Goal: Task Accomplishment & Management: Complete application form

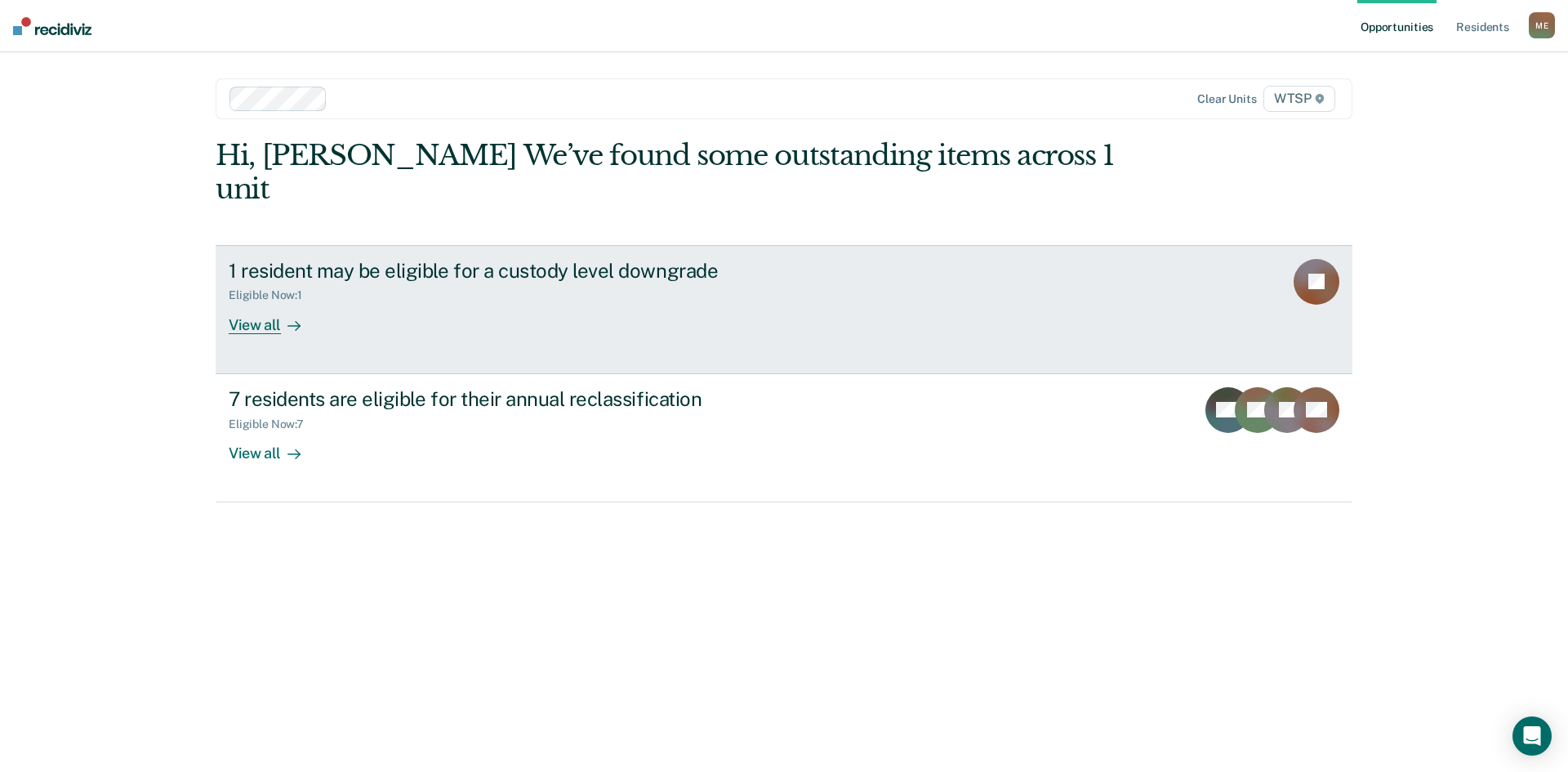
click at [249, 303] on div "View all" at bounding box center [274, 318] width 92 height 32
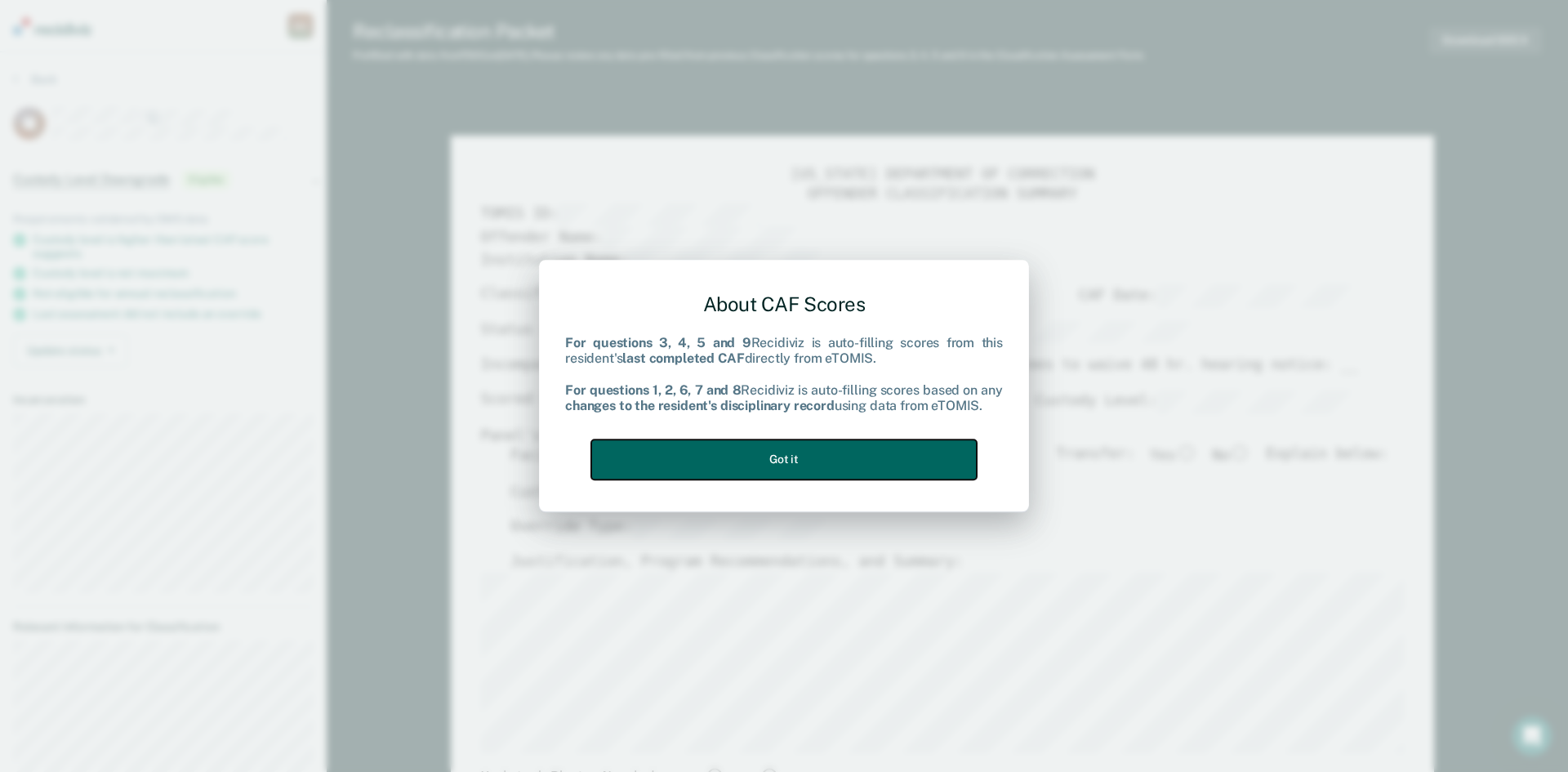
click at [769, 459] on button "Got it" at bounding box center [784, 459] width 386 height 40
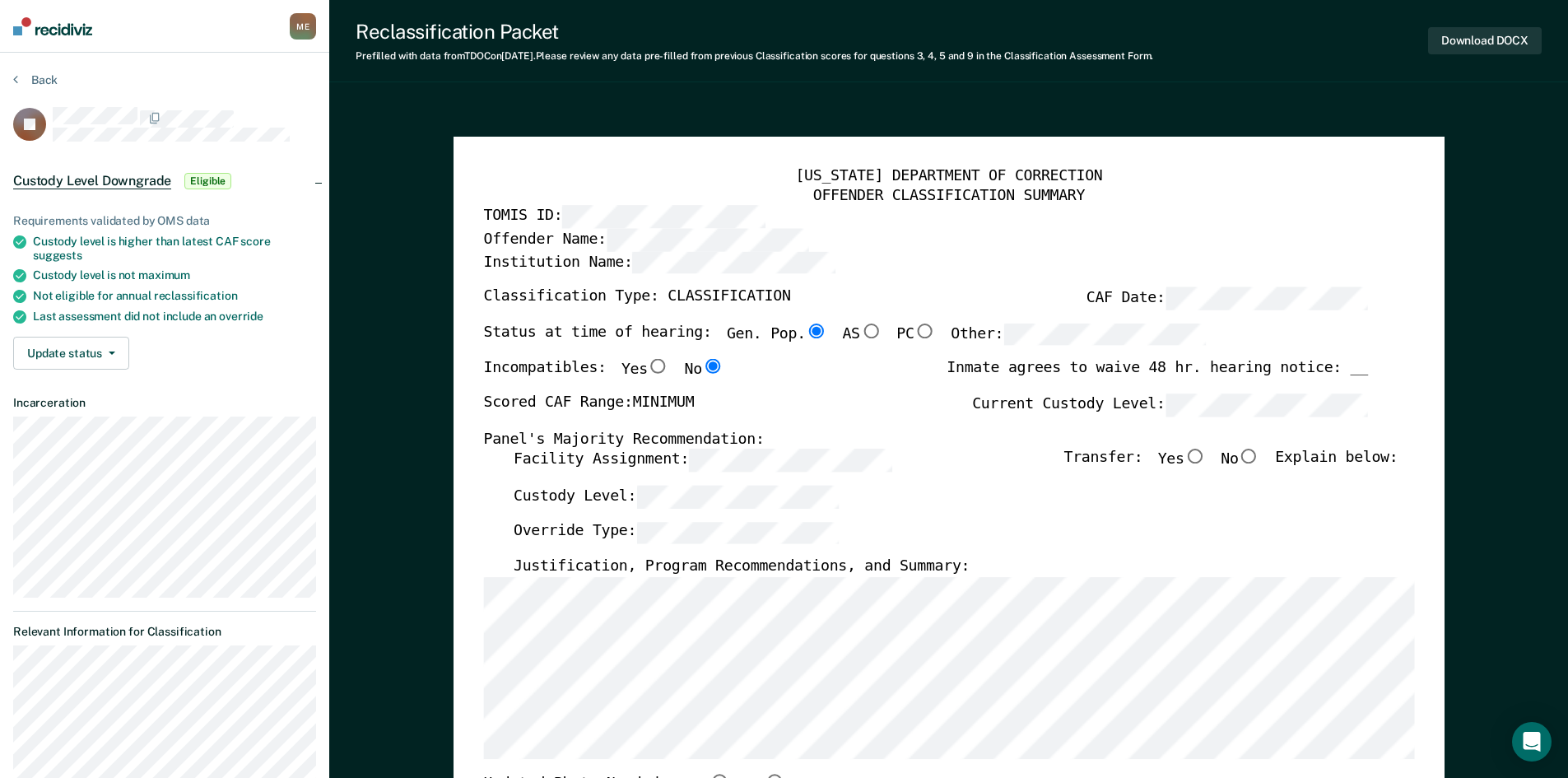
click at [1257, 456] on input "No" at bounding box center [1248, 456] width 21 height 15
type textarea "x"
radio input "true"
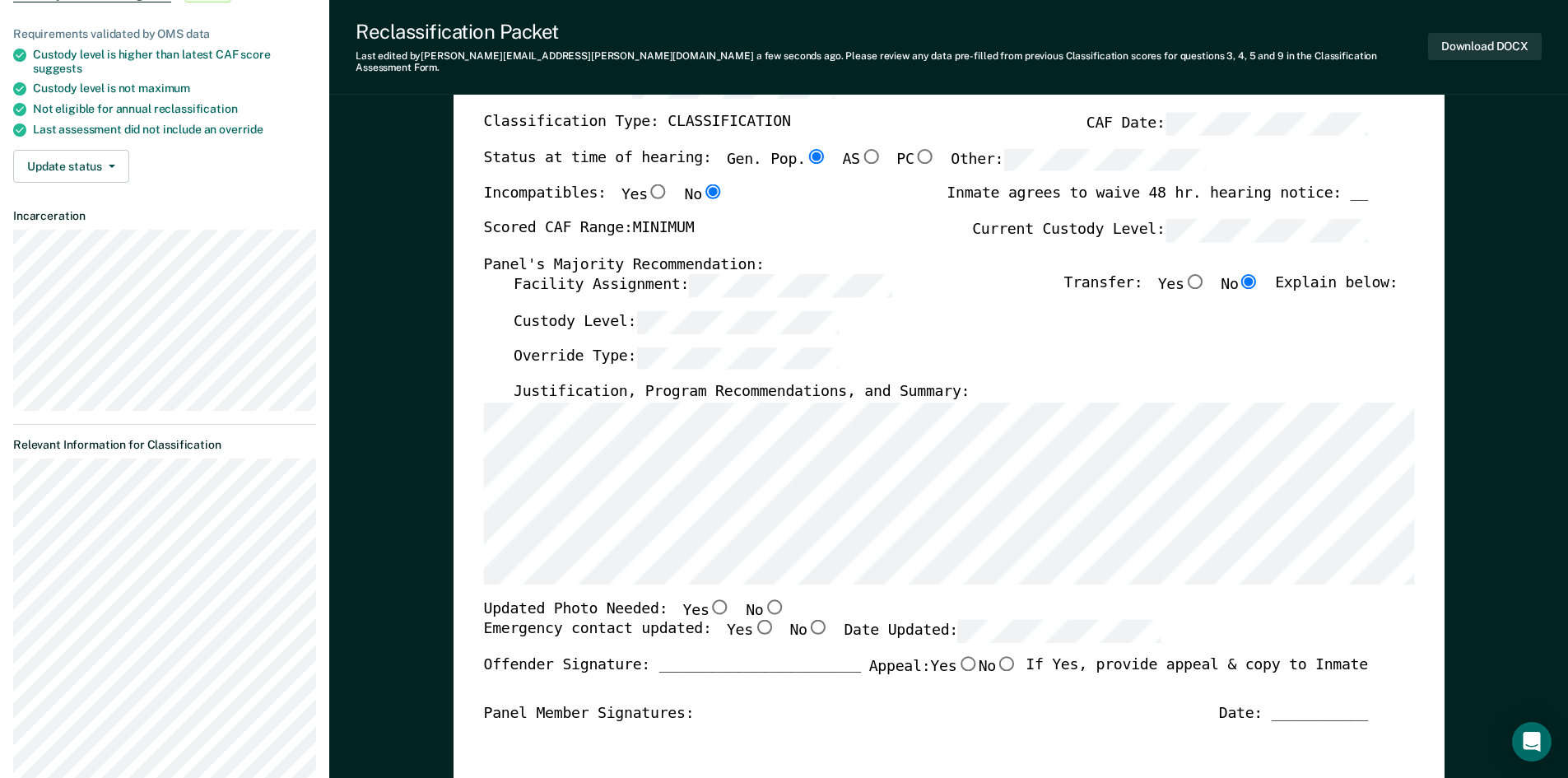
scroll to position [247, 0]
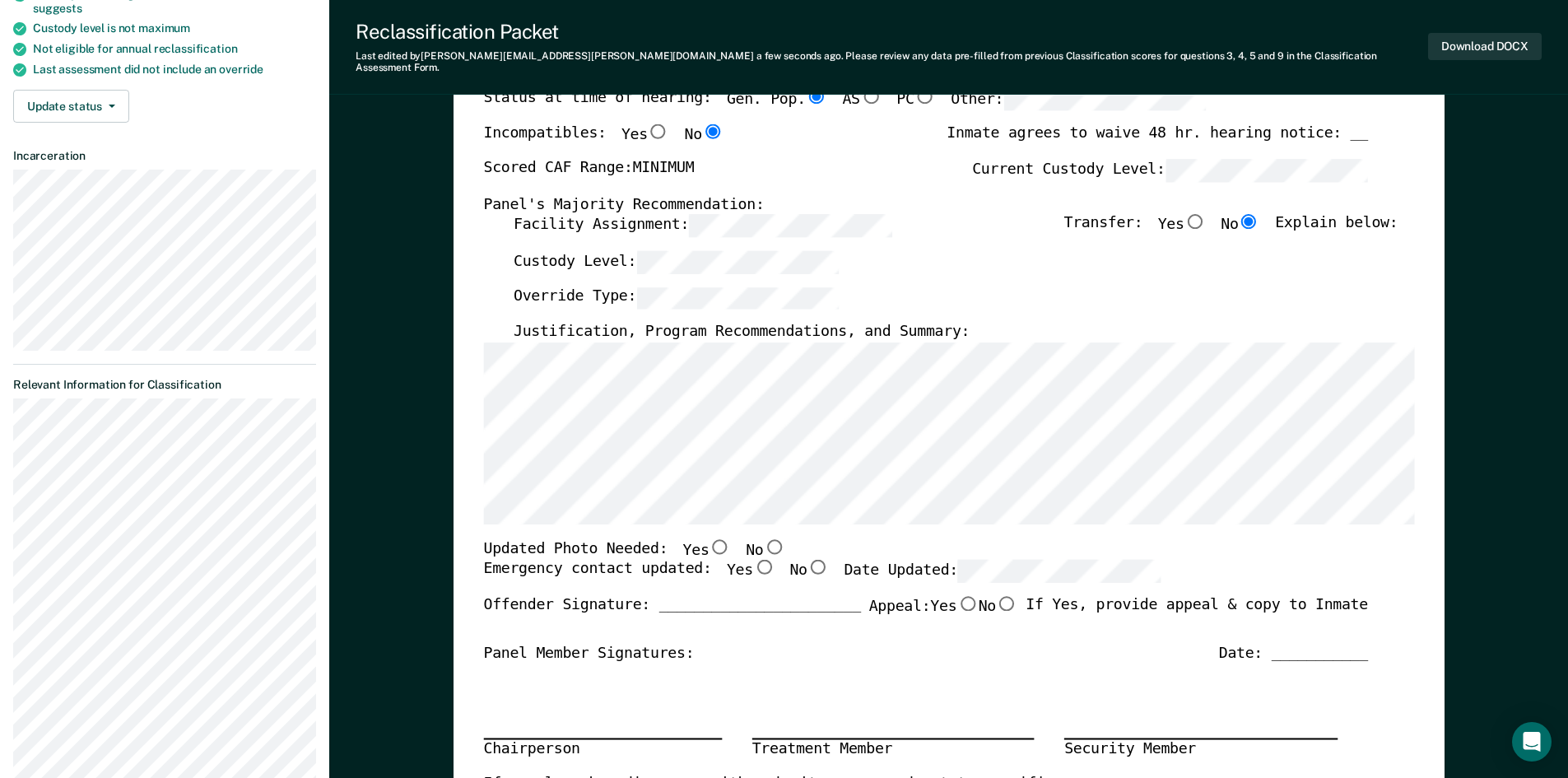
click at [763, 539] on input "No" at bounding box center [773, 546] width 21 height 15
type textarea "x"
radio input "true"
click at [752, 560] on input "Yes" at bounding box center [762, 567] width 21 height 15
type textarea "x"
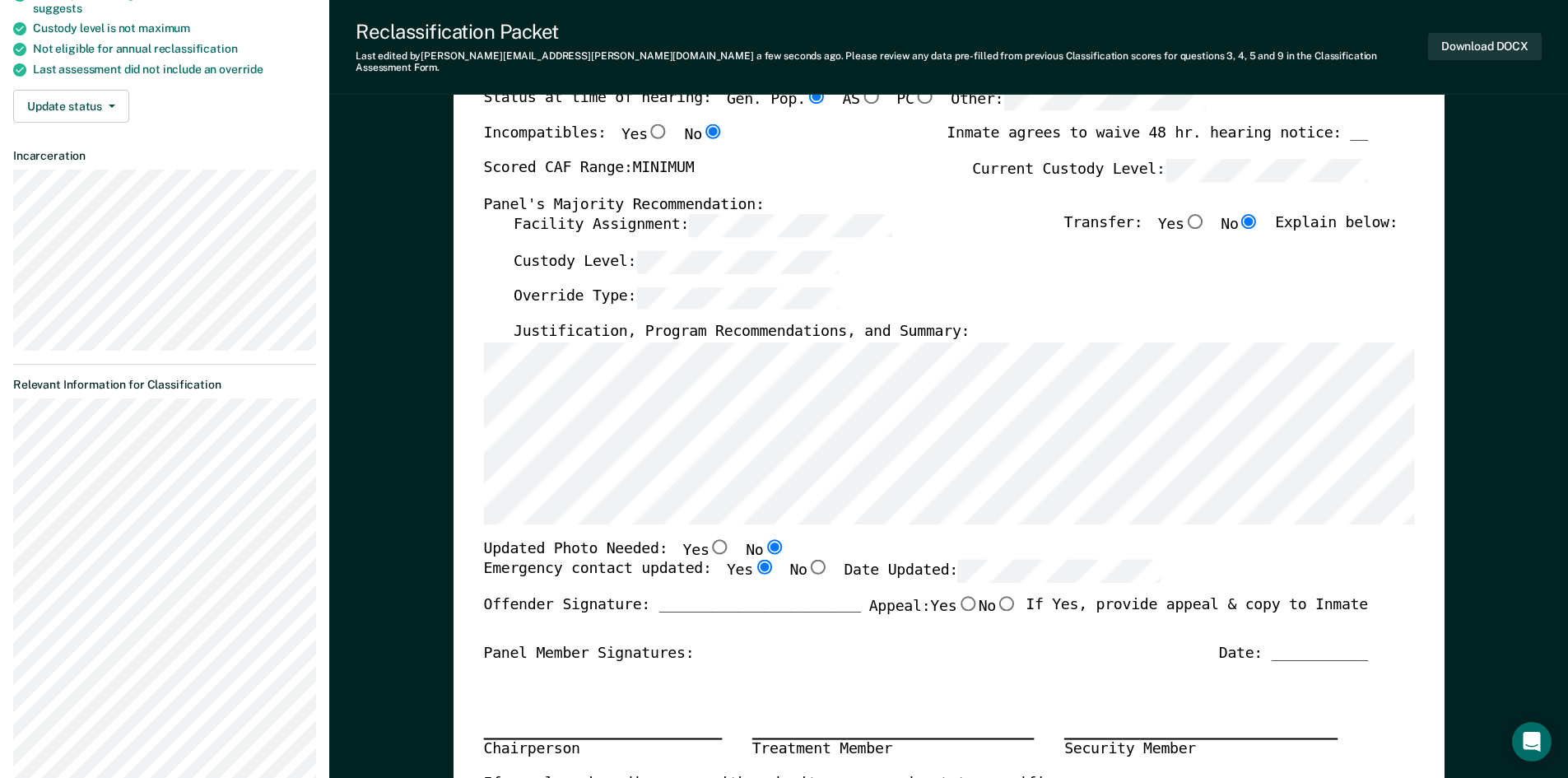
radio input "true"
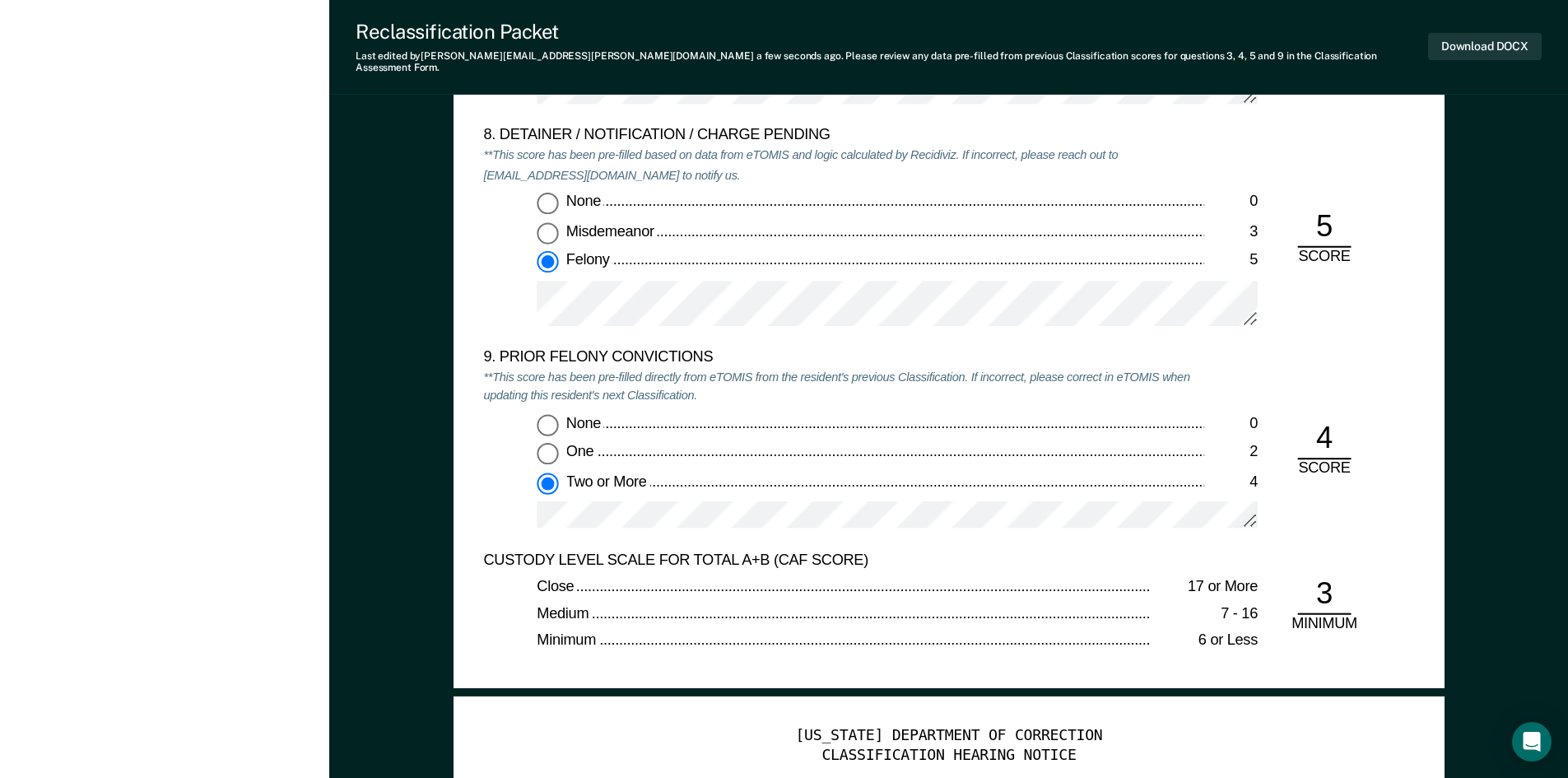
scroll to position [3458, 0]
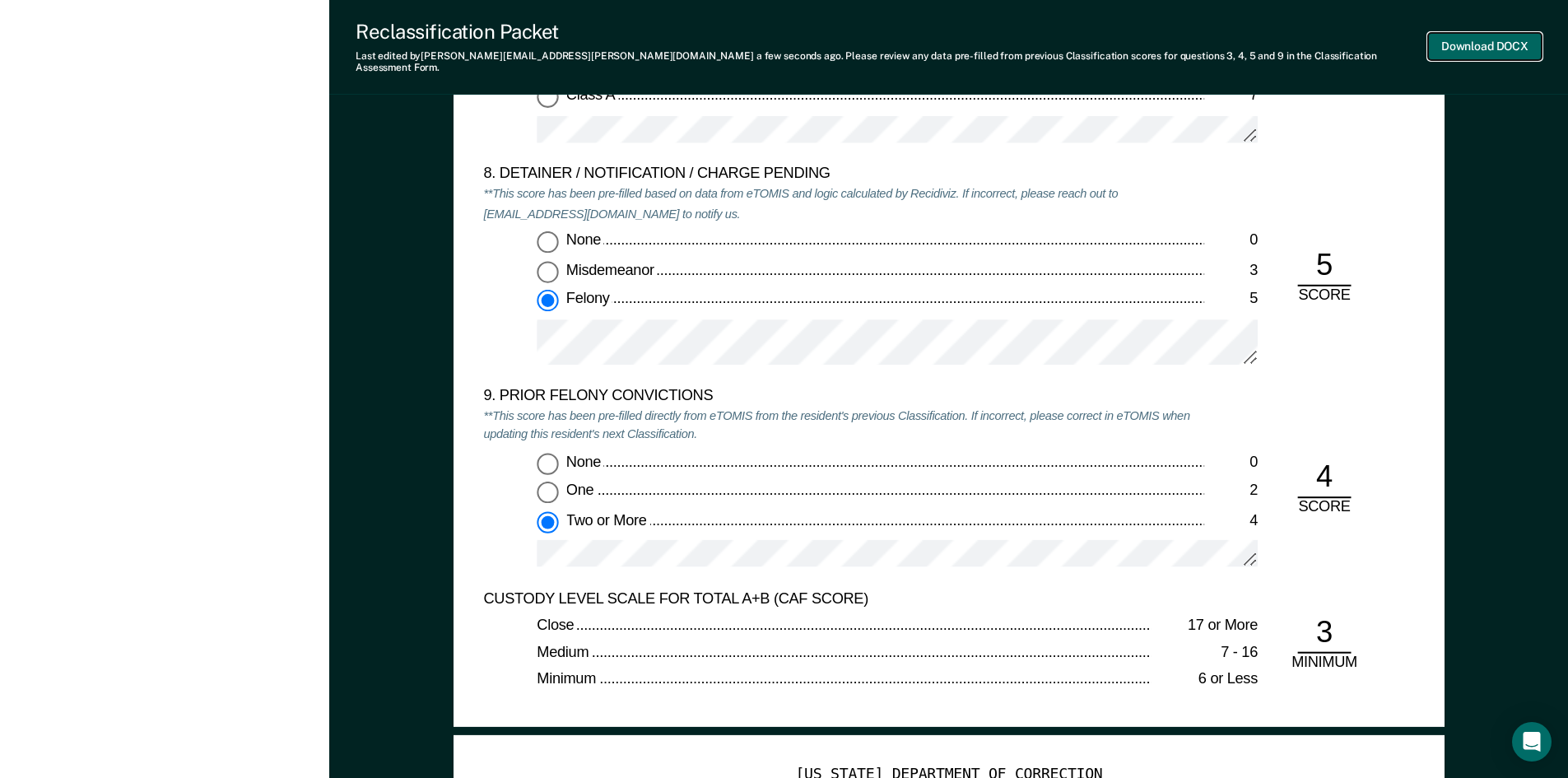
click at [1481, 33] on button "Download DOCX" at bounding box center [1485, 46] width 114 height 27
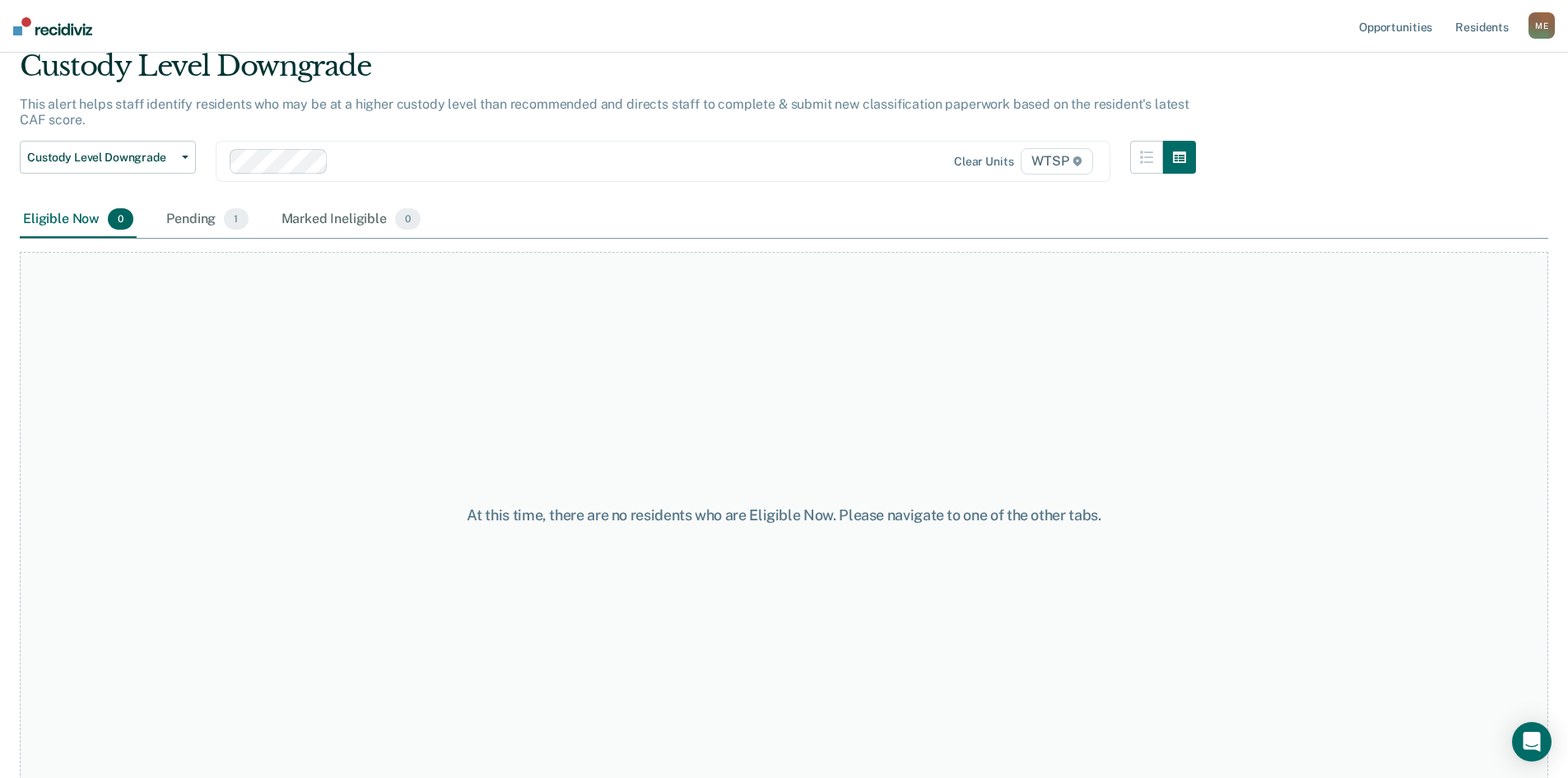
scroll to position [66, 0]
click at [67, 220] on div "Eligible Now 0" at bounding box center [78, 218] width 117 height 36
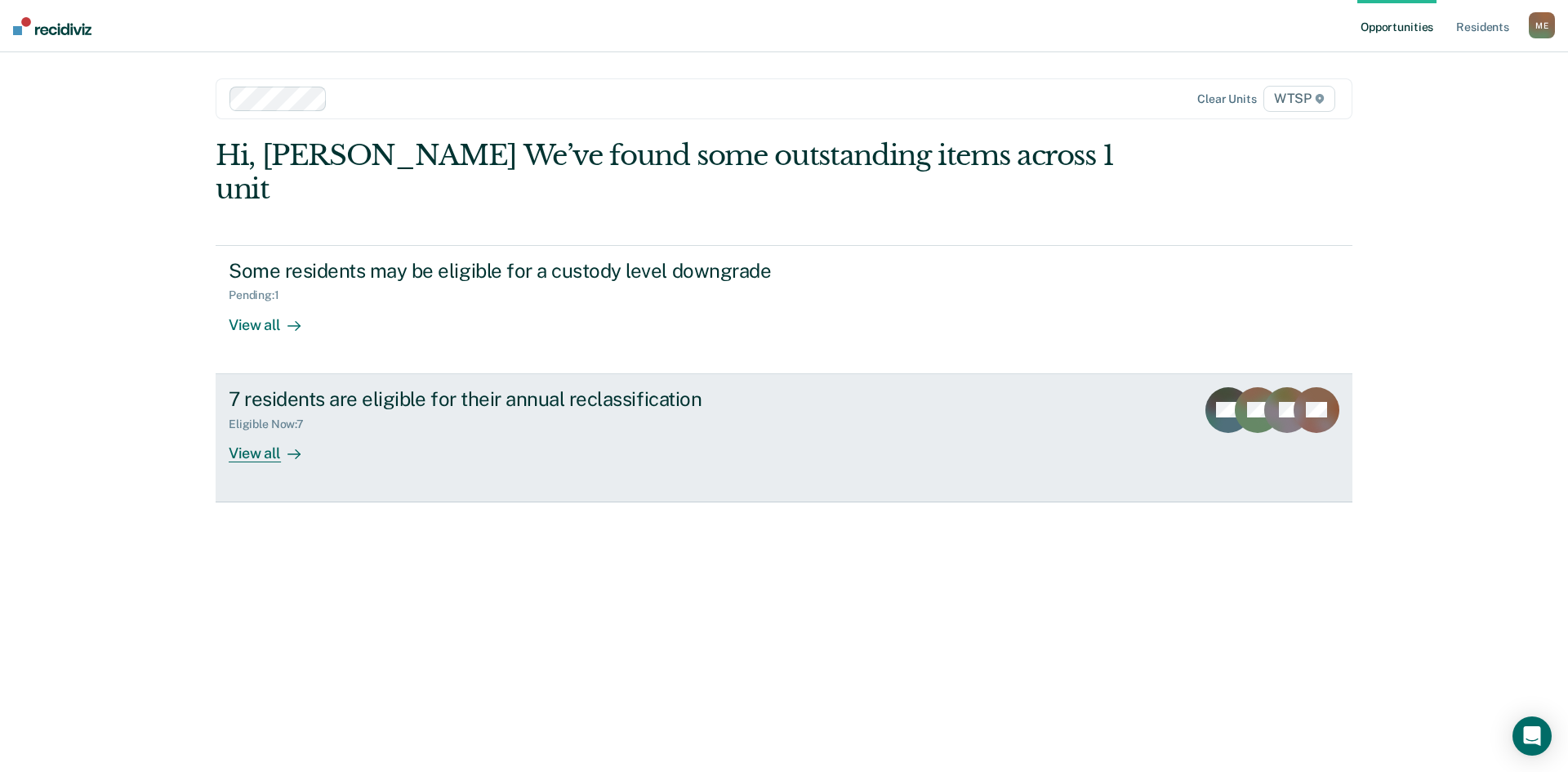
click at [269, 431] on div "View all" at bounding box center [274, 447] width 92 height 32
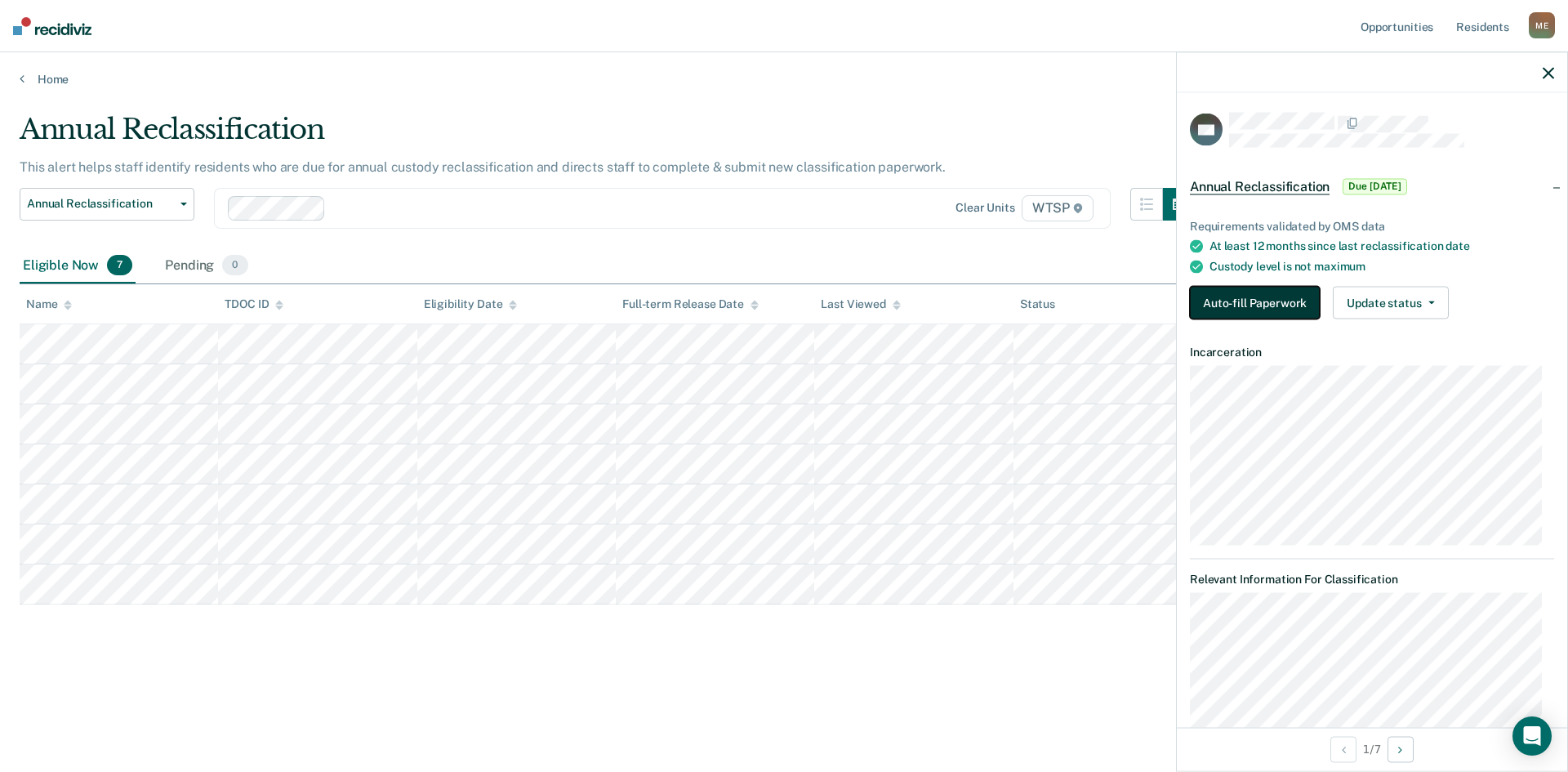
click at [1269, 305] on button "Auto-fill Paperwork" at bounding box center [1255, 303] width 130 height 33
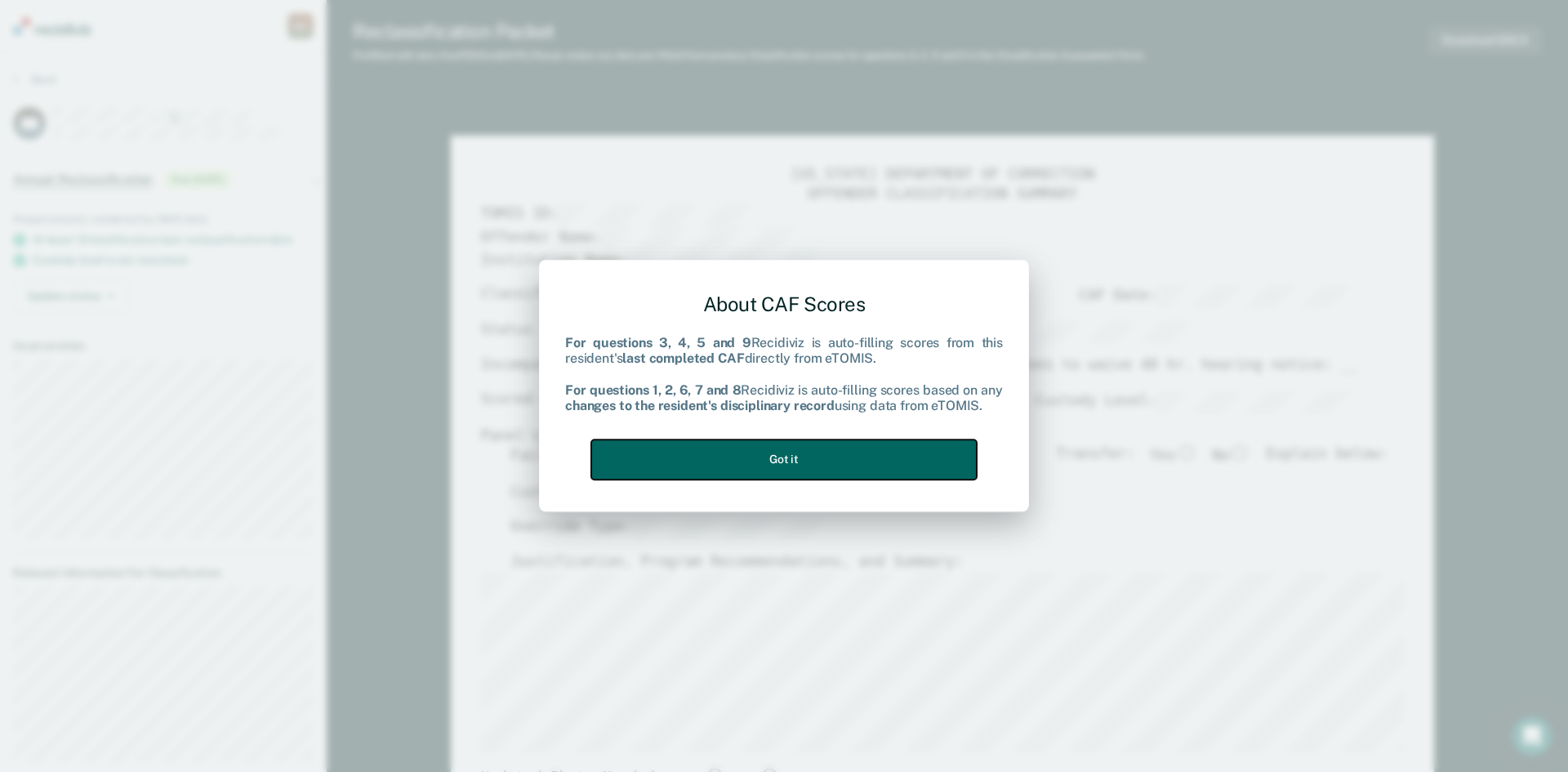
click at [803, 462] on button "Got it" at bounding box center [784, 459] width 386 height 40
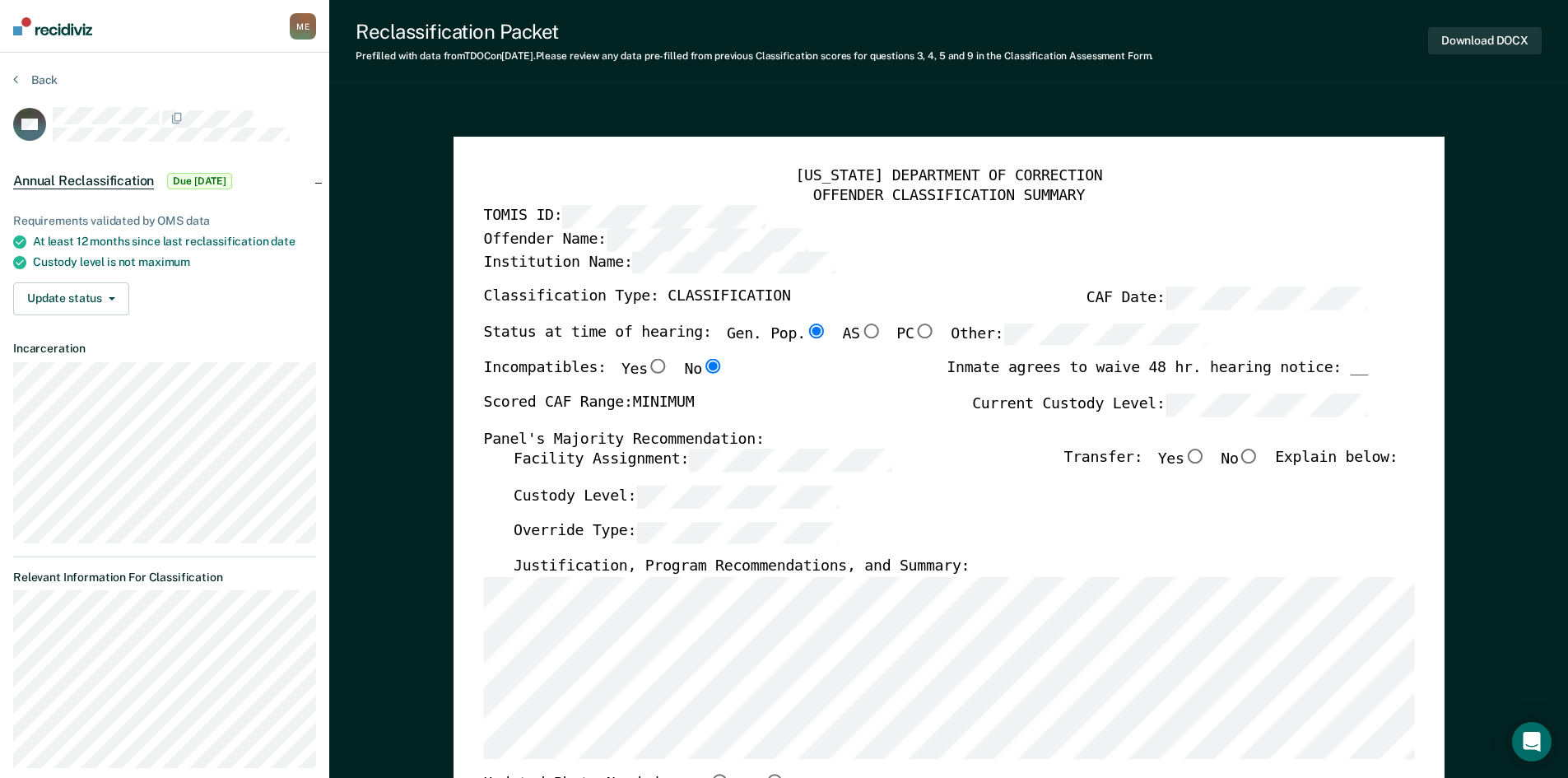
click at [1259, 456] on input "No" at bounding box center [1248, 456] width 21 height 15
type textarea "x"
radio input "true"
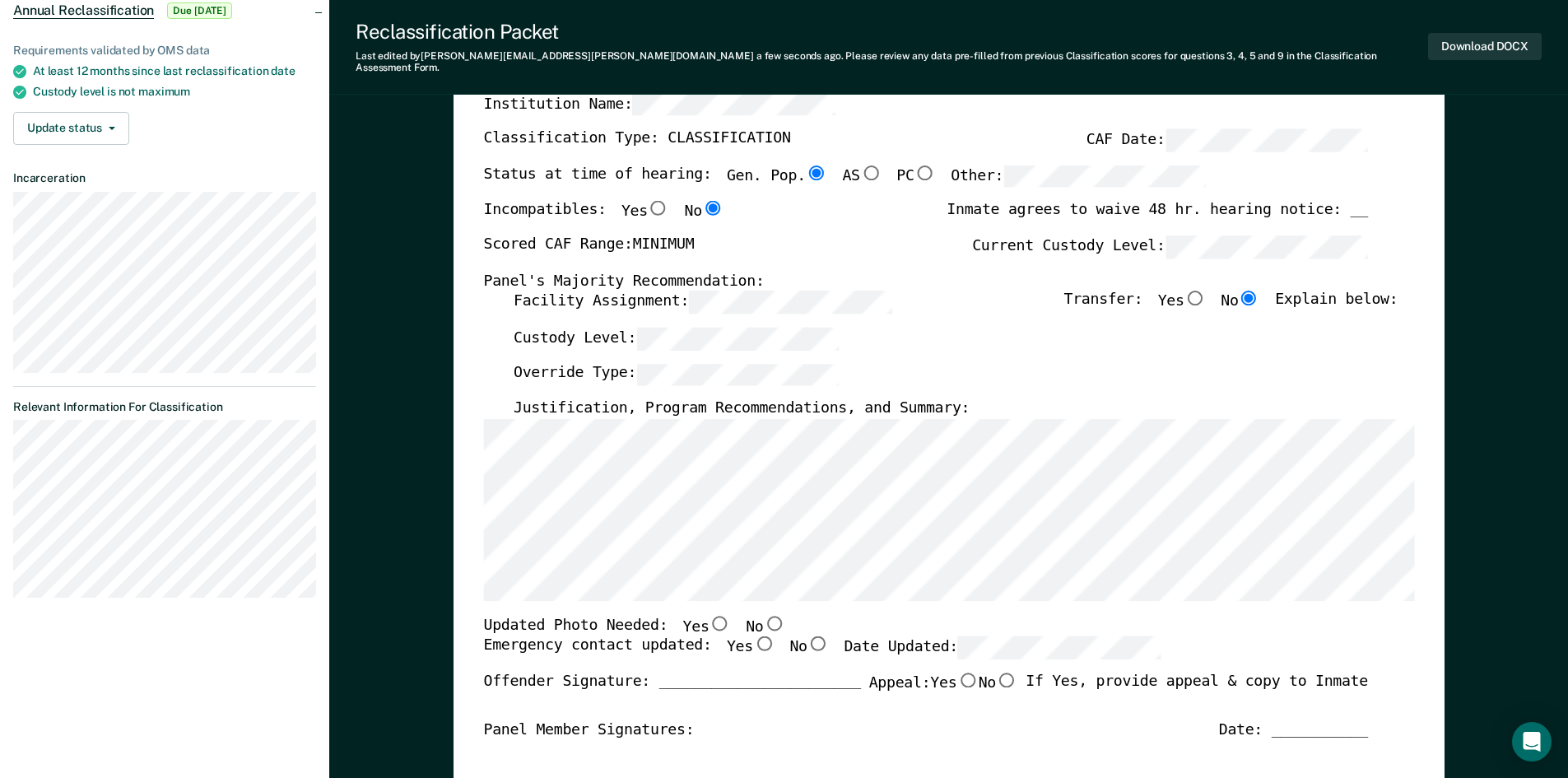
scroll to position [247, 0]
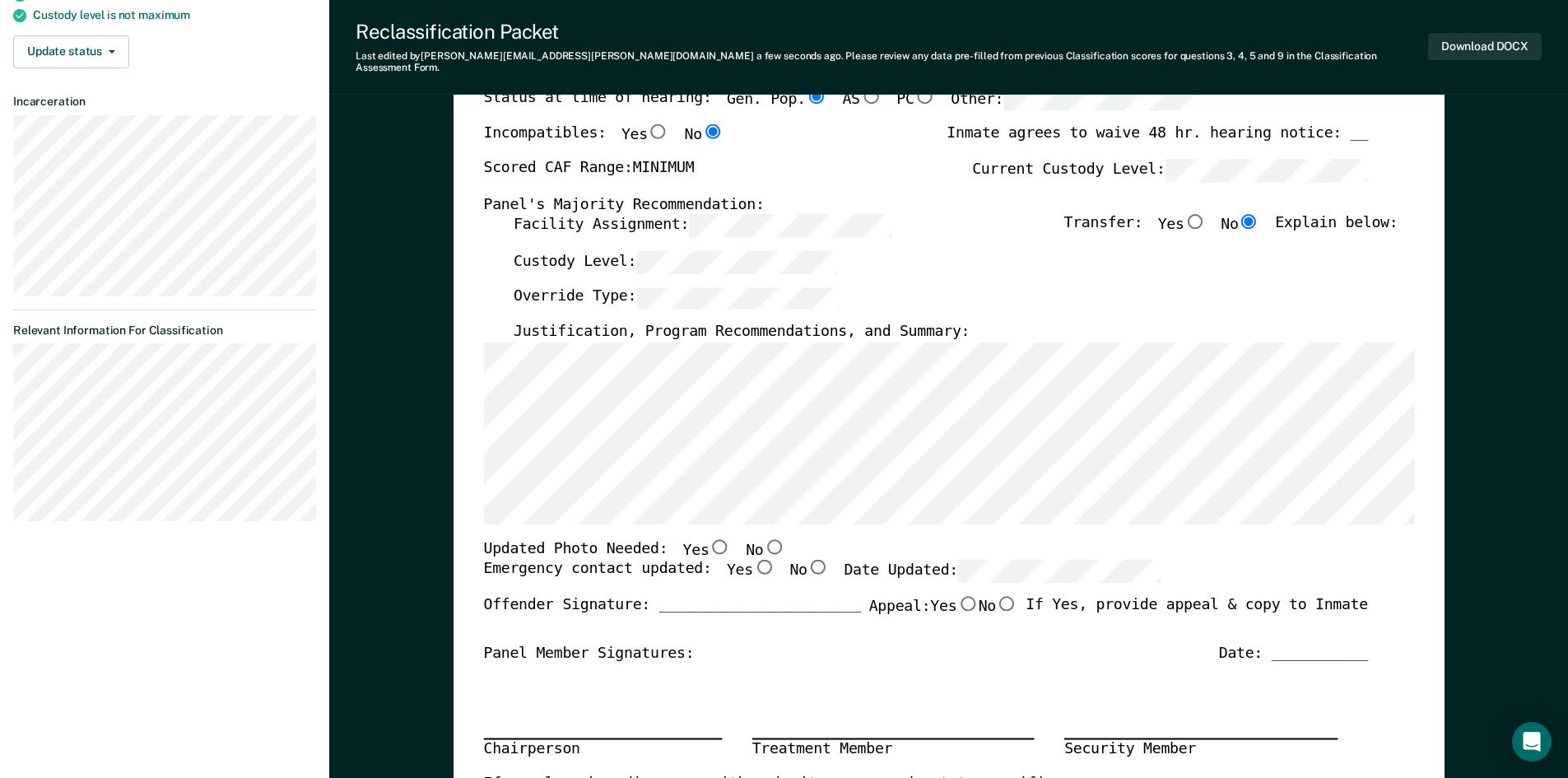
click at [763, 539] on input "No" at bounding box center [773, 546] width 21 height 15
type textarea "x"
radio input "true"
click at [752, 561] on input "Yes" at bounding box center [762, 567] width 21 height 15
type textarea "x"
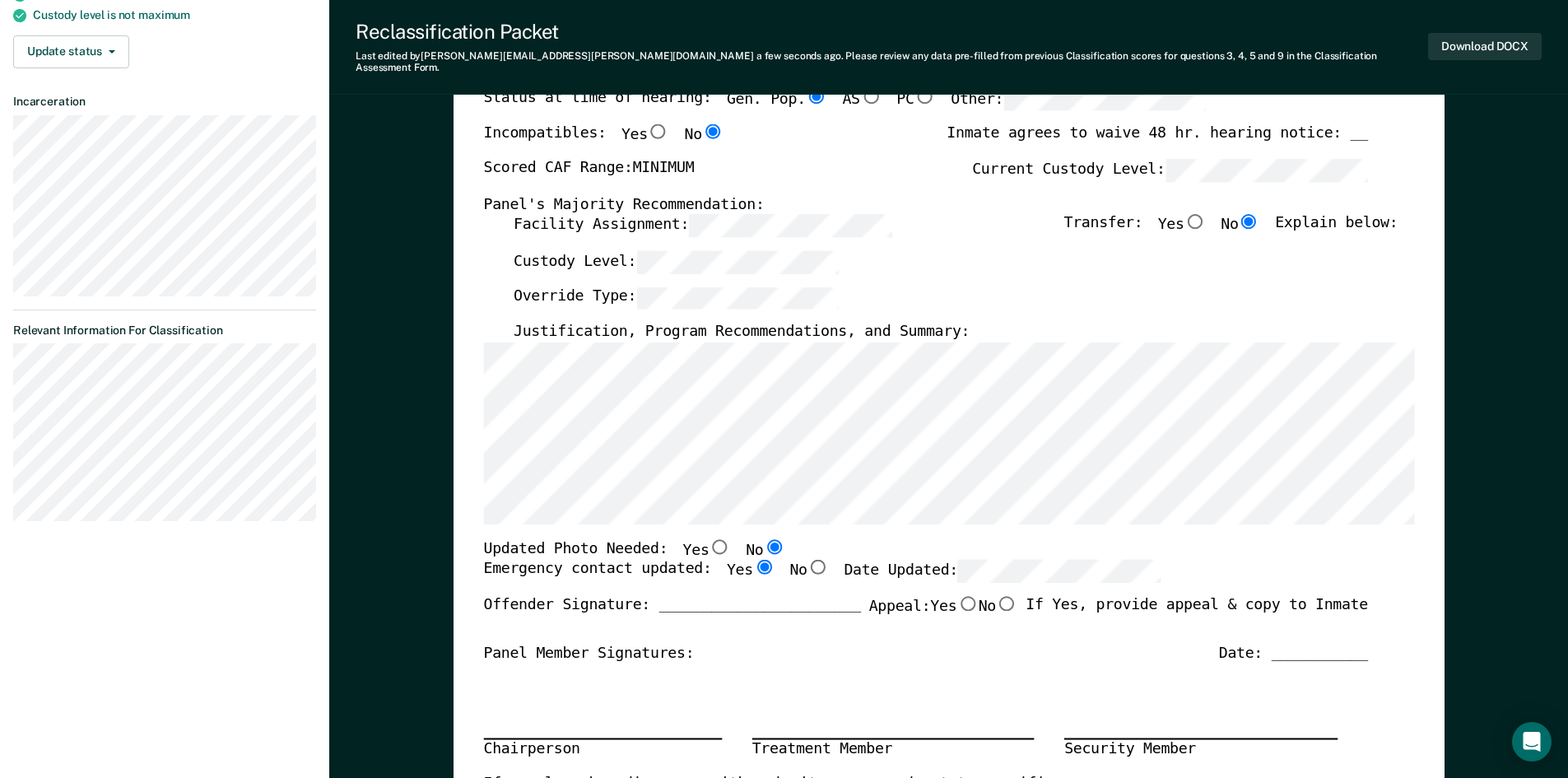
radio input "true"
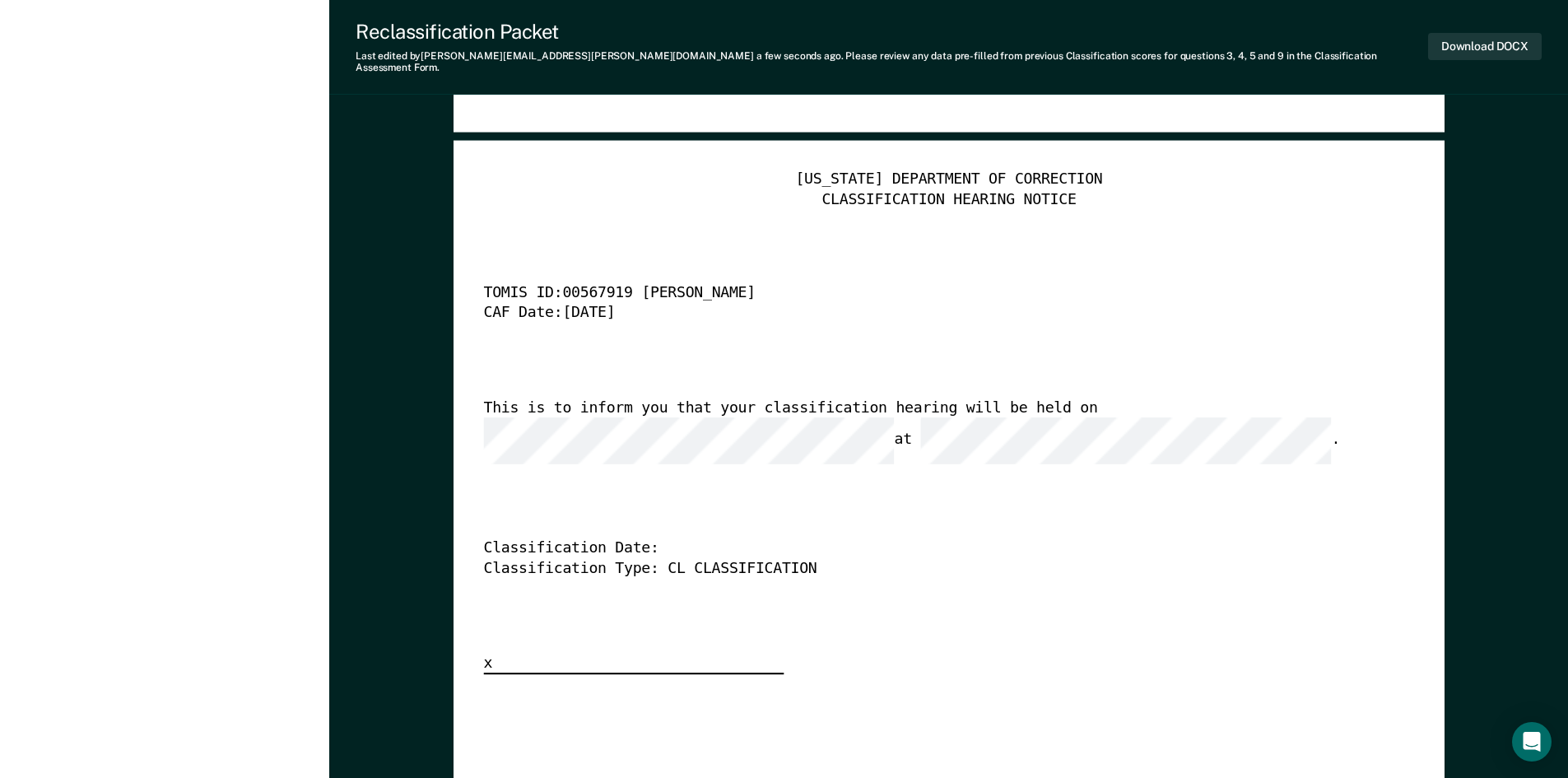
scroll to position [4199, 0]
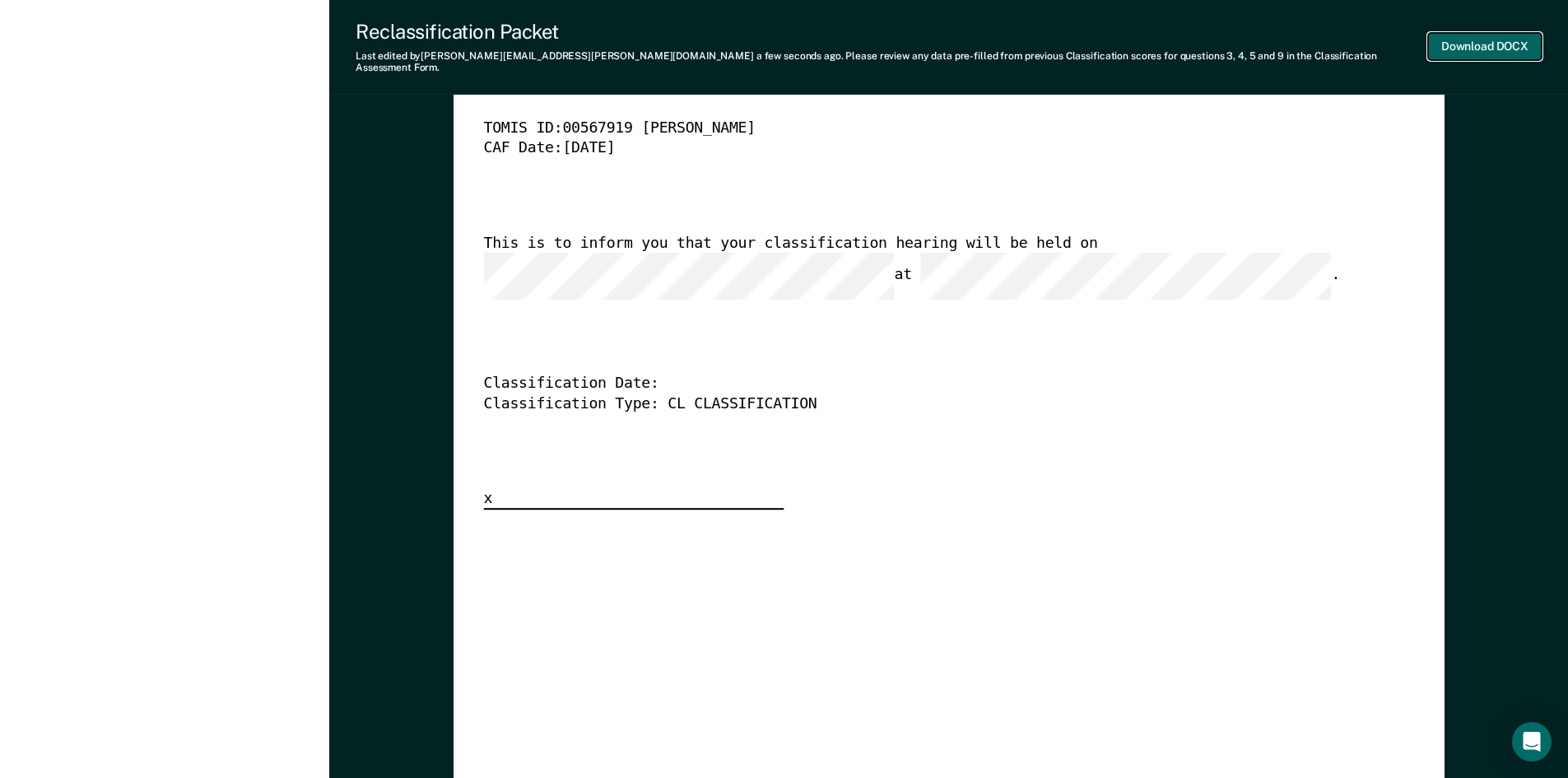
click at [1475, 34] on button "Download DOCX" at bounding box center [1485, 46] width 114 height 27
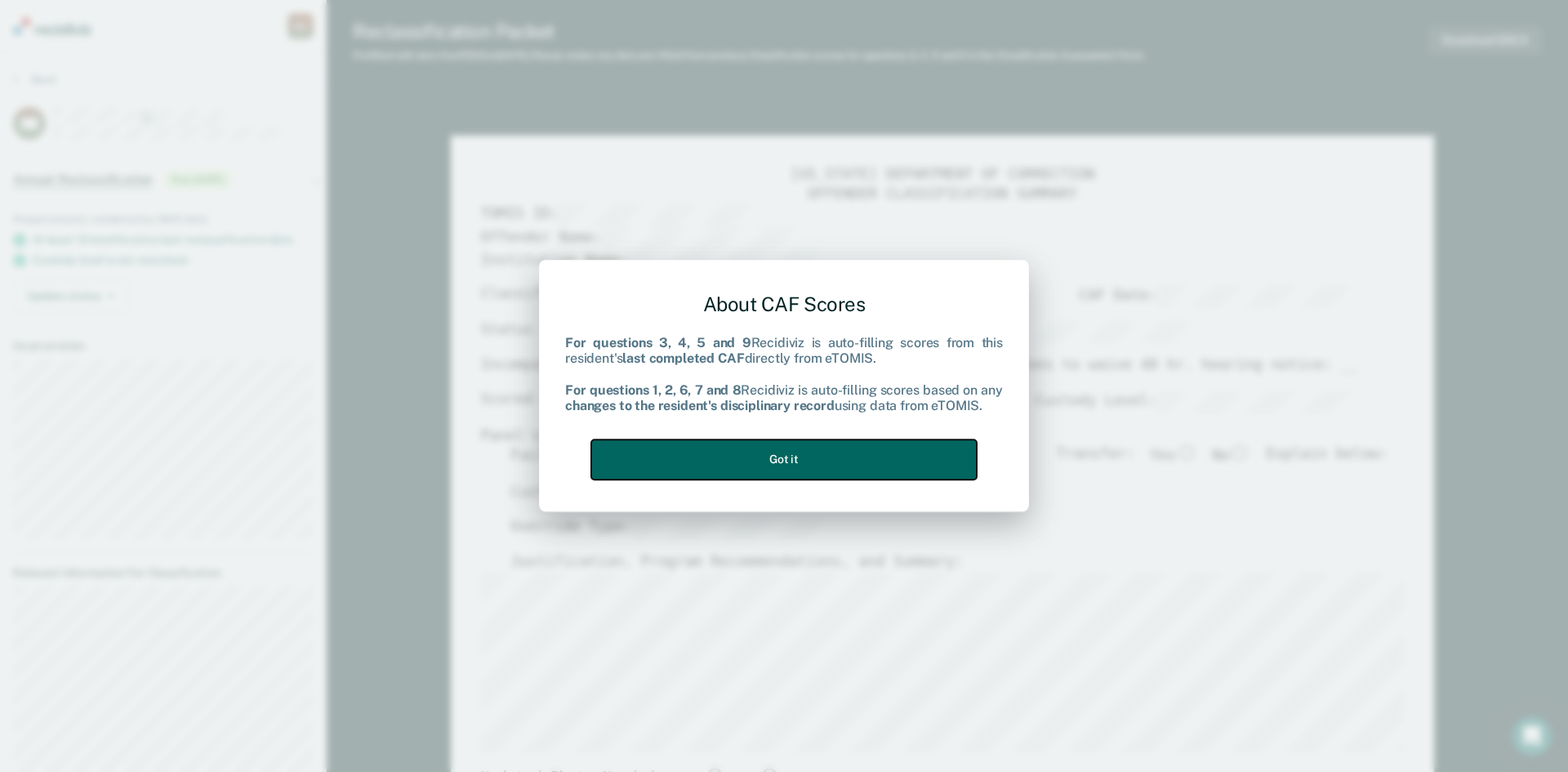
click at [787, 464] on button "Got it" at bounding box center [784, 459] width 386 height 40
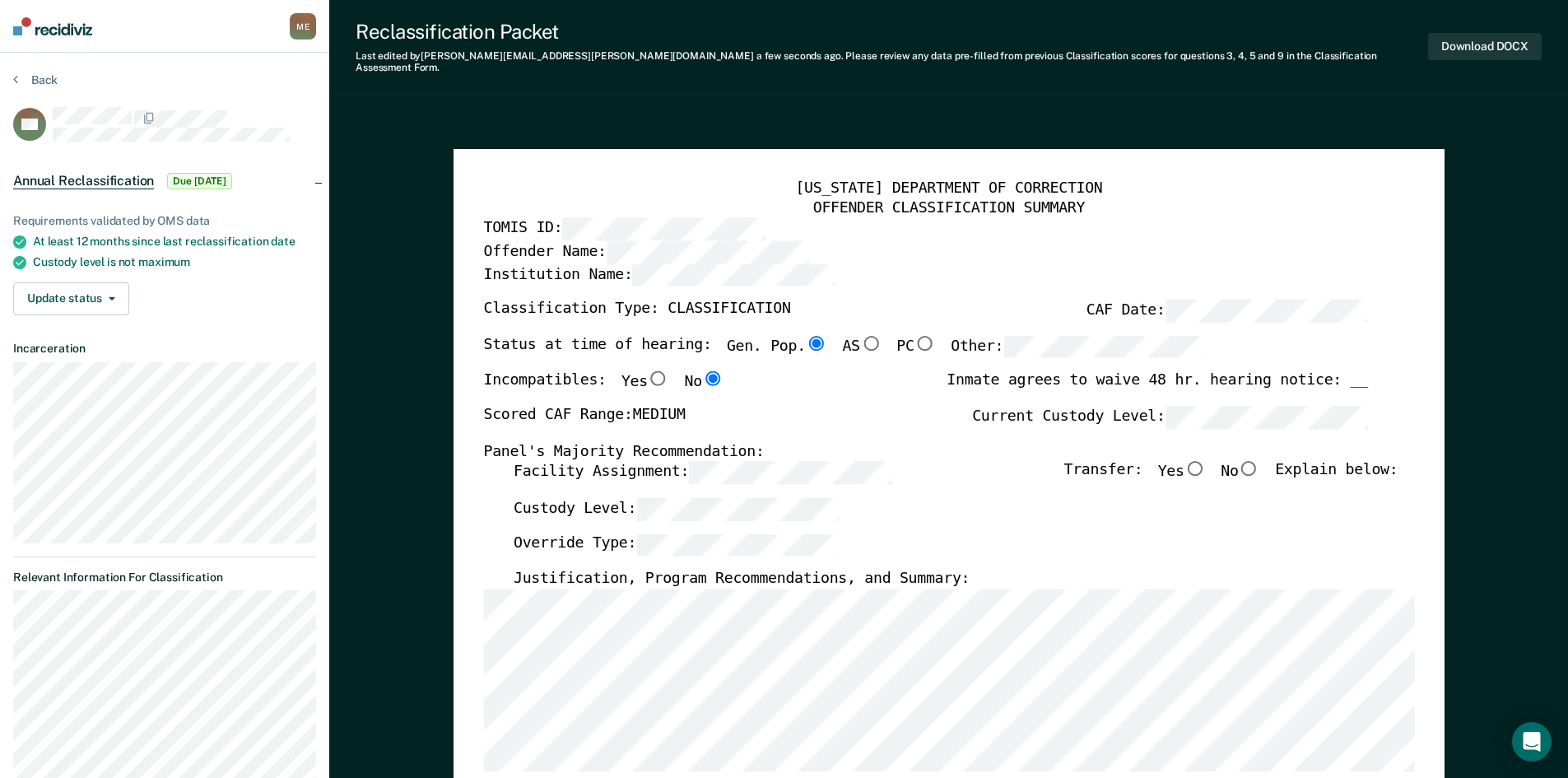
click at [1255, 461] on input "No" at bounding box center [1248, 468] width 21 height 15
type textarea "x"
radio input "true"
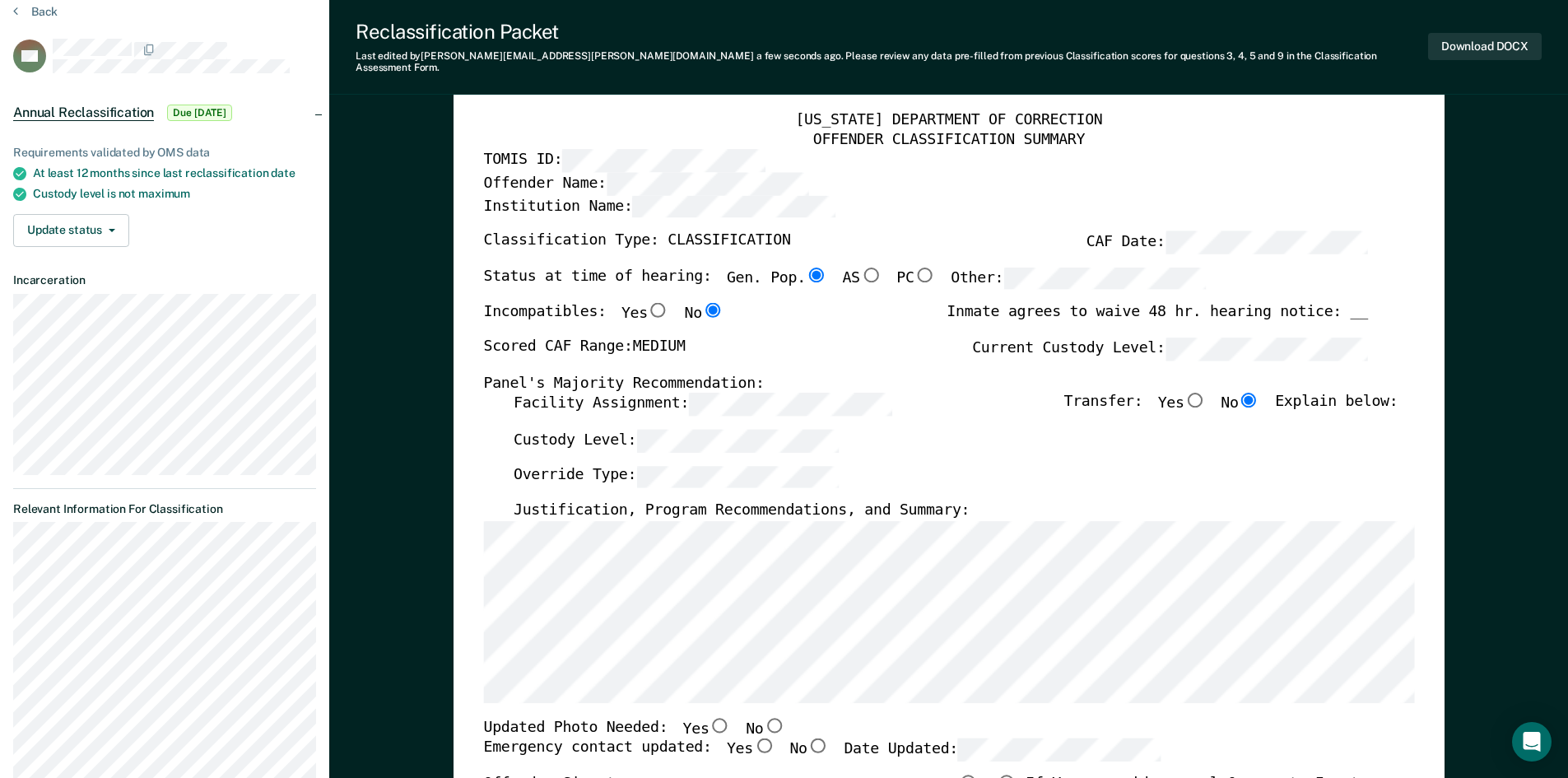
scroll to position [329, 0]
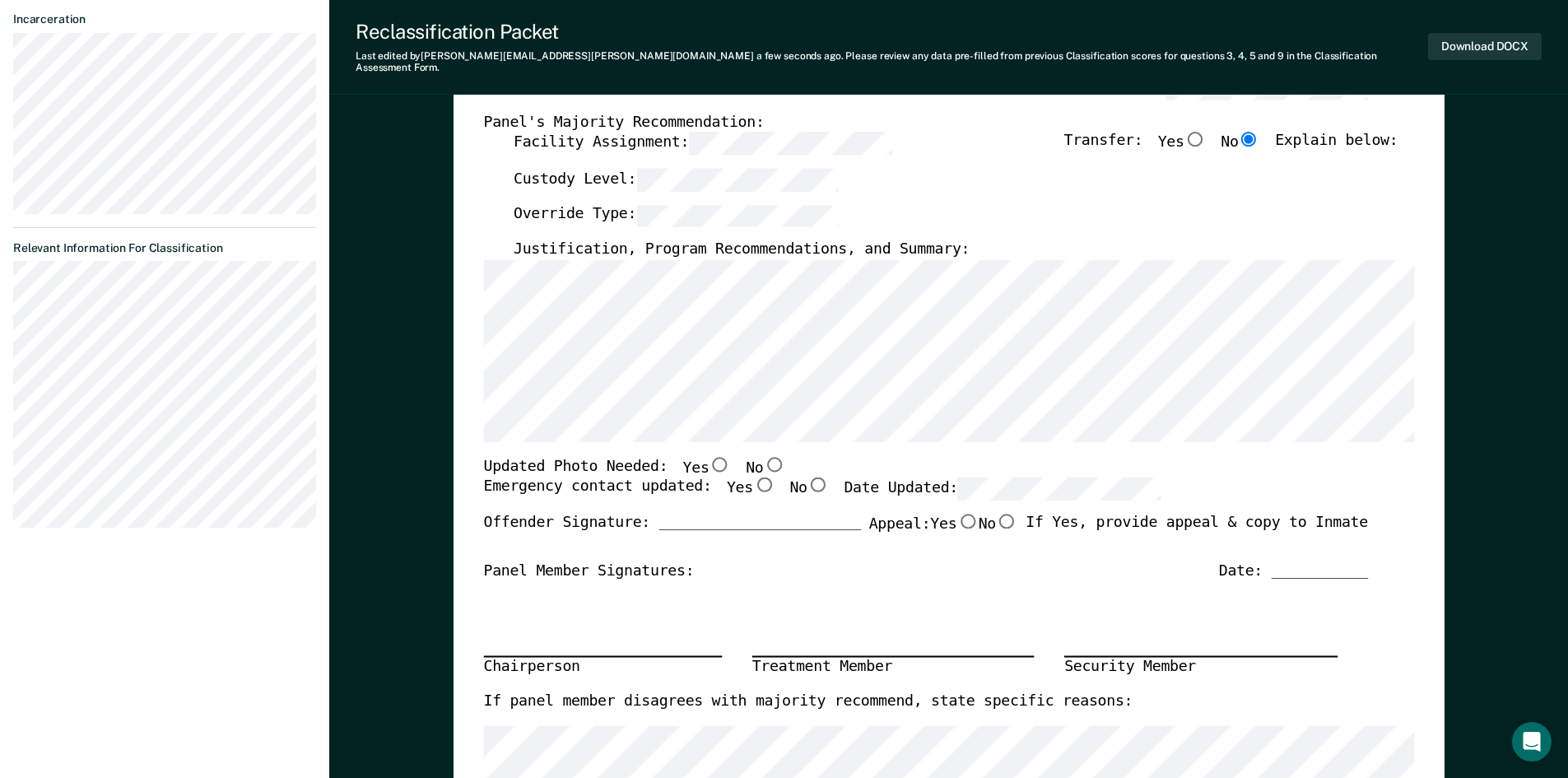
click at [763, 456] on input "No" at bounding box center [773, 464] width 21 height 15
type textarea "x"
radio input "true"
click at [752, 478] on input "Yes" at bounding box center [762, 485] width 21 height 15
type textarea "x"
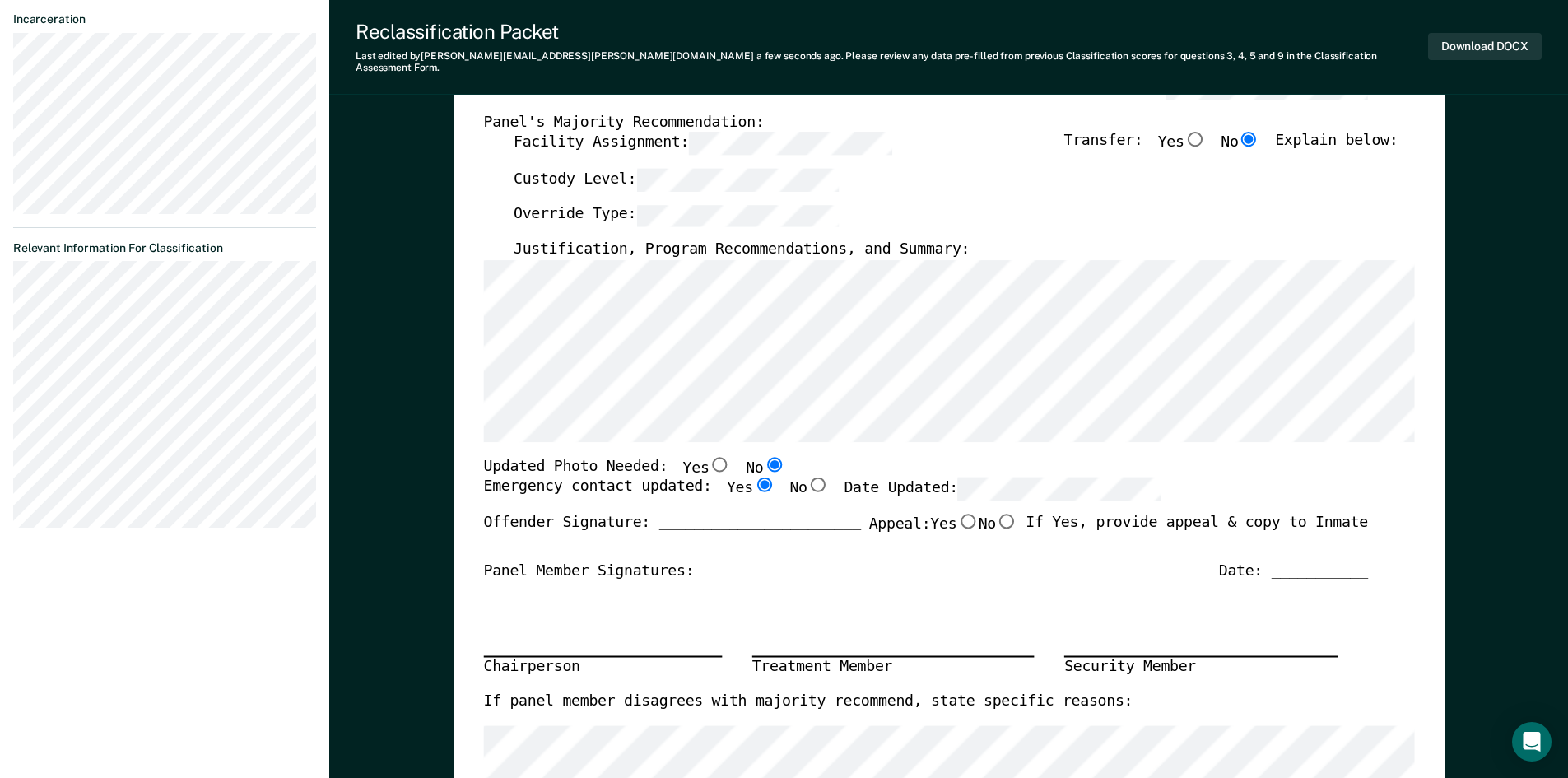
radio input "true"
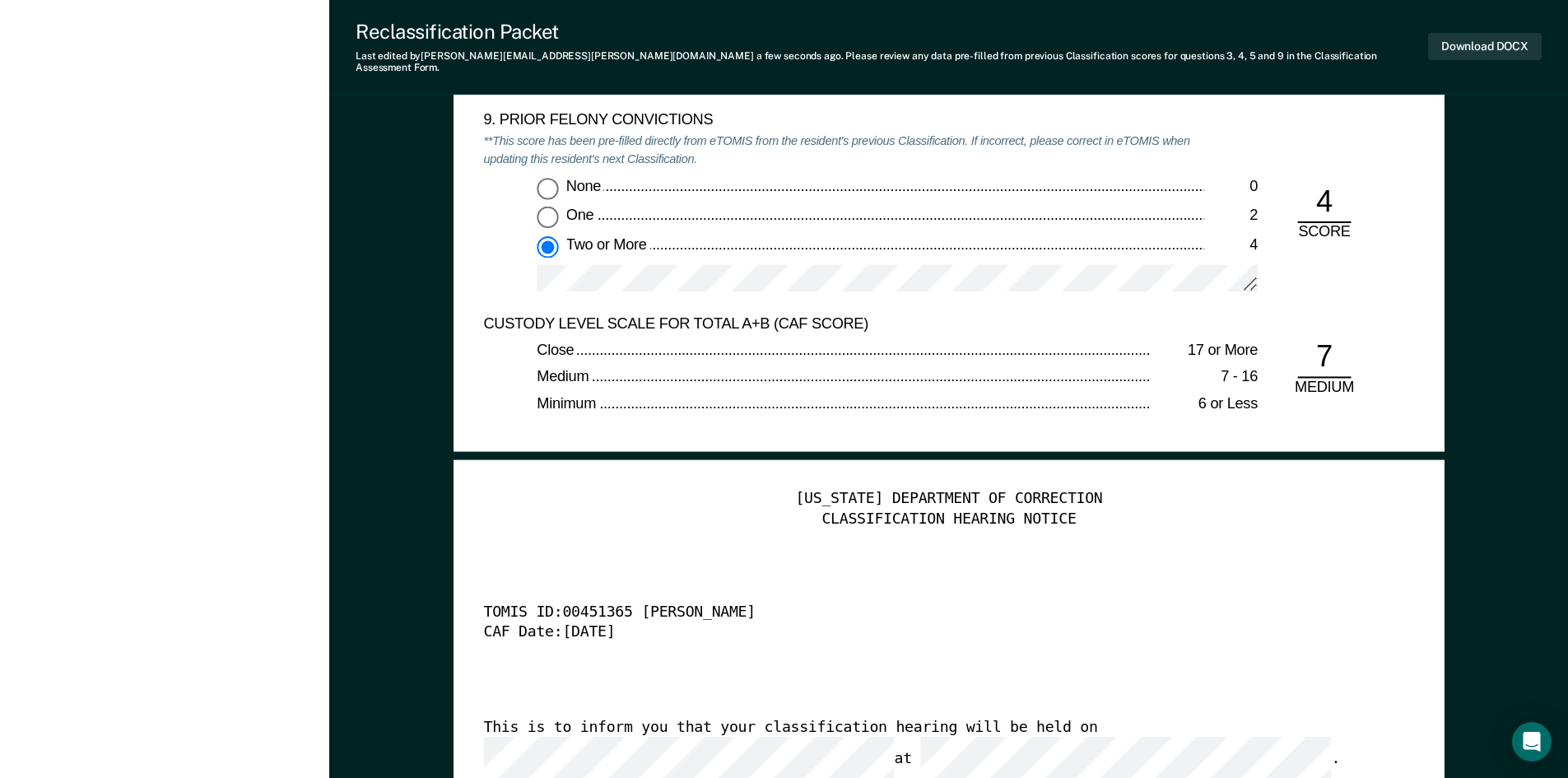
scroll to position [4034, 0]
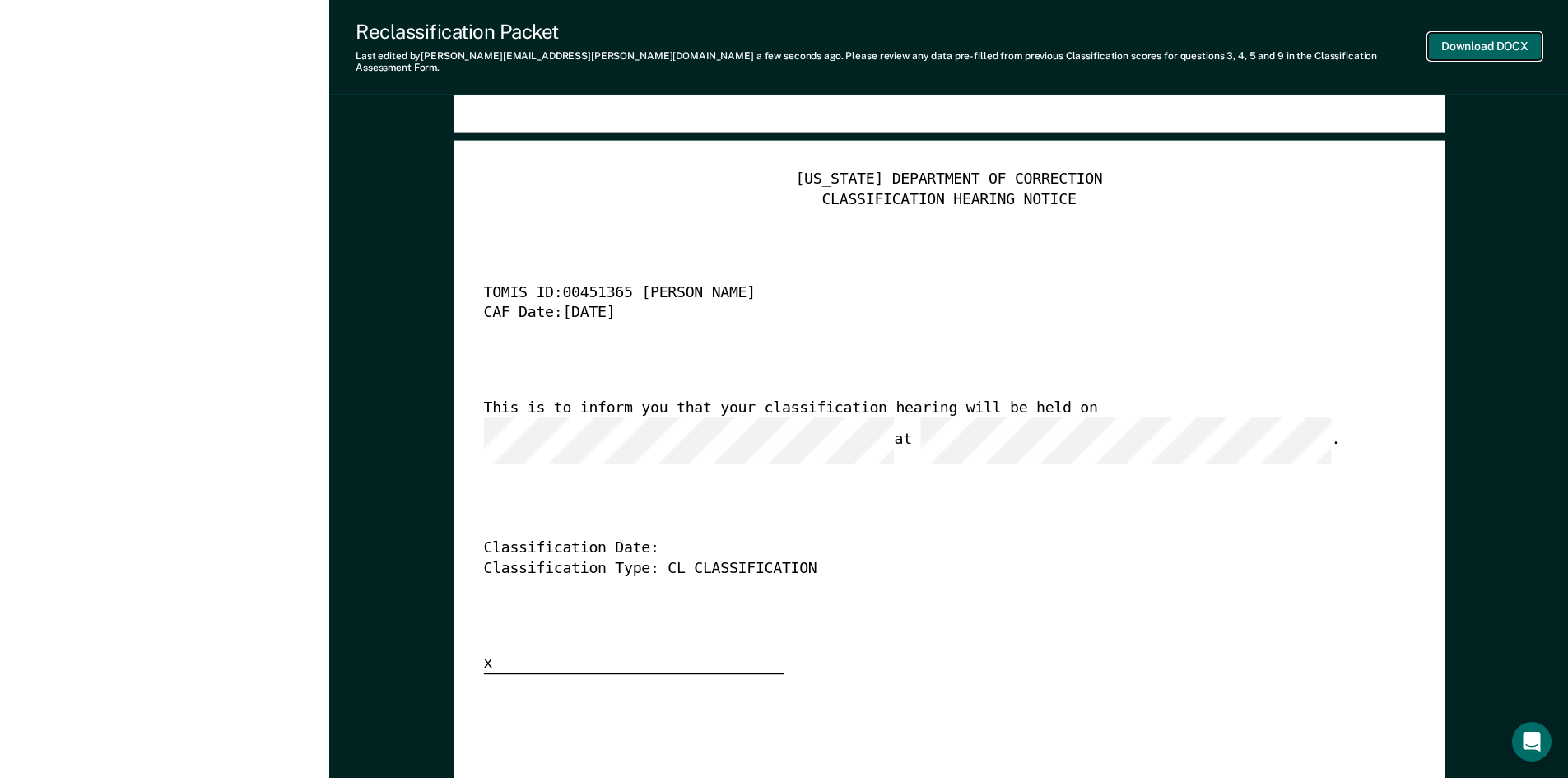
click at [1504, 37] on button "Download DOCX" at bounding box center [1485, 46] width 114 height 27
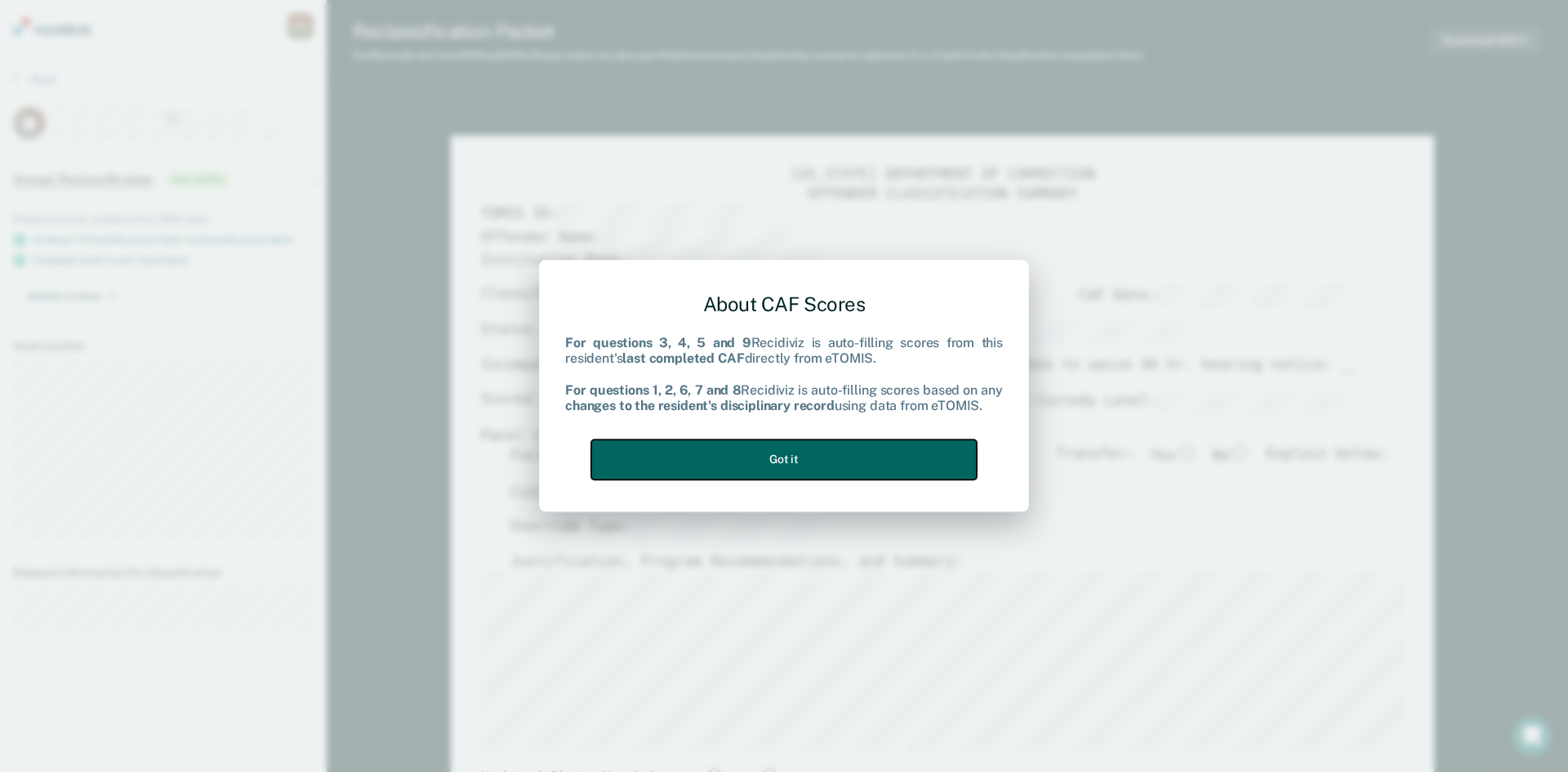
drag, startPoint x: 779, startPoint y: 453, endPoint x: 776, endPoint y: 411, distance: 42.1
click at [778, 453] on button "Got it" at bounding box center [784, 459] width 386 height 40
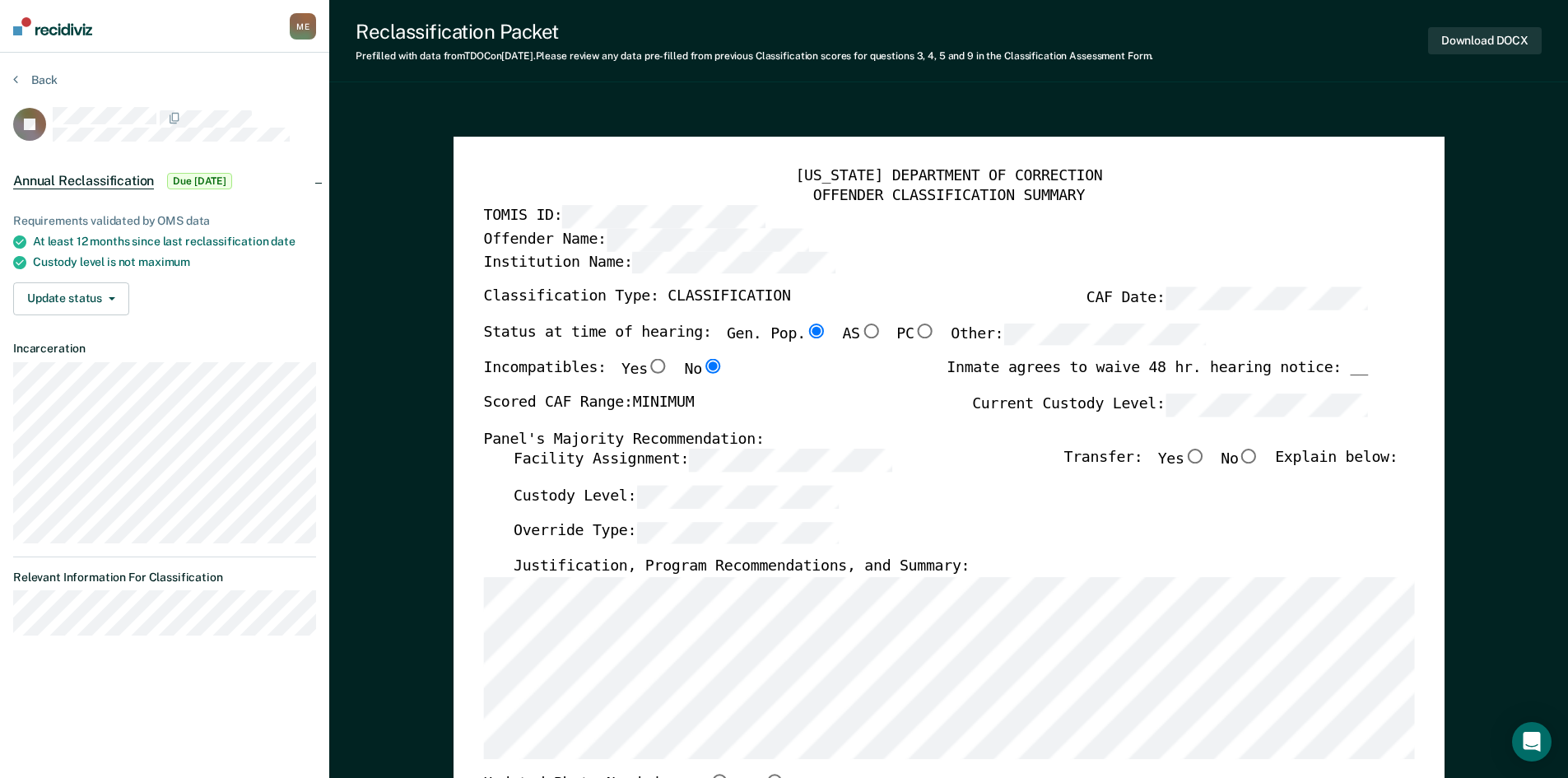
click at [1259, 456] on input "No" at bounding box center [1248, 456] width 21 height 15
type textarea "x"
radio input "true"
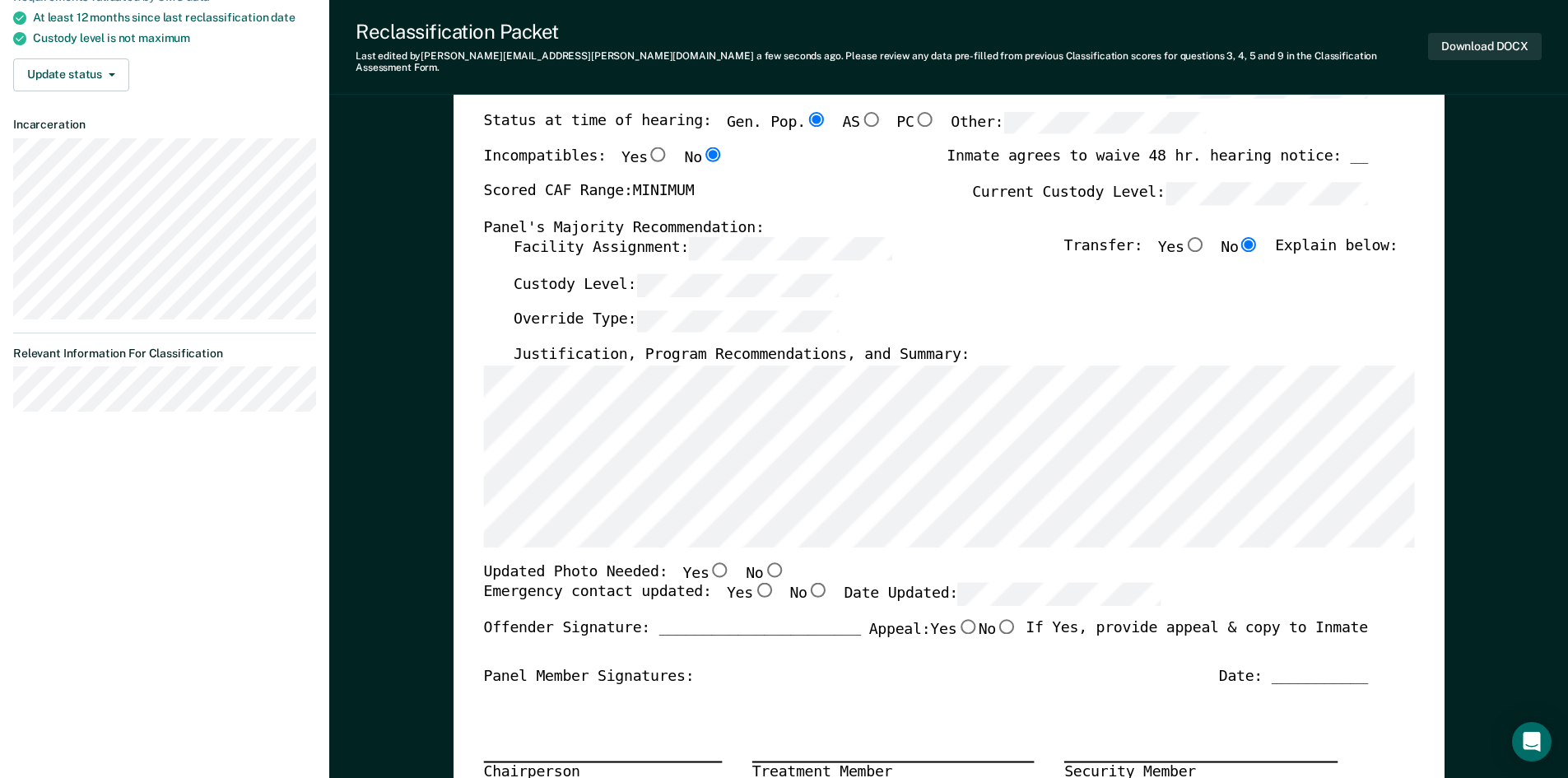
scroll to position [411, 0]
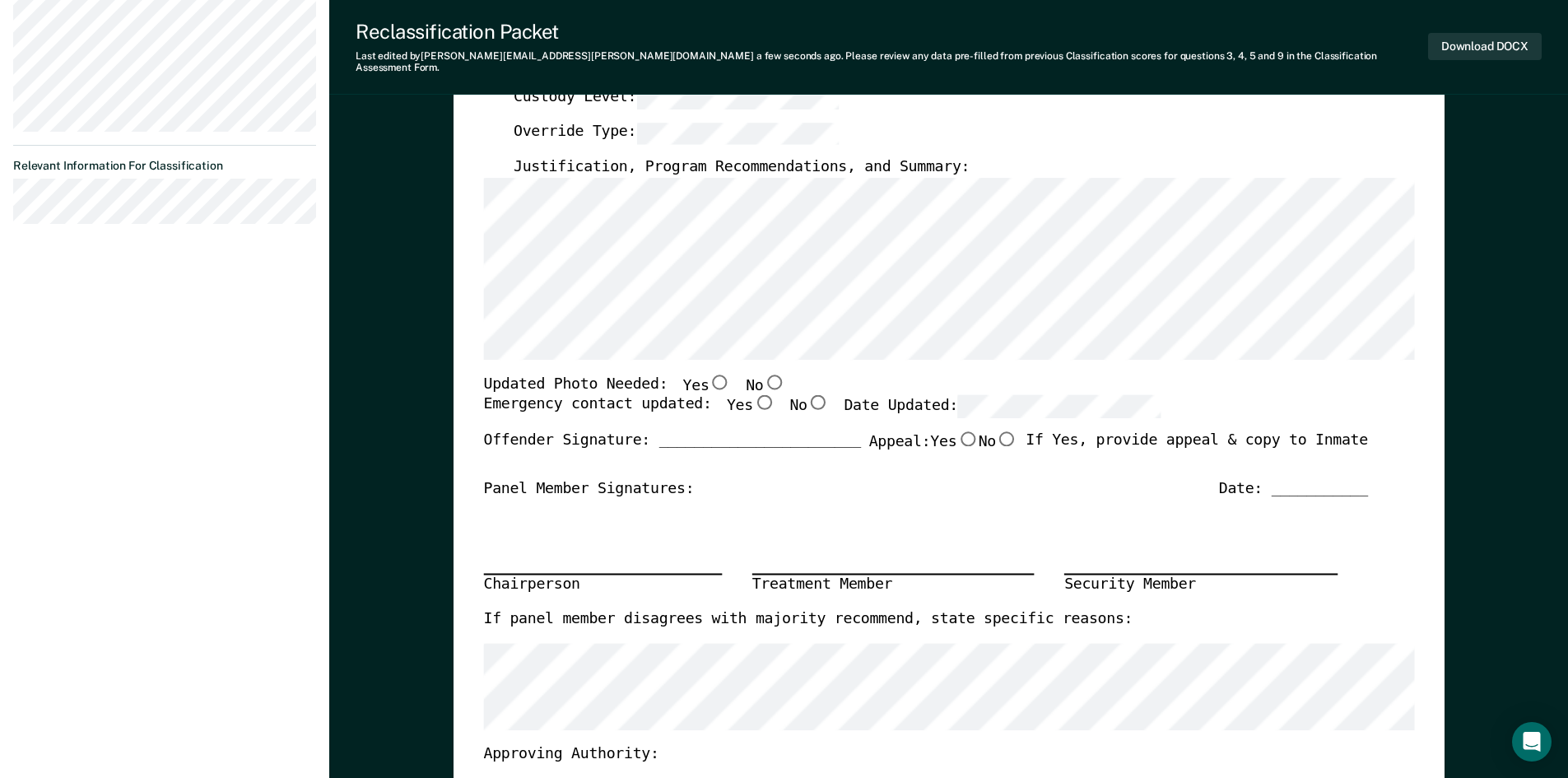
click at [763, 373] on input "No" at bounding box center [773, 381] width 21 height 15
type textarea "x"
radio input "true"
click at [752, 395] on input "Yes" at bounding box center [762, 403] width 21 height 15
type textarea "x"
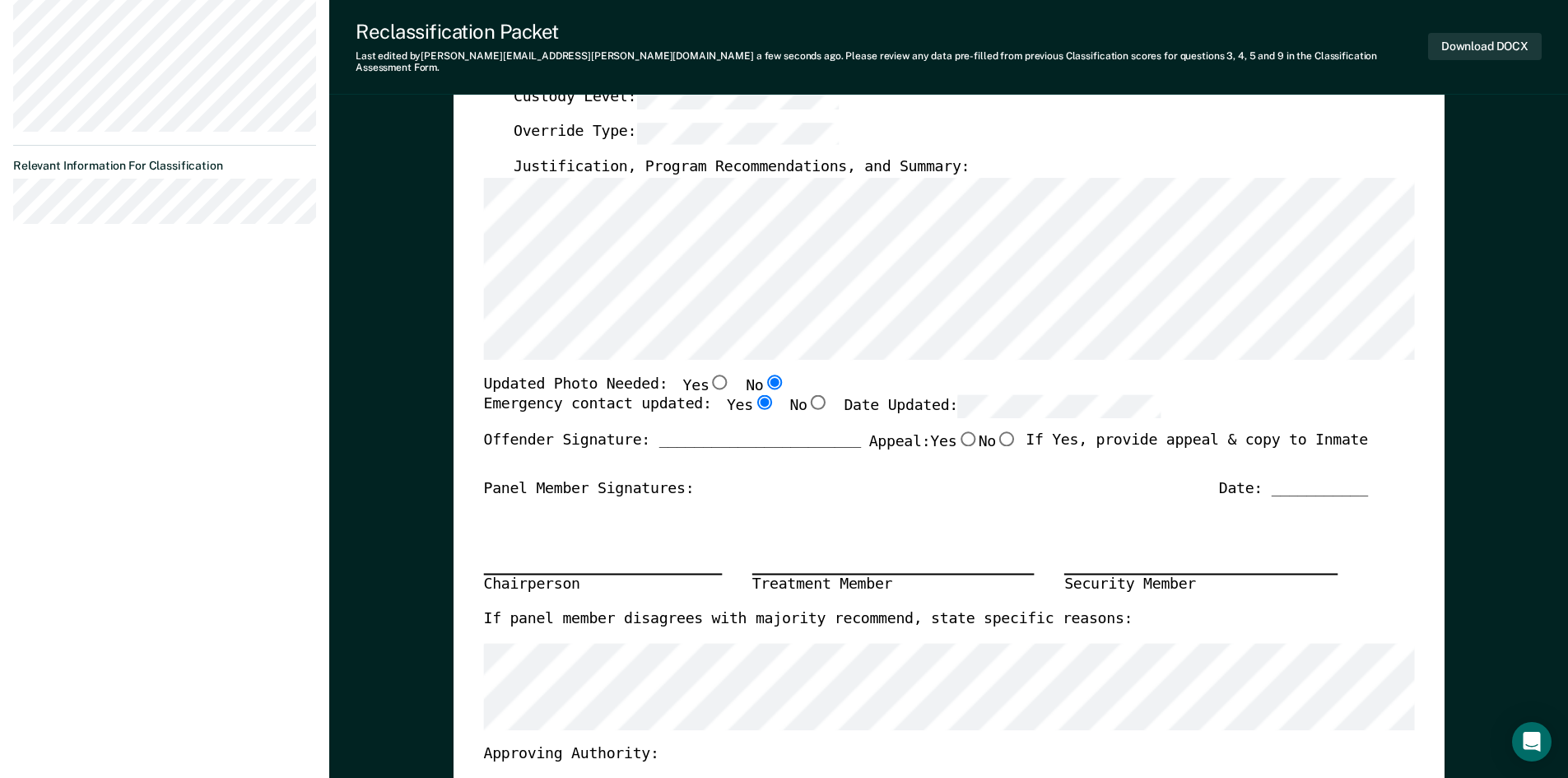
radio input "true"
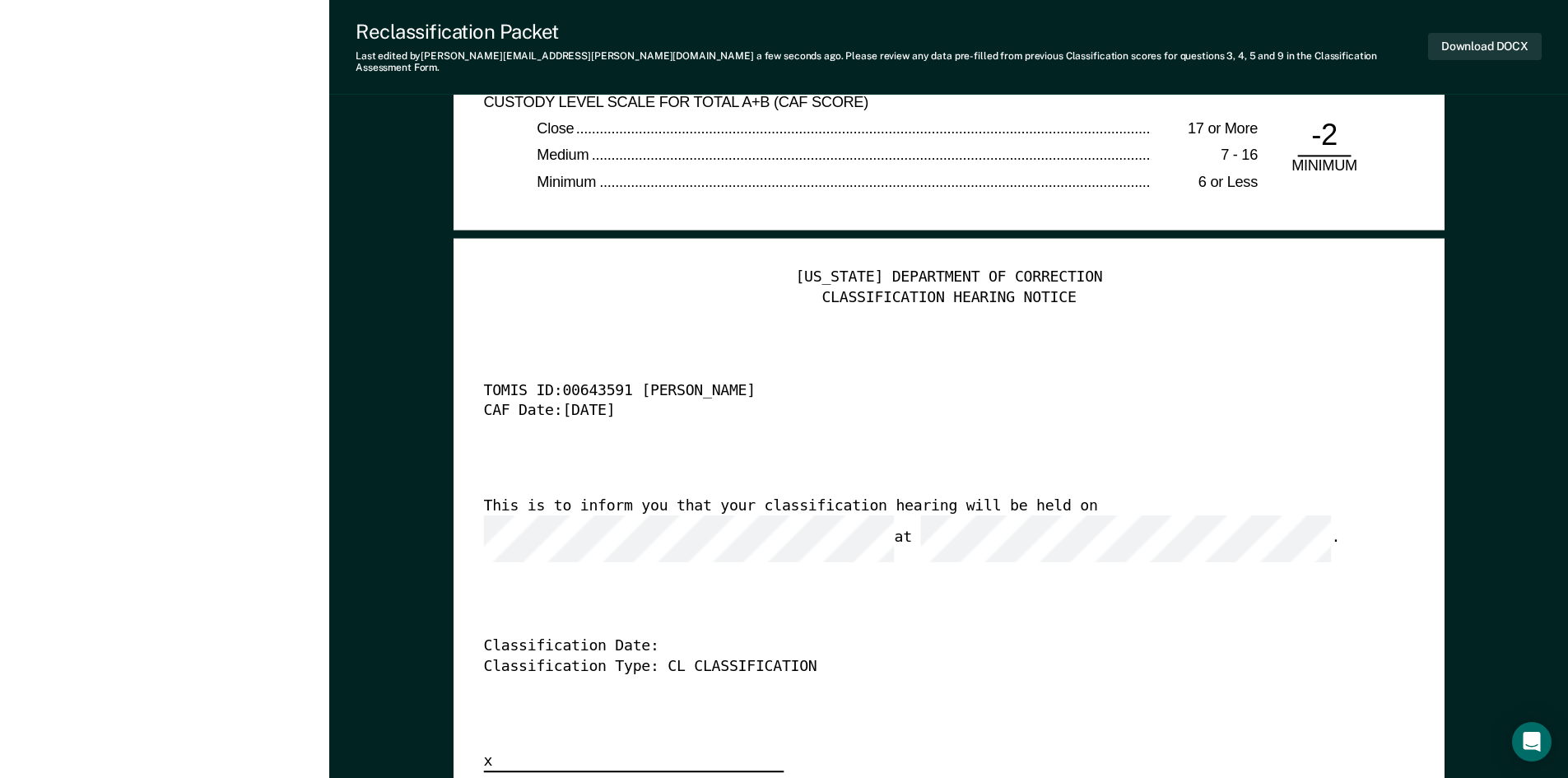
scroll to position [3952, 0]
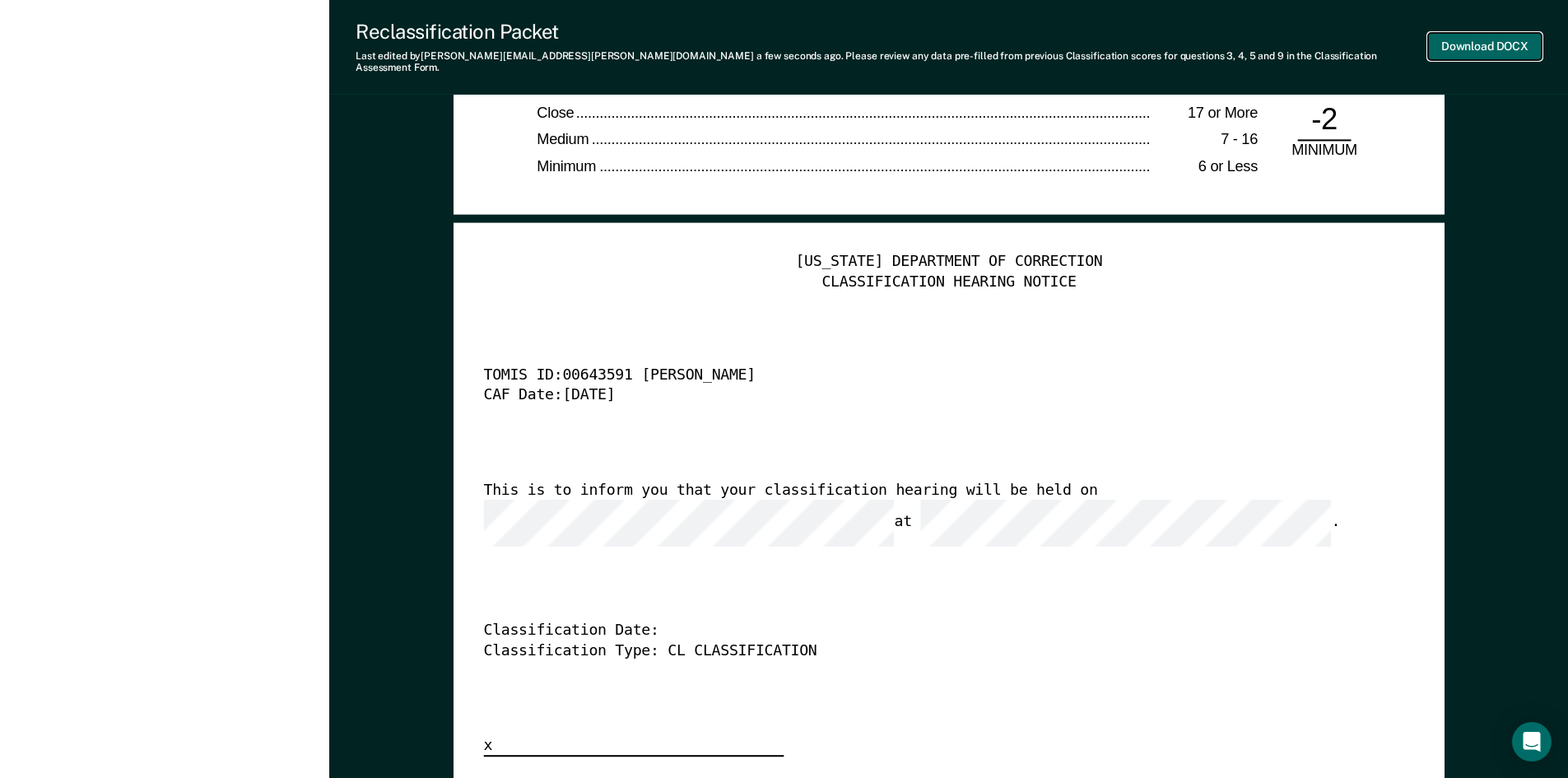
click at [1487, 34] on button "Download DOCX" at bounding box center [1485, 46] width 114 height 27
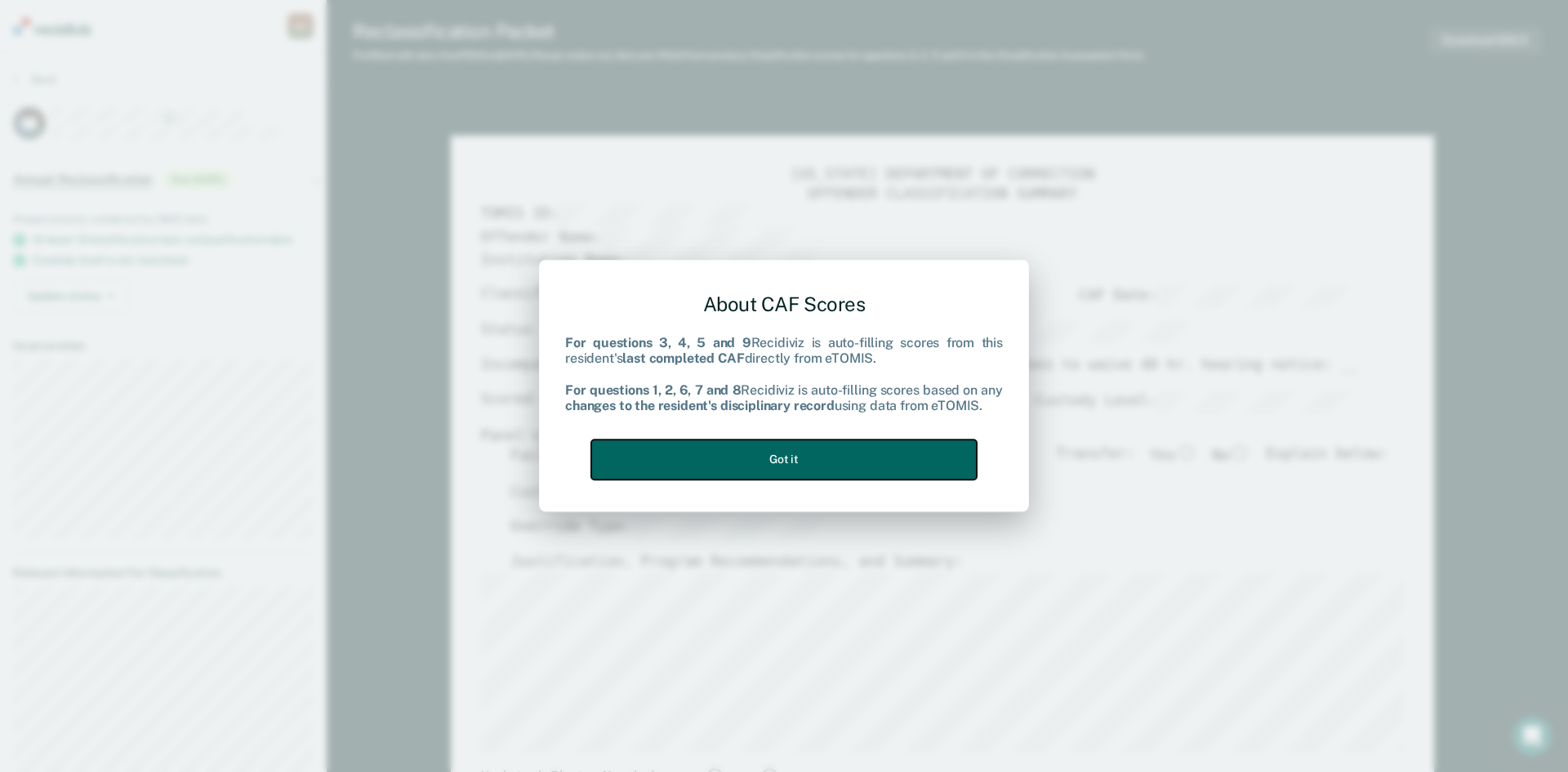
click at [794, 456] on button "Got it" at bounding box center [784, 459] width 386 height 40
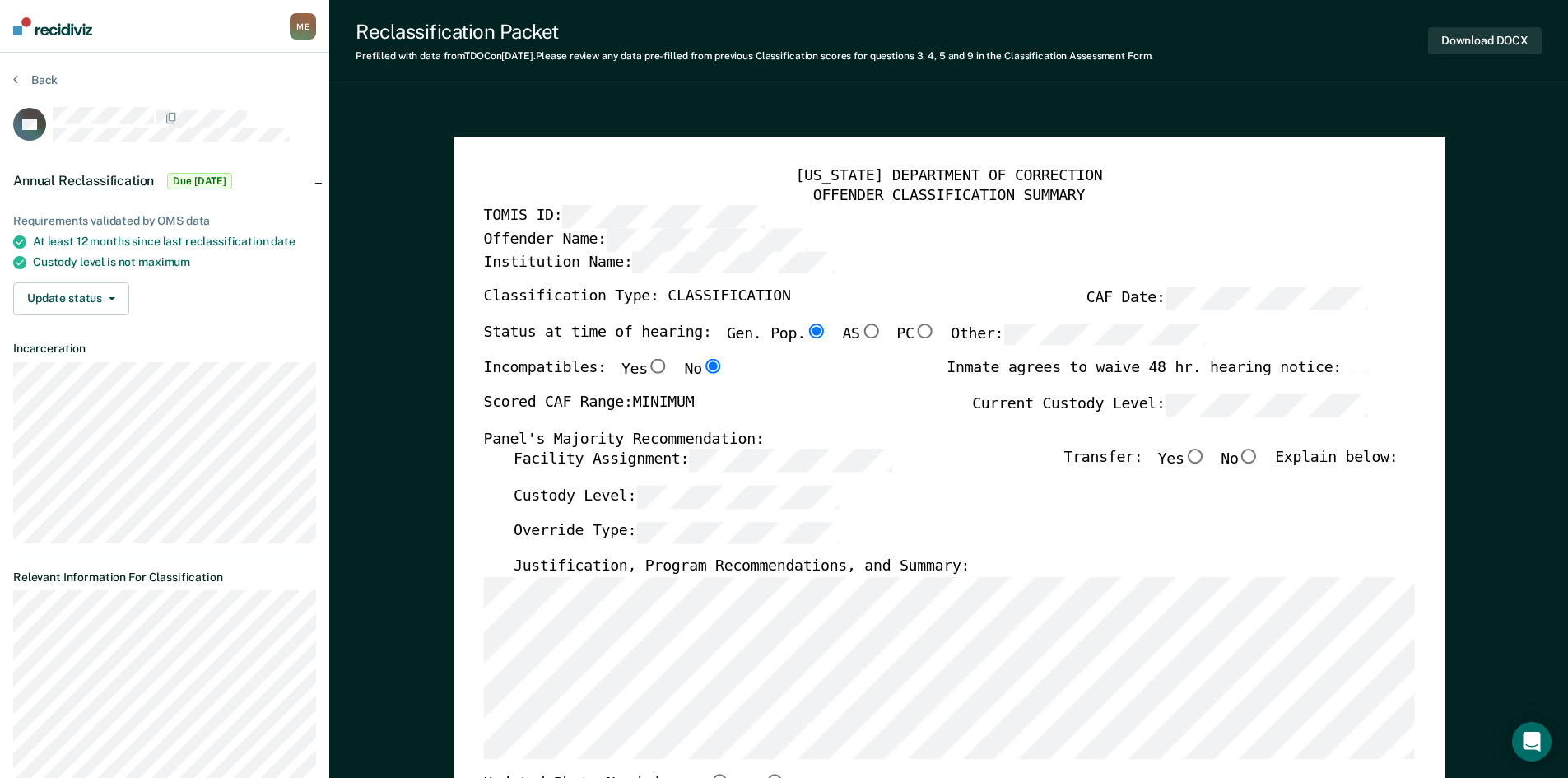
click at [1255, 456] on input "No" at bounding box center [1248, 456] width 21 height 15
type textarea "x"
radio input "true"
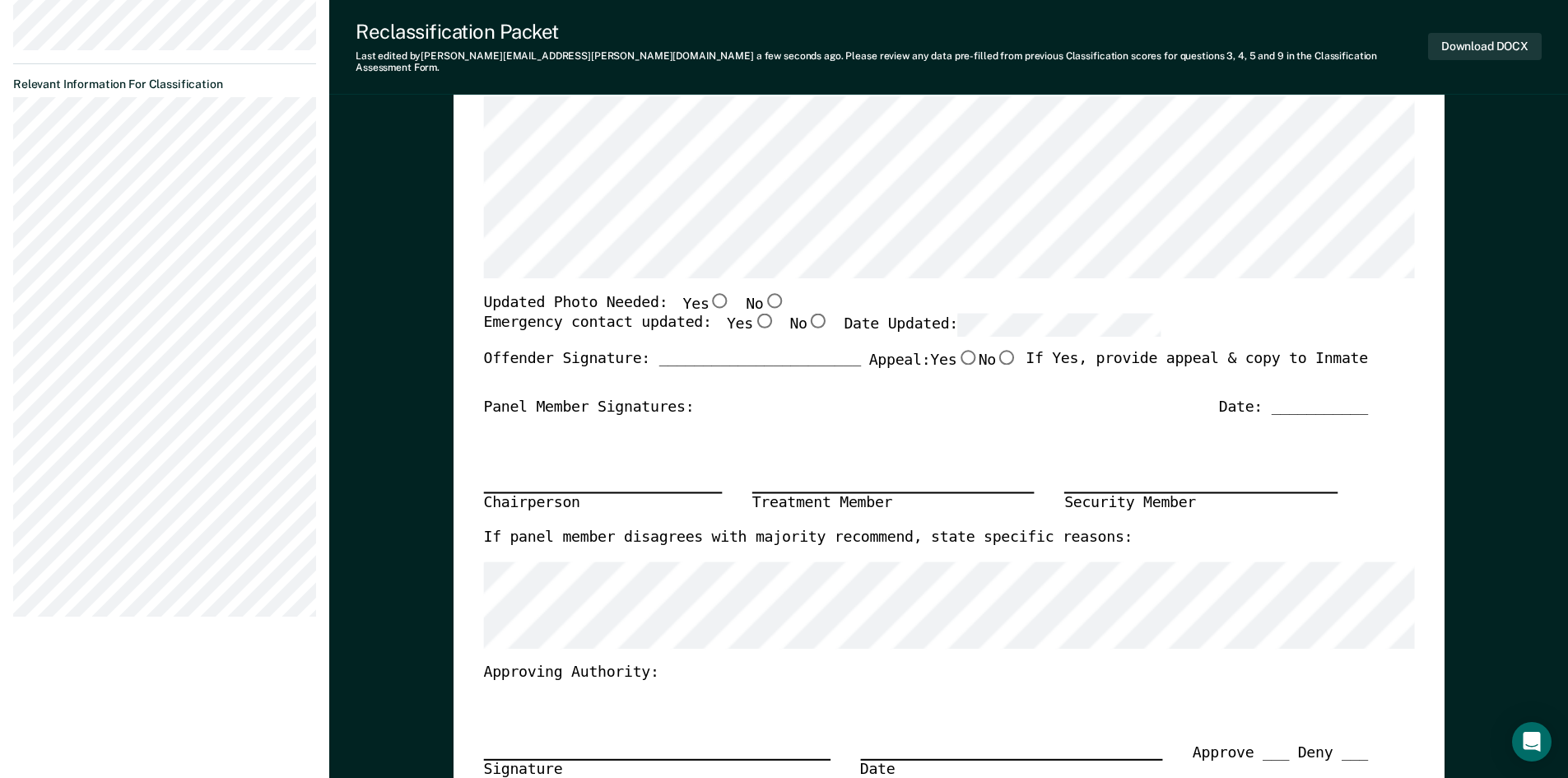
scroll to position [494, 0]
click at [763, 291] on input "No" at bounding box center [773, 298] width 21 height 15
type textarea "x"
radio input "true"
click at [752, 313] on input "Yes" at bounding box center [762, 321] width 21 height 15
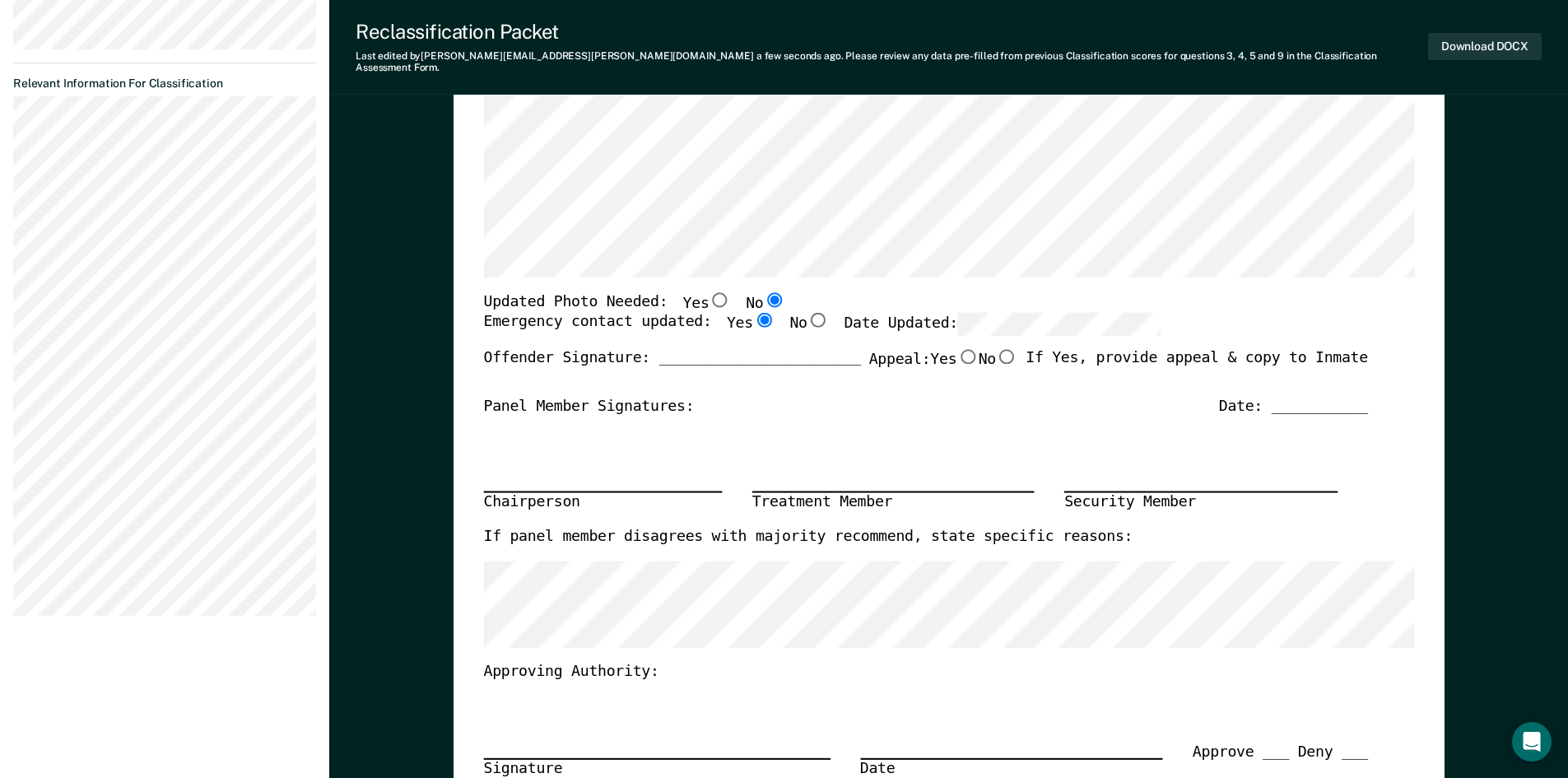
type textarea "x"
radio input "true"
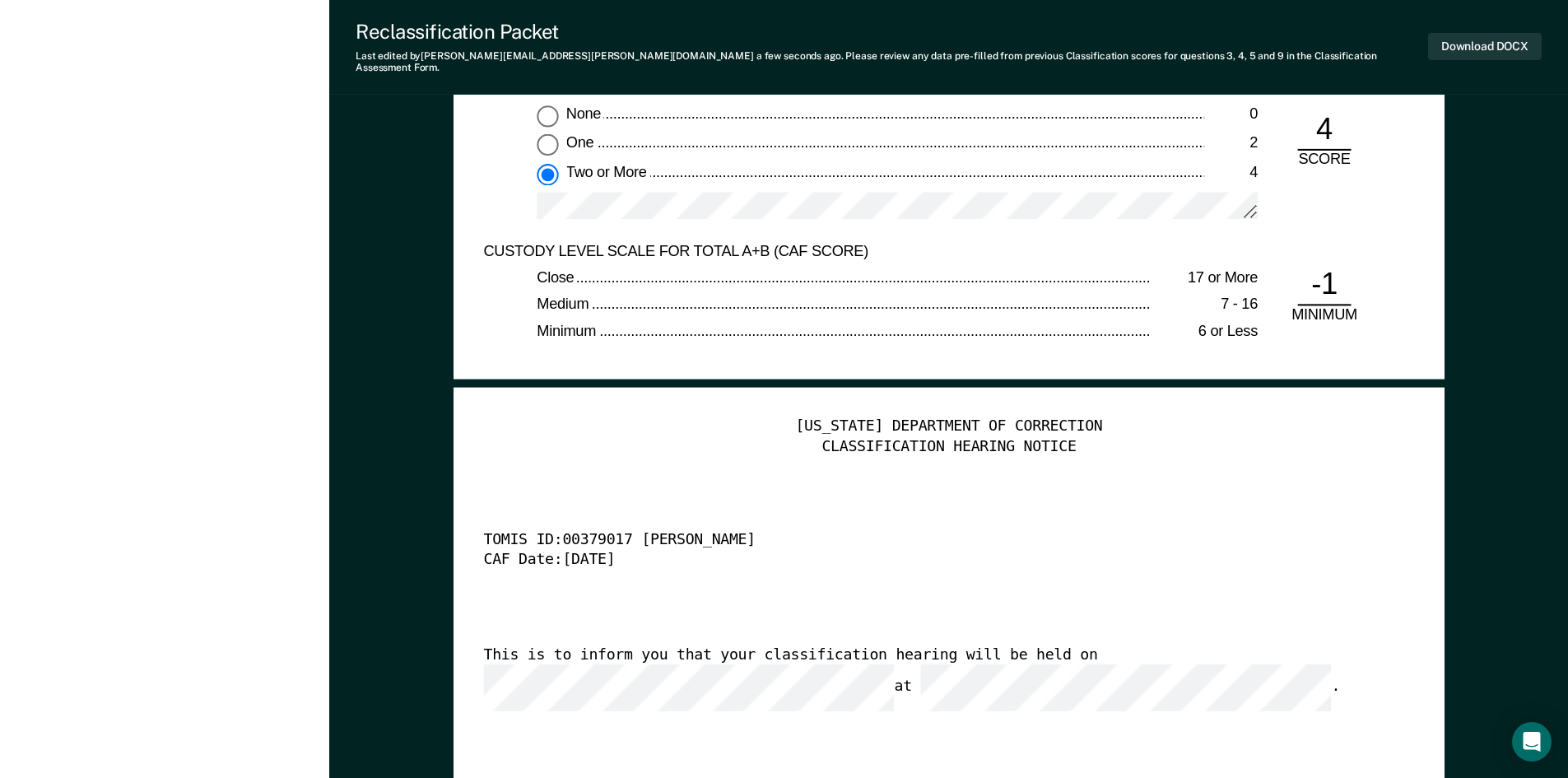
scroll to position [4116, 0]
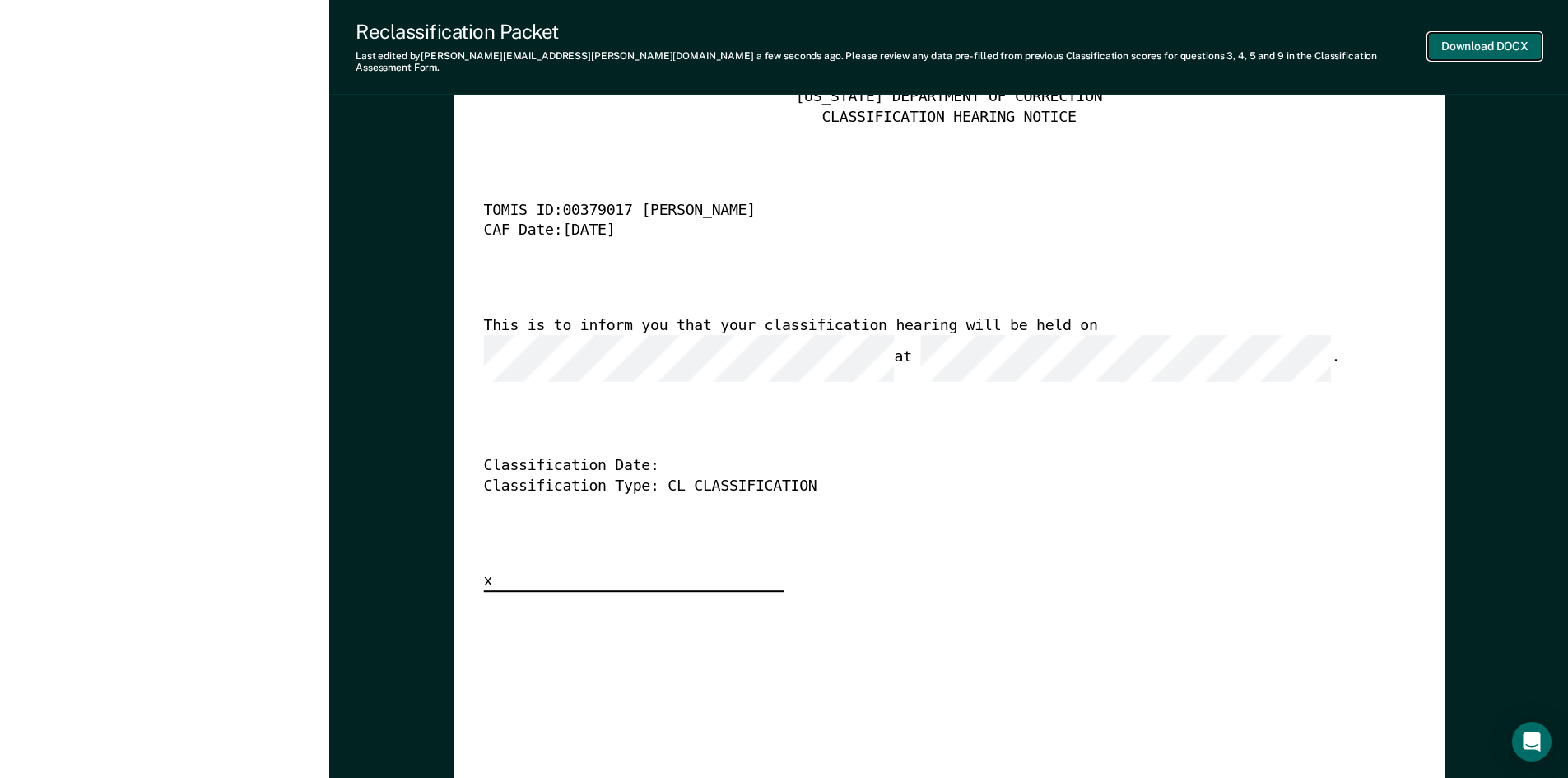
click at [1499, 40] on button "Download DOCX" at bounding box center [1485, 46] width 114 height 27
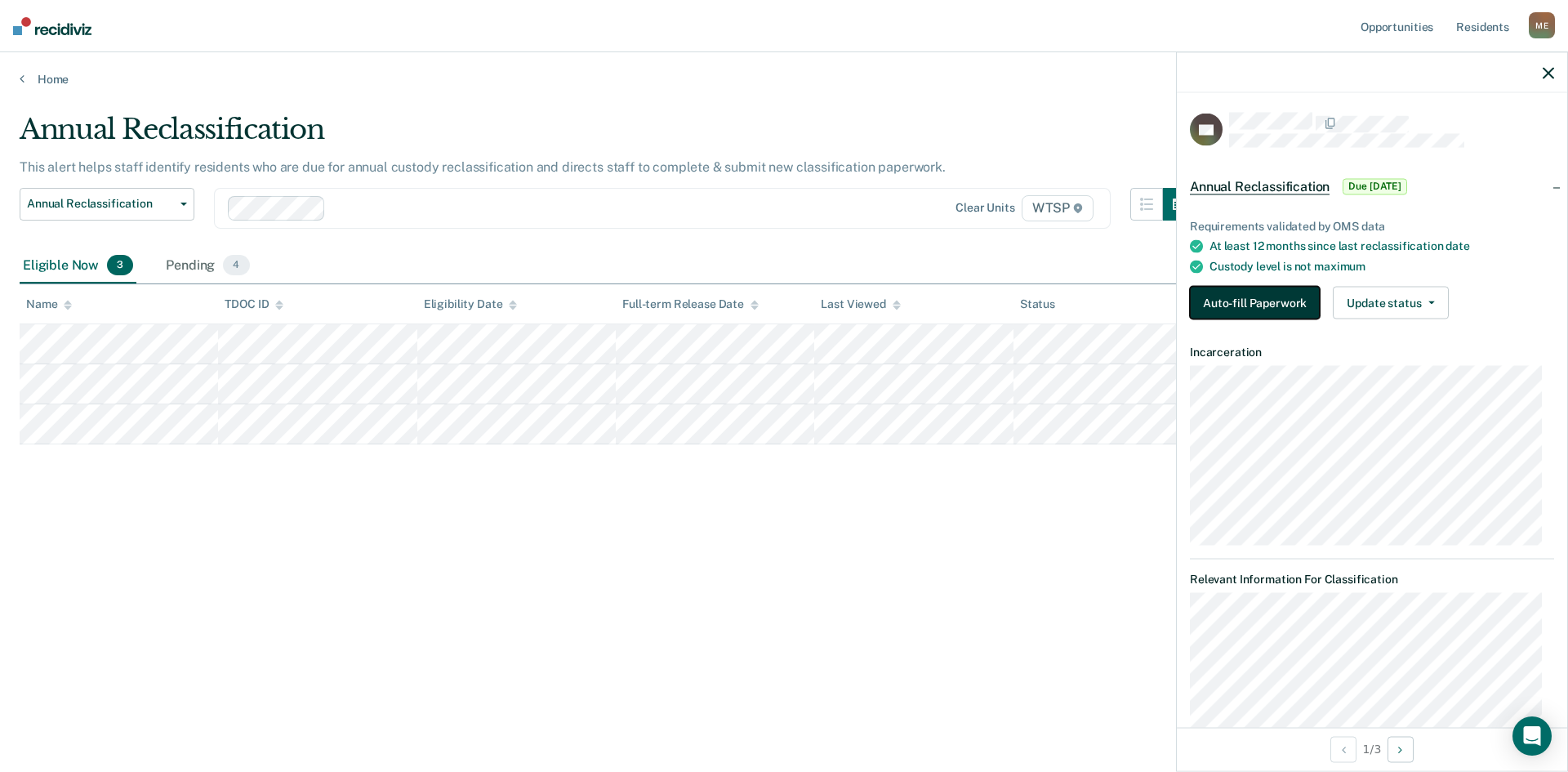
click at [1268, 295] on button "Auto-fill Paperwork" at bounding box center [1255, 303] width 130 height 33
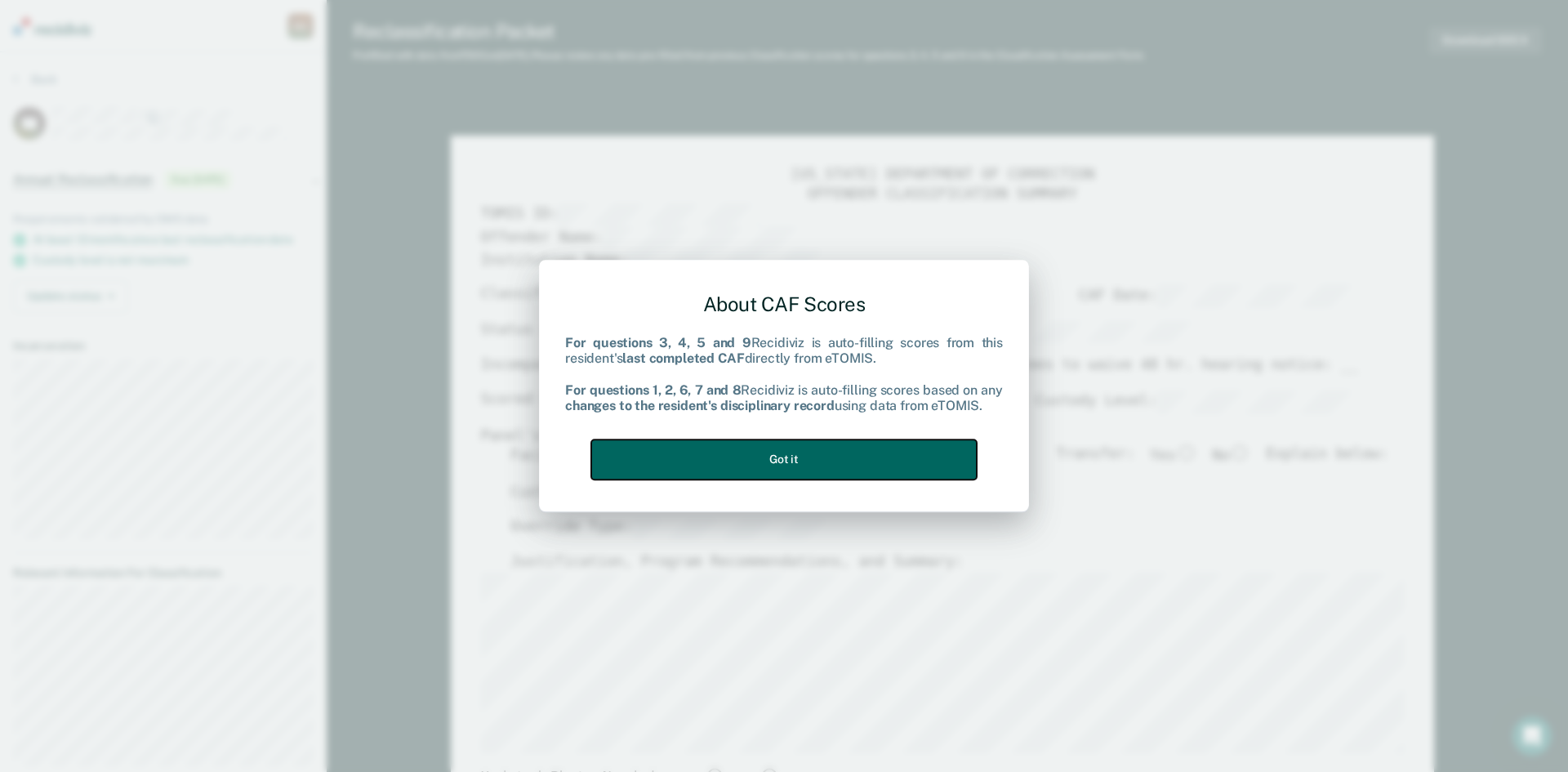
click at [812, 449] on button "Got it" at bounding box center [784, 459] width 386 height 40
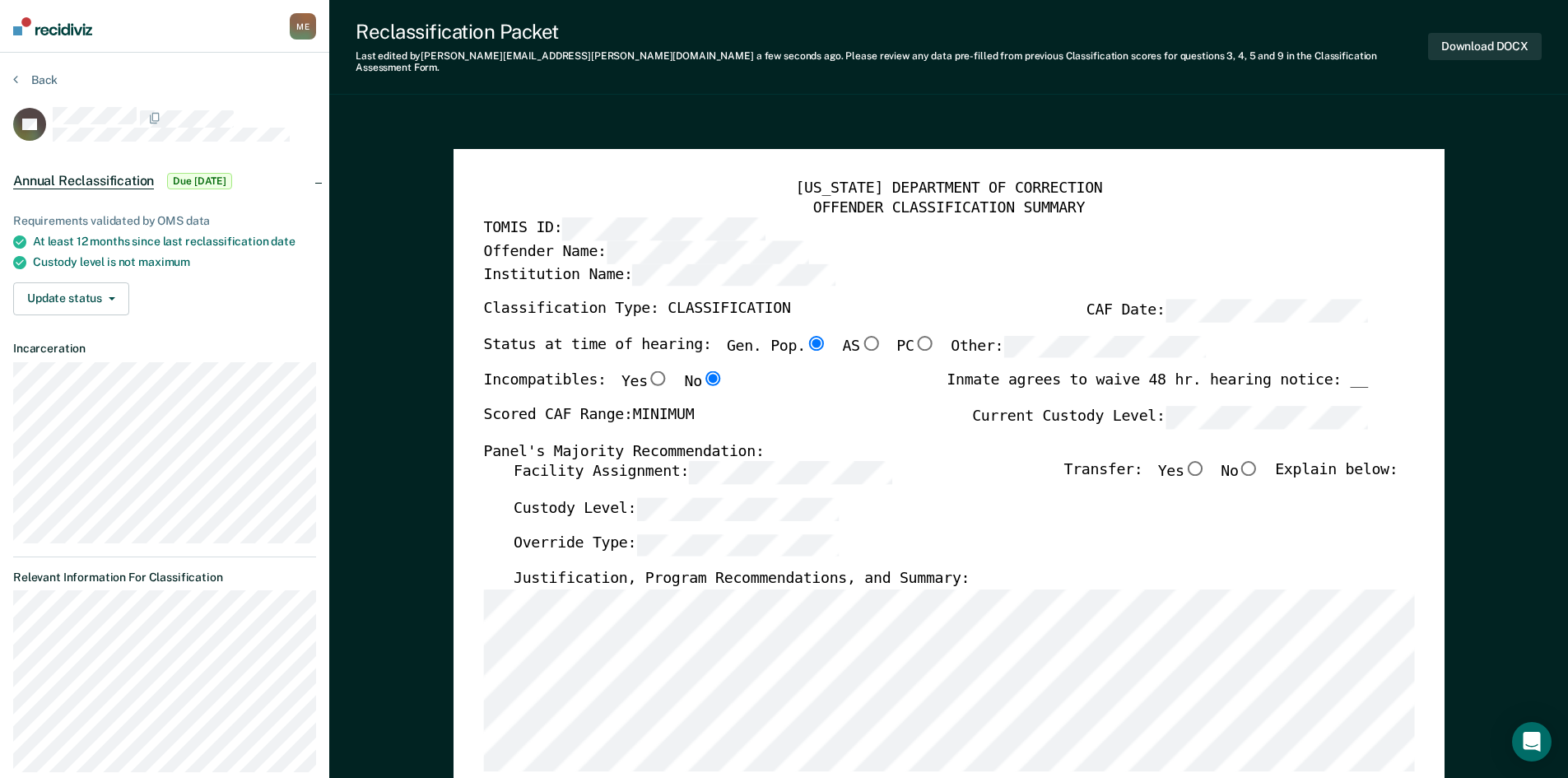
click at [1257, 461] on input "No" at bounding box center [1248, 468] width 21 height 15
type textarea "x"
radio input "true"
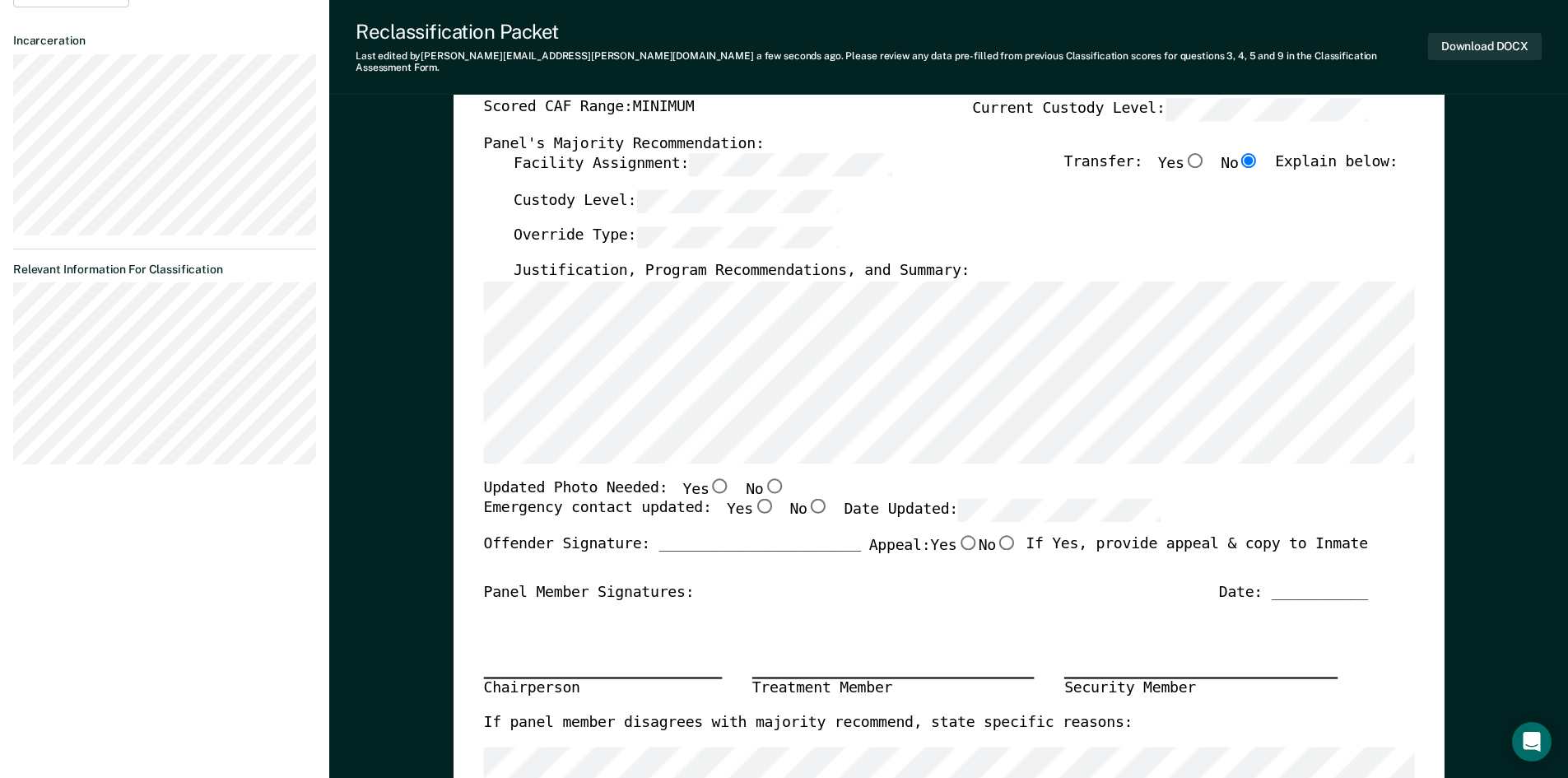
scroll to position [411, 0]
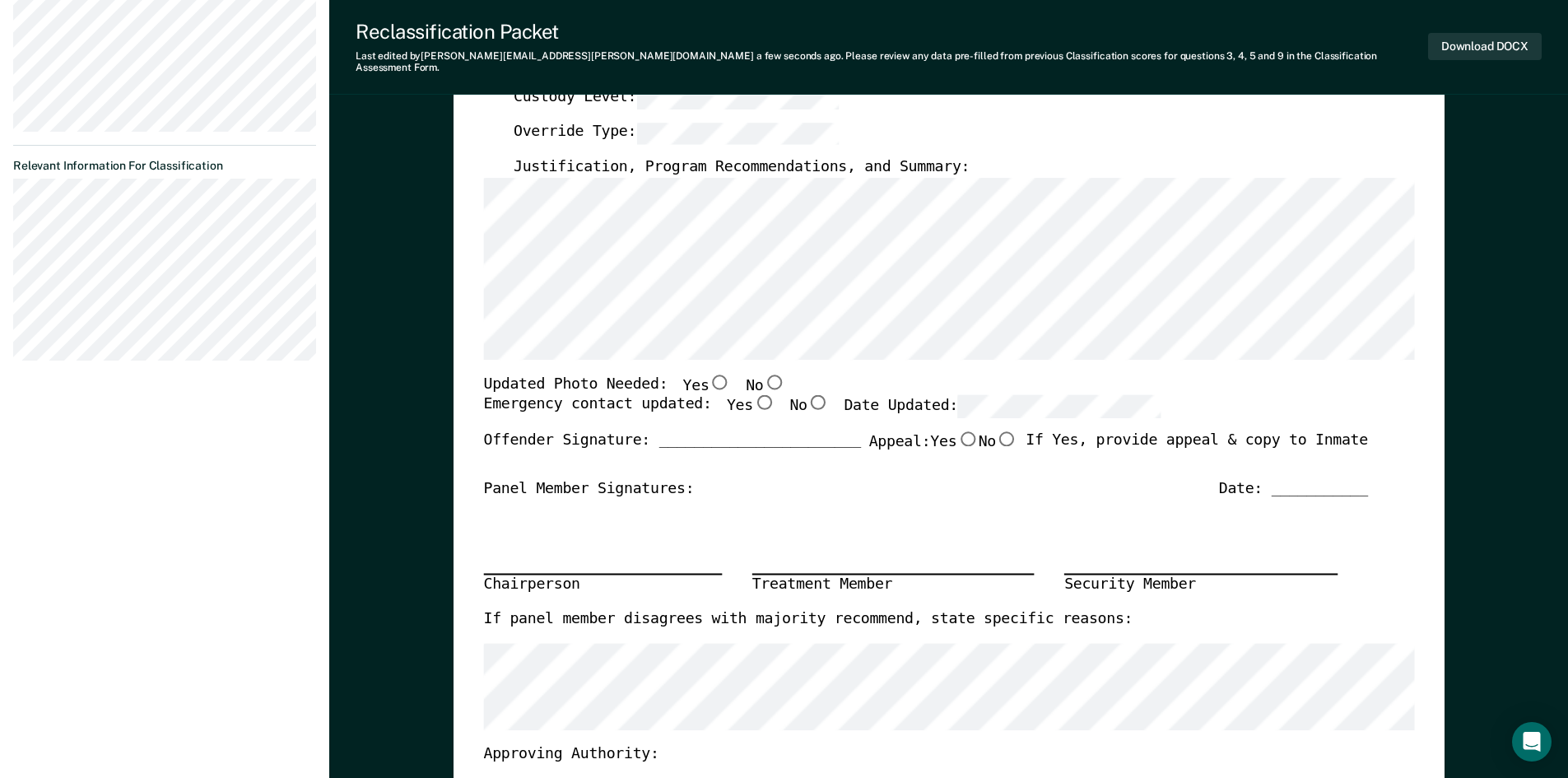
click at [763, 373] on input "No" at bounding box center [773, 381] width 21 height 15
type textarea "x"
radio input "true"
click at [752, 395] on input "Yes" at bounding box center [762, 403] width 21 height 15
type textarea "x"
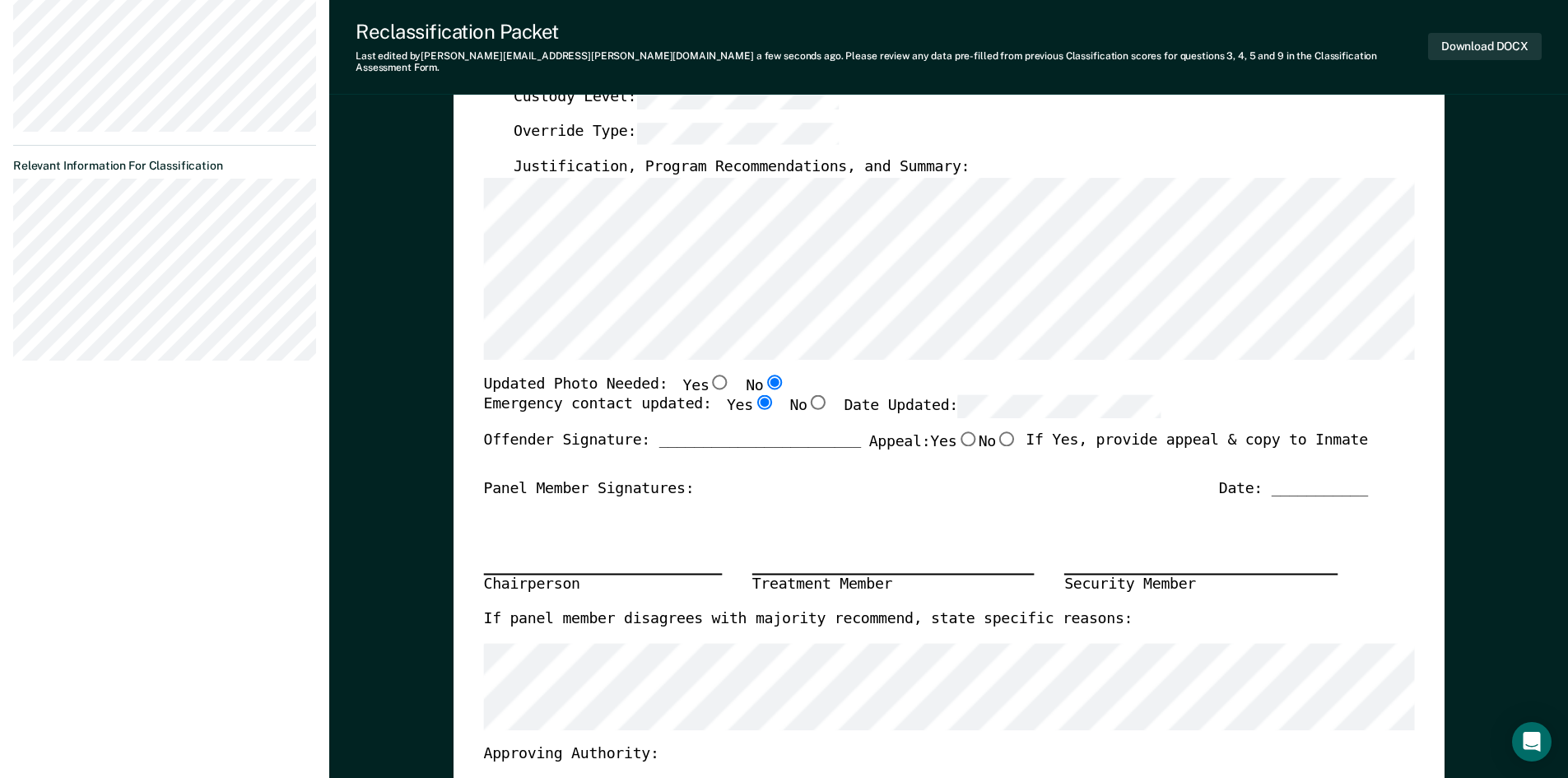
radio input "true"
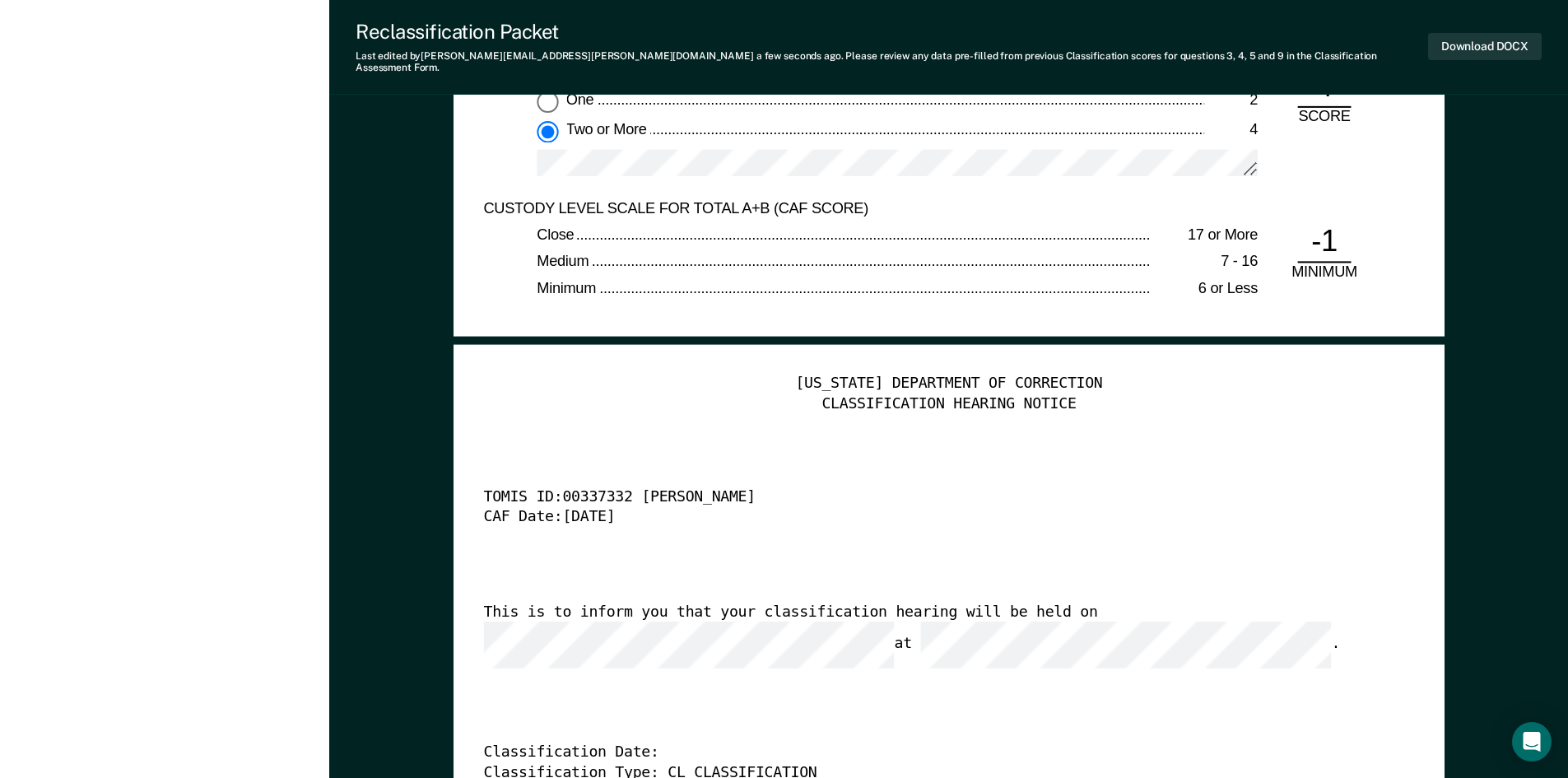
scroll to position [4034, 0]
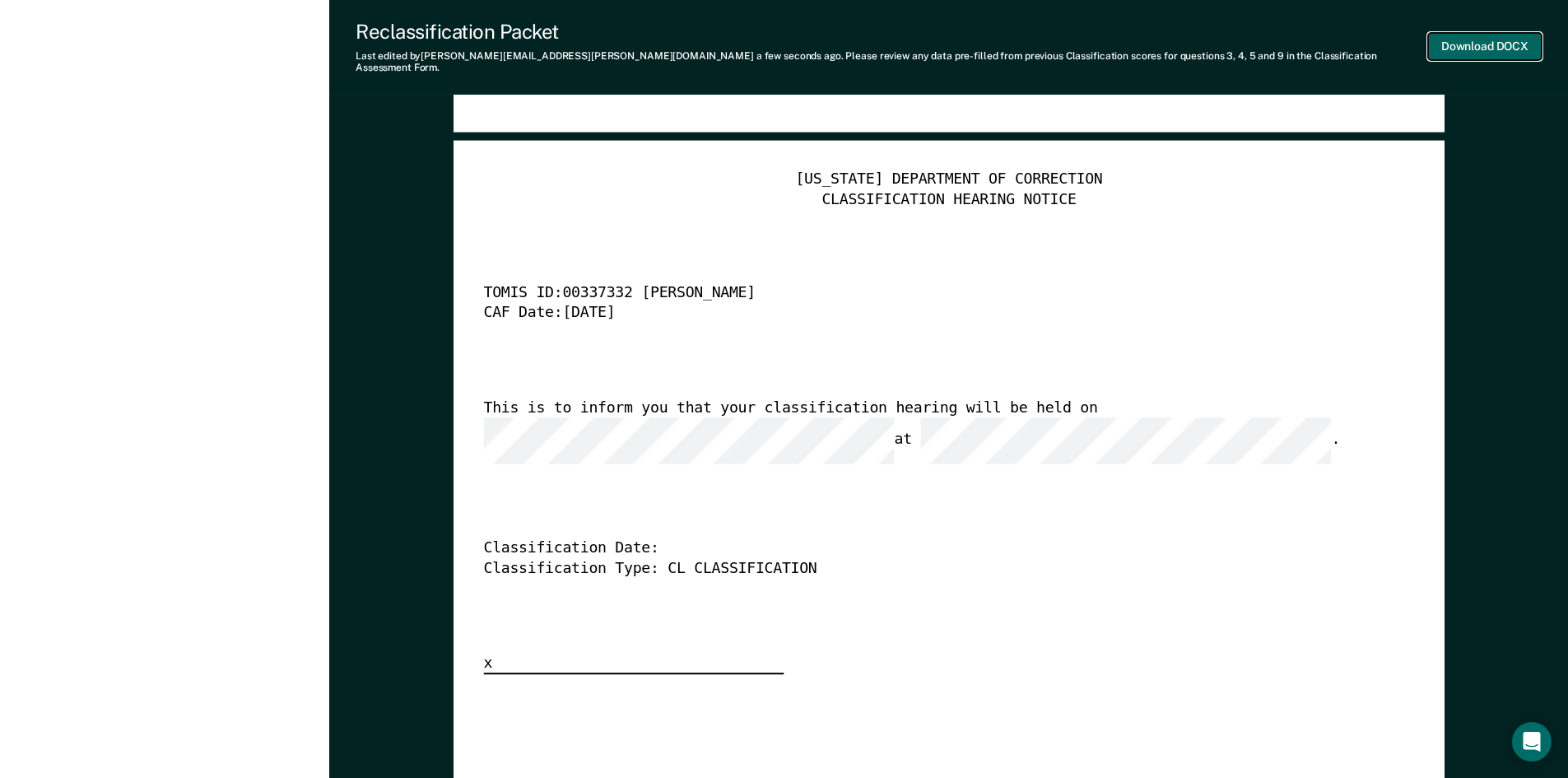
click at [1482, 42] on button "Download DOCX" at bounding box center [1485, 46] width 114 height 27
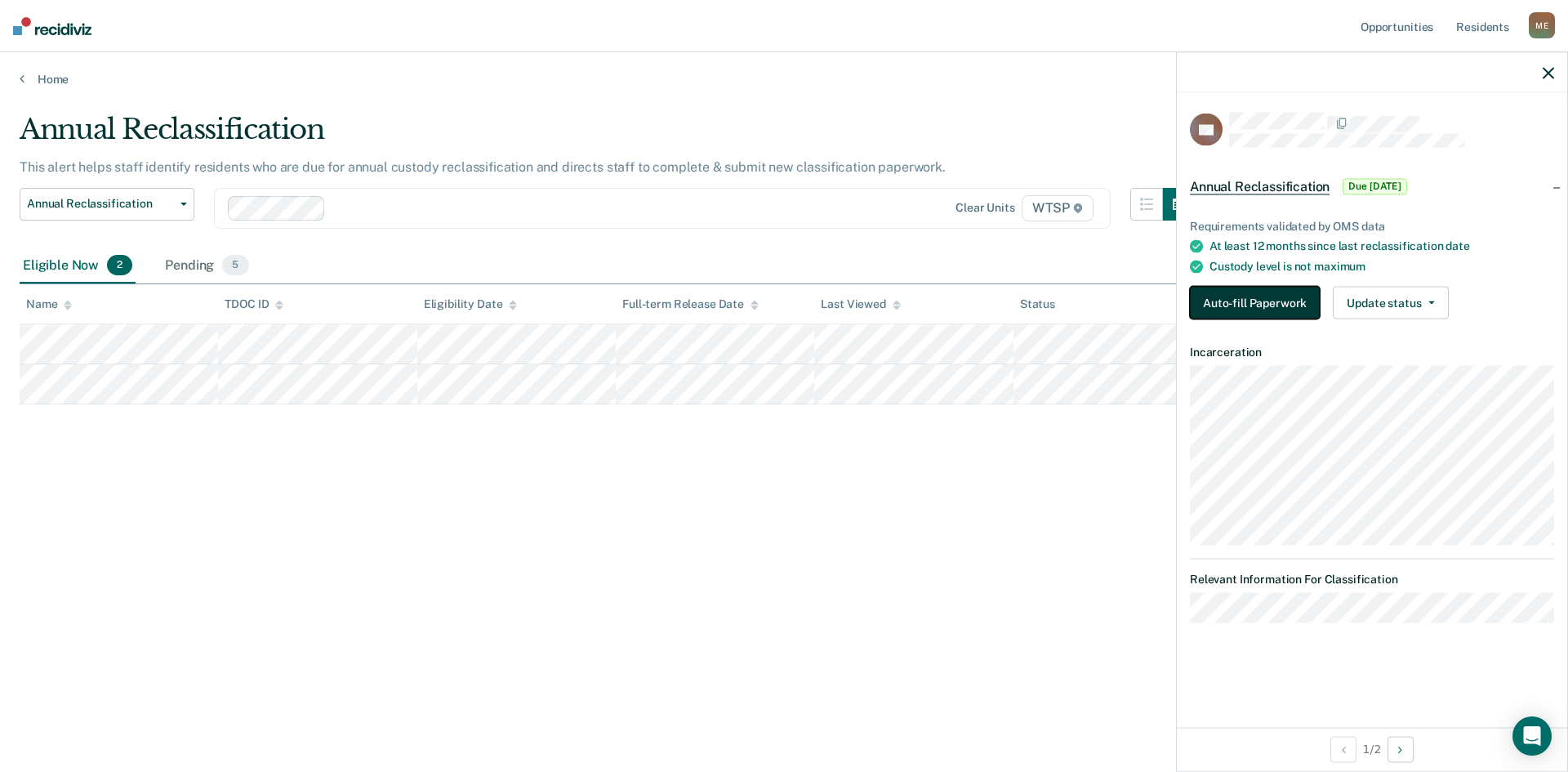
click at [1284, 303] on button "Auto-fill Paperwork" at bounding box center [1255, 303] width 130 height 33
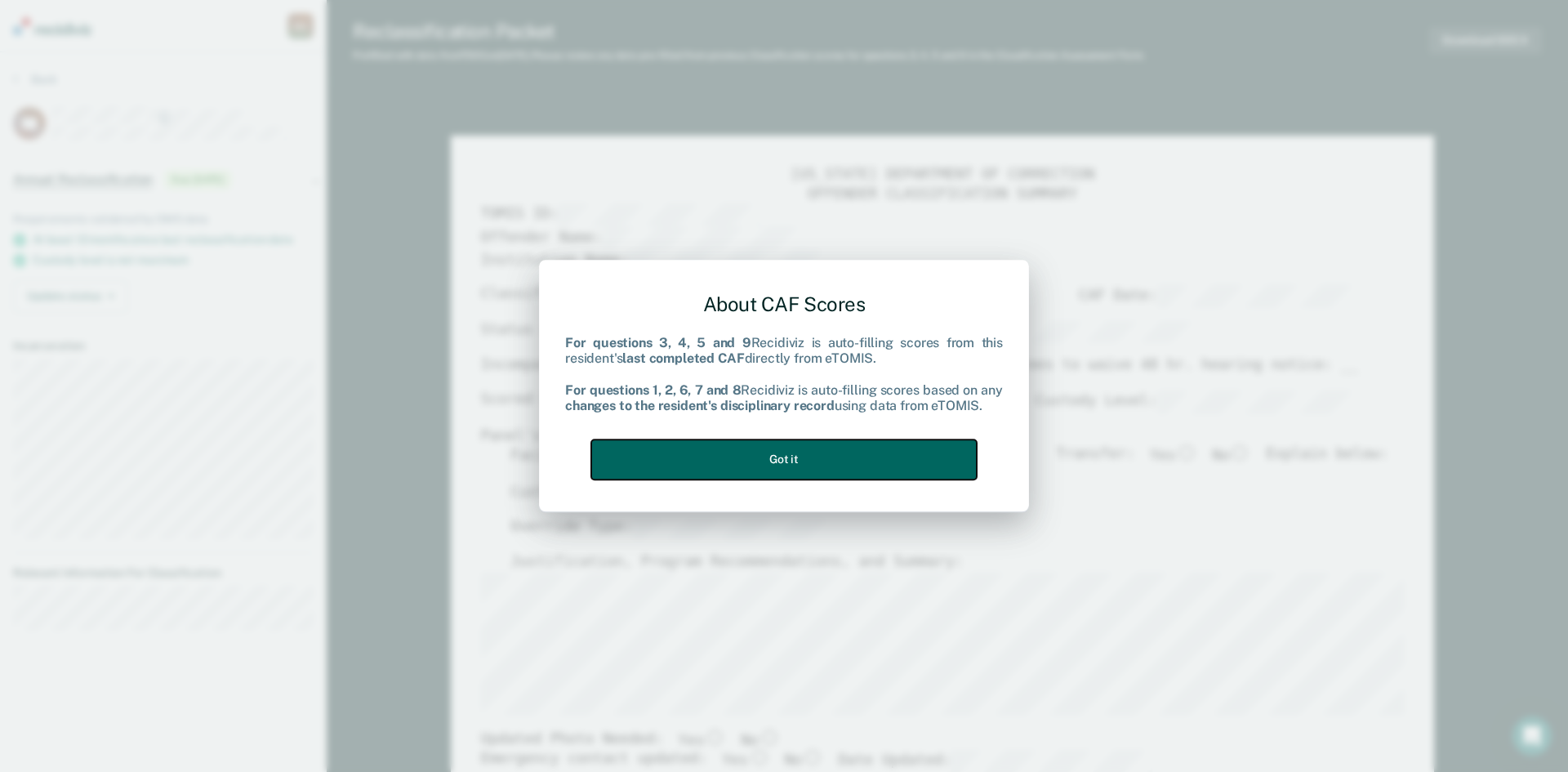
click at [838, 454] on button "Got it" at bounding box center [784, 459] width 386 height 40
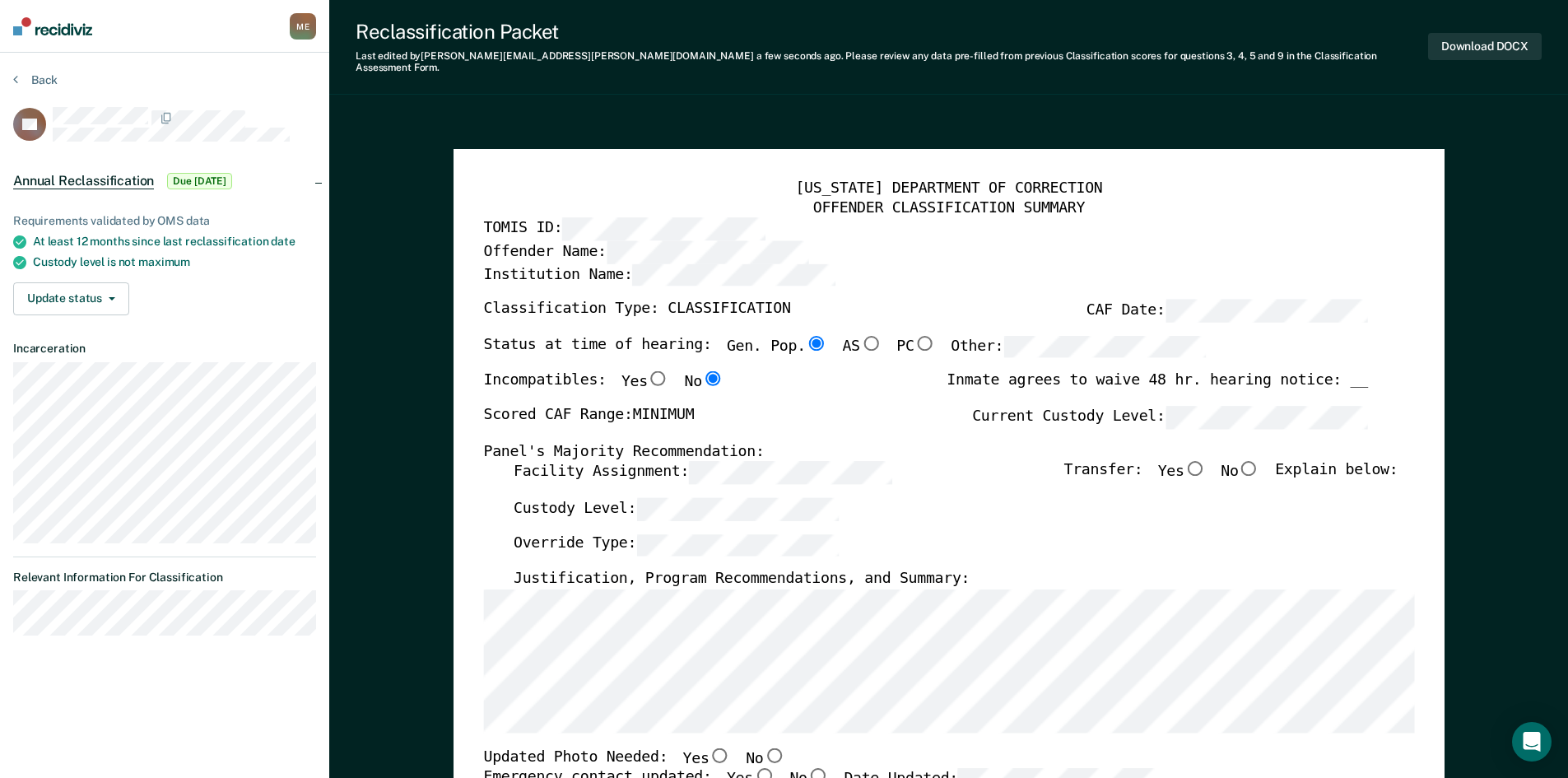
click at [1256, 461] on input "No" at bounding box center [1248, 468] width 21 height 15
type textarea "x"
radio input "true"
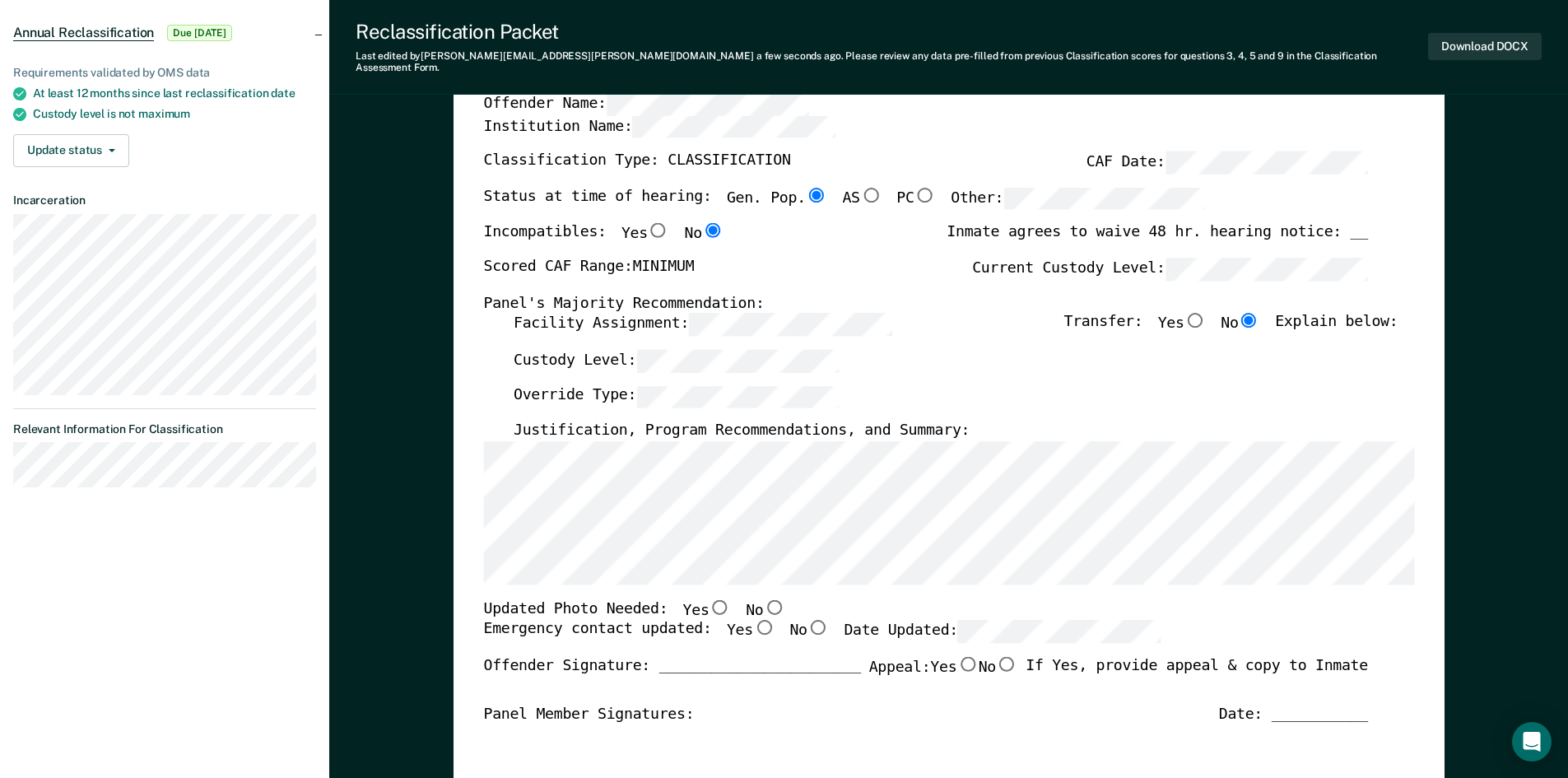
scroll to position [164, 0]
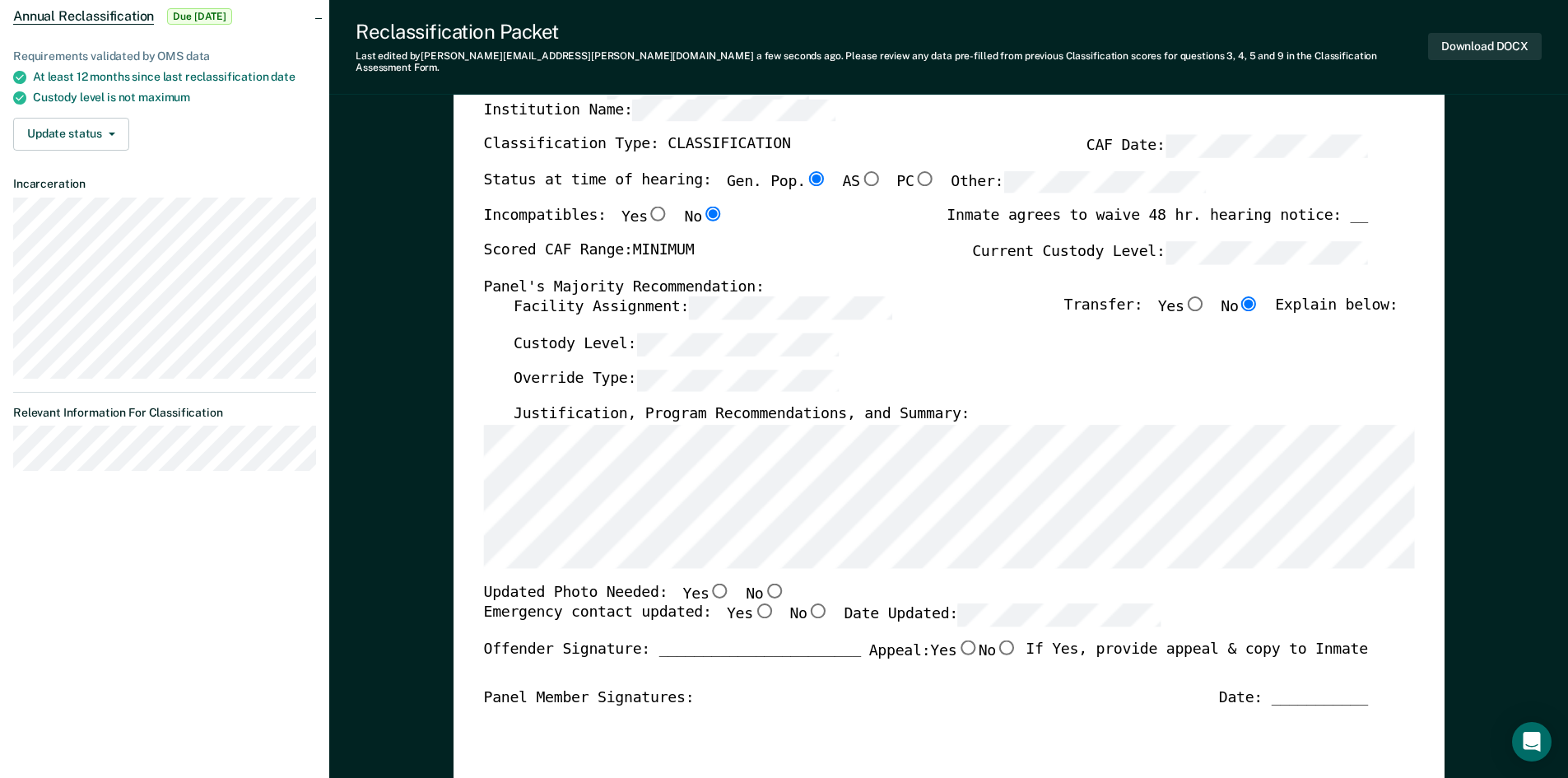
click at [763, 583] on input "No" at bounding box center [773, 590] width 21 height 15
type textarea "x"
radio input "true"
click at [752, 604] on input "Yes" at bounding box center [762, 612] width 21 height 15
type textarea "x"
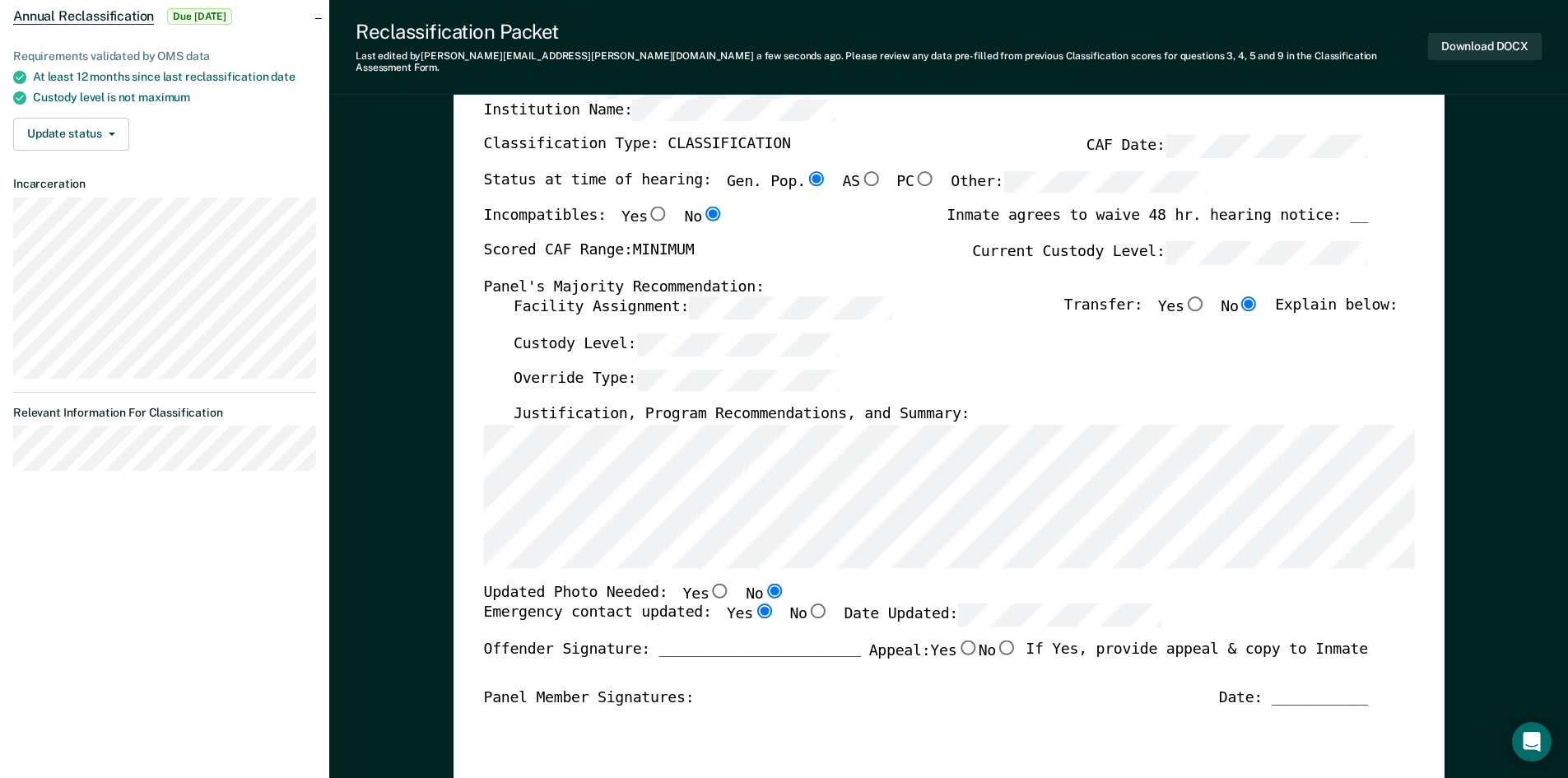
radio input "true"
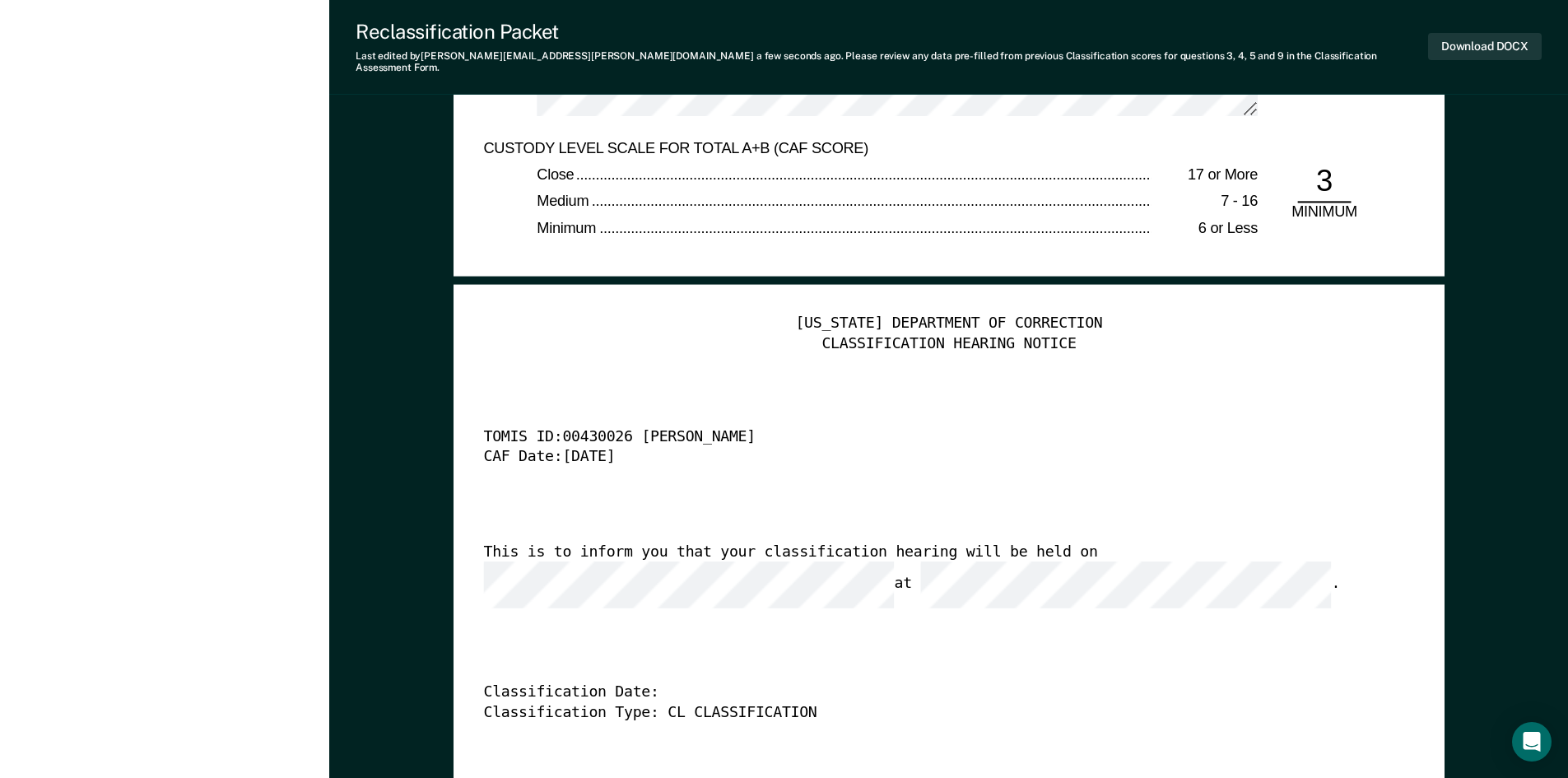
scroll to position [4199, 0]
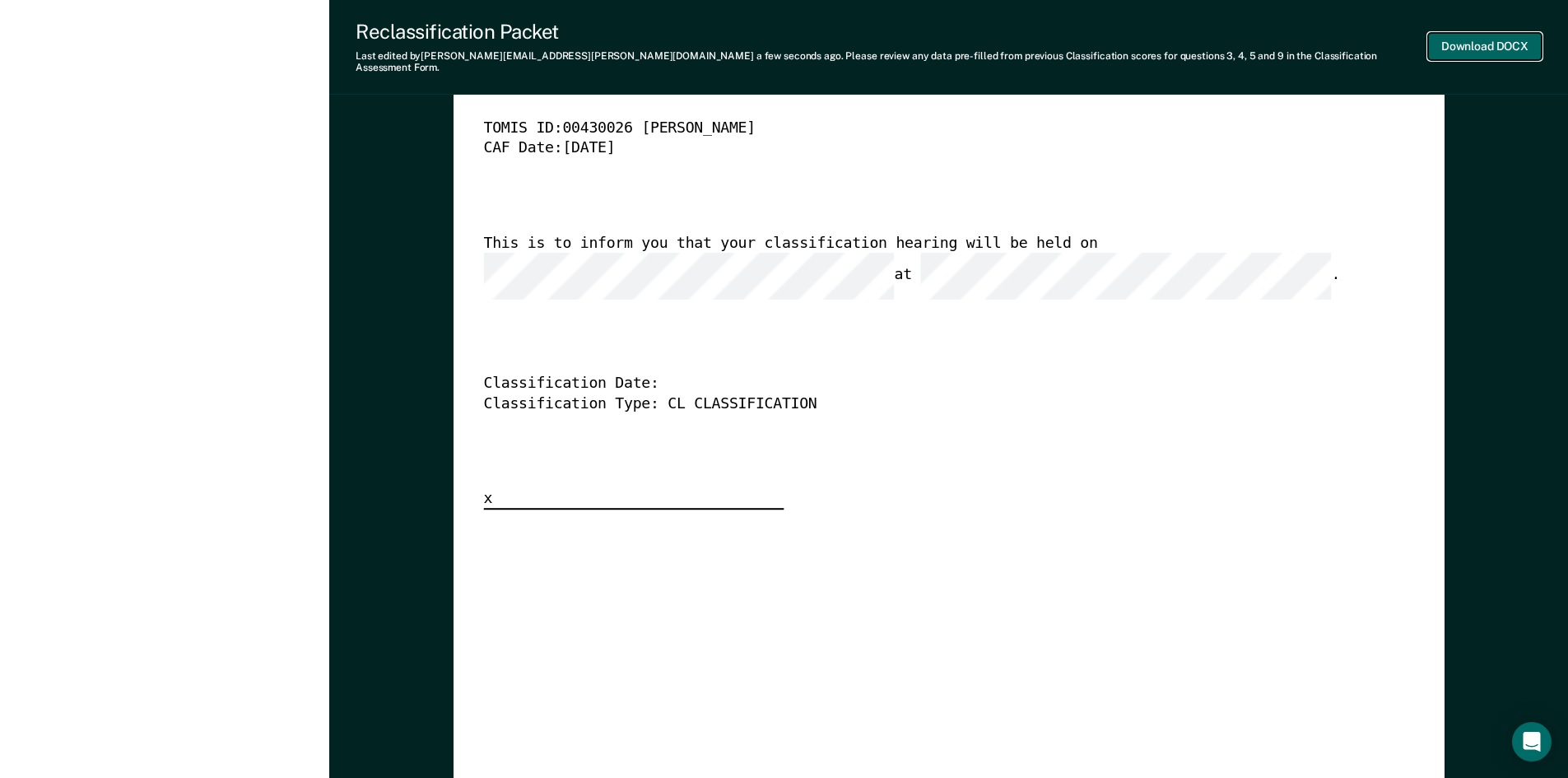
click at [1501, 37] on button "Download DOCX" at bounding box center [1485, 46] width 114 height 27
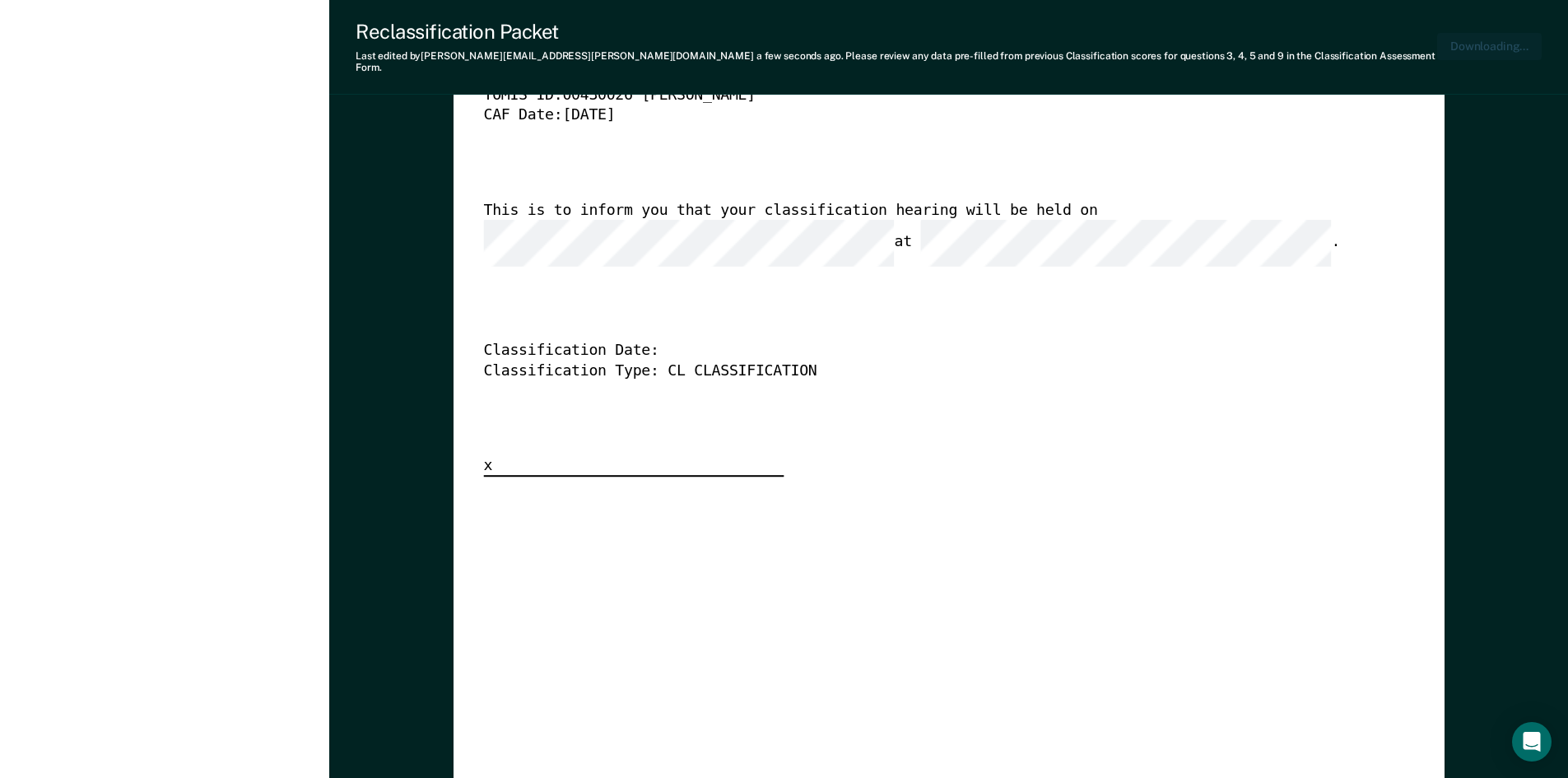
type textarea "x"
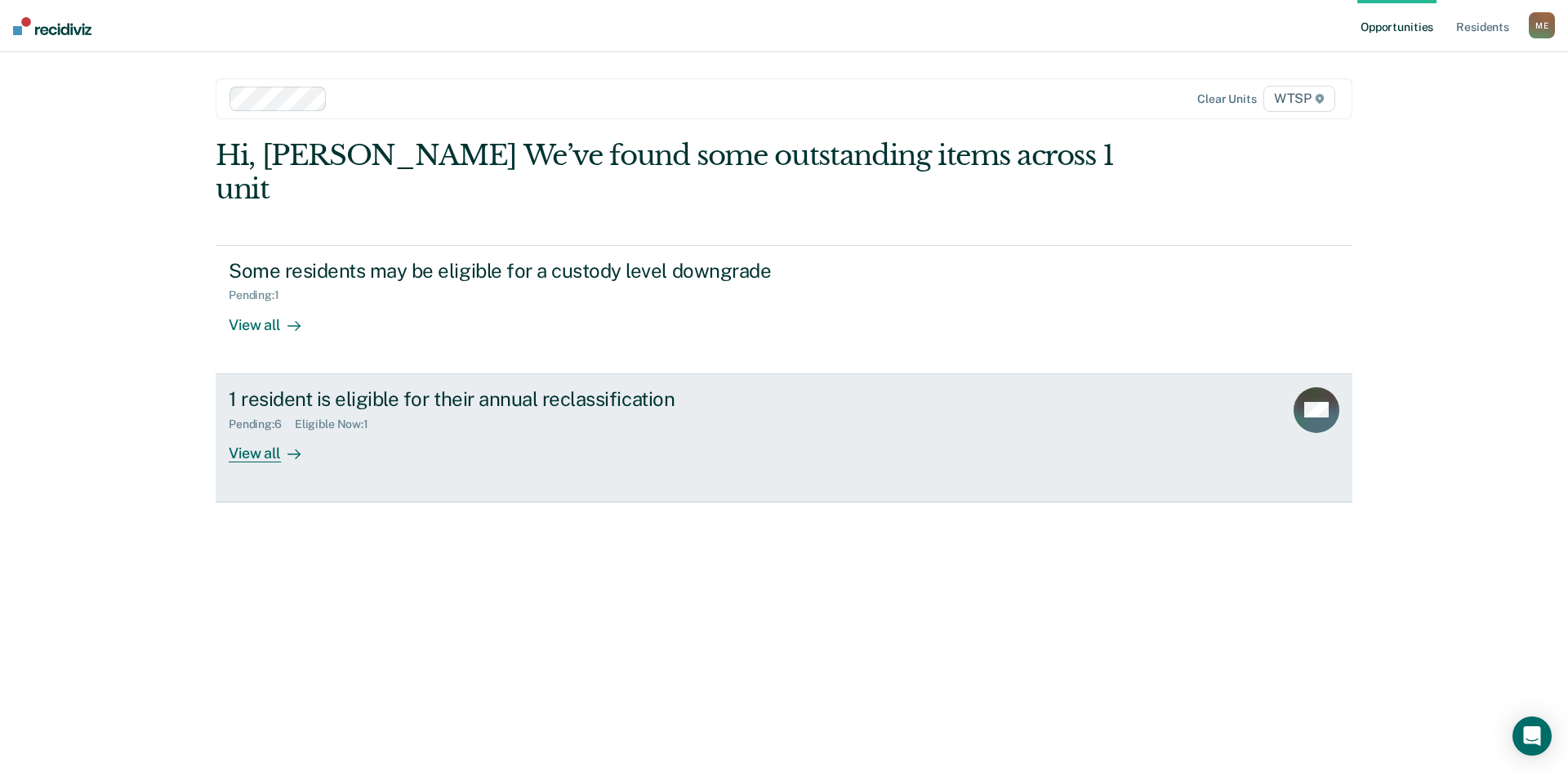
click at [251, 431] on div "View all" at bounding box center [274, 447] width 92 height 32
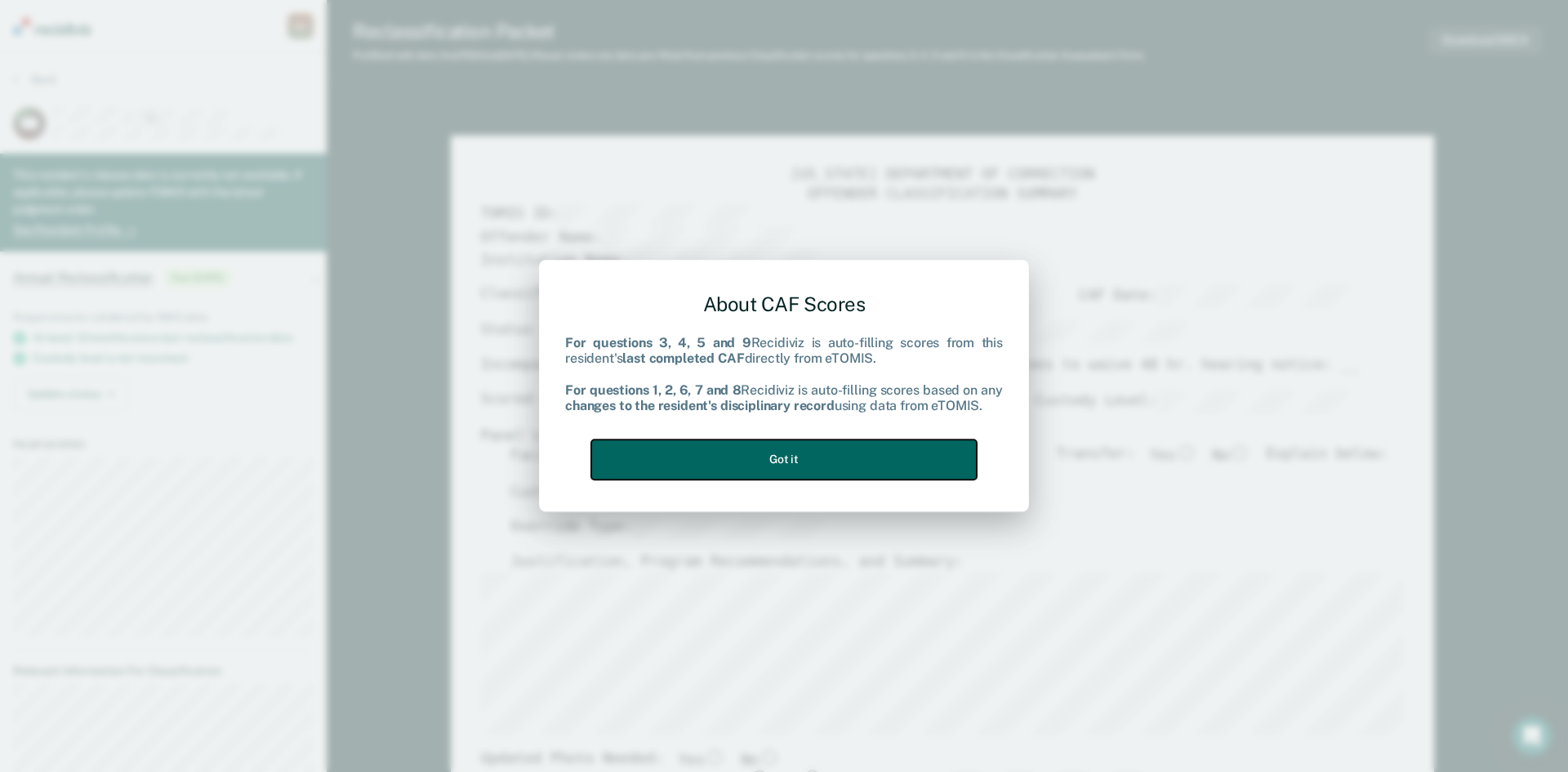
click at [777, 455] on button "Got it" at bounding box center [784, 459] width 386 height 40
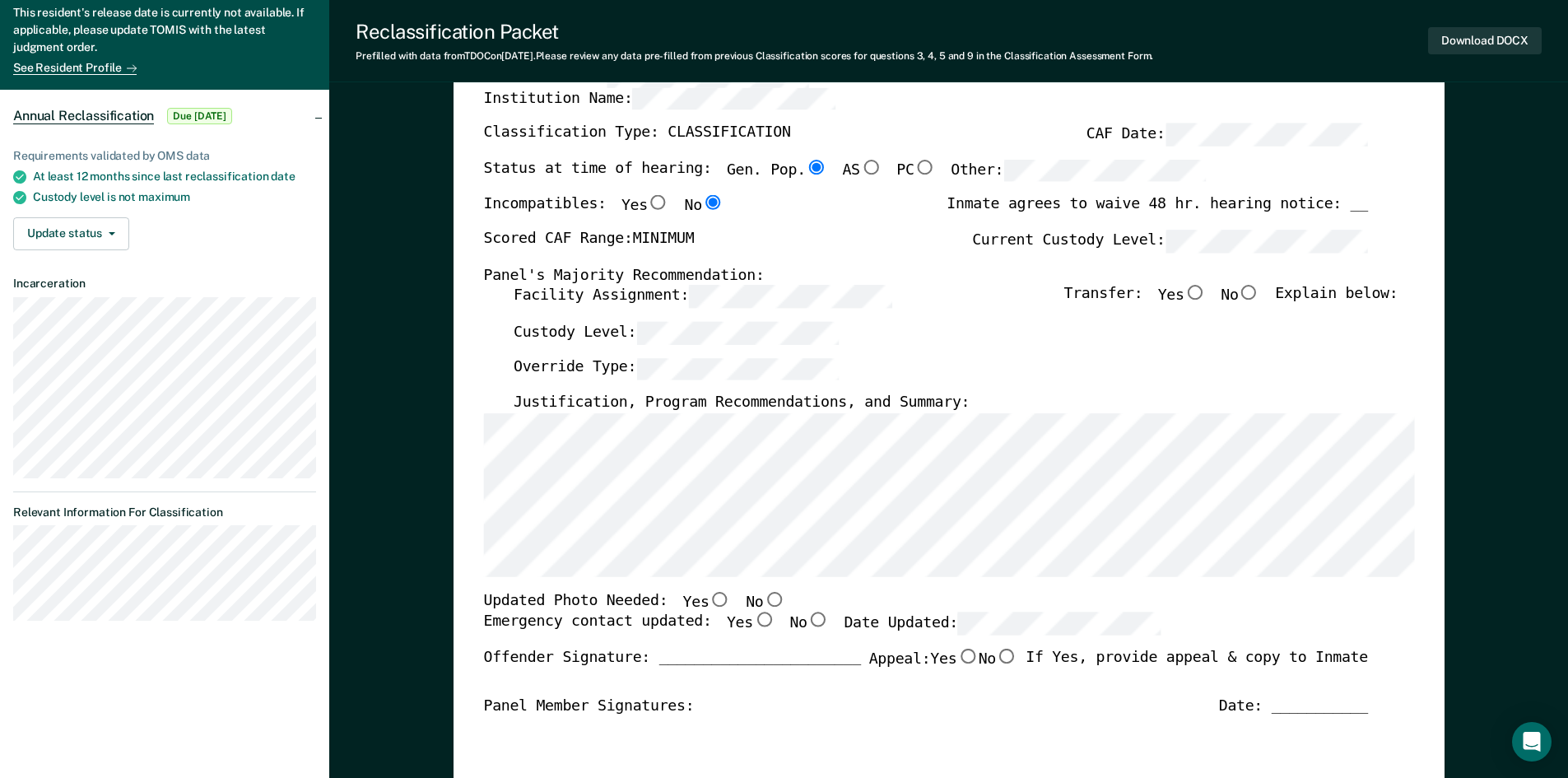
scroll to position [164, 0]
click at [1259, 297] on input "No" at bounding box center [1248, 292] width 21 height 15
type textarea "x"
radio input "true"
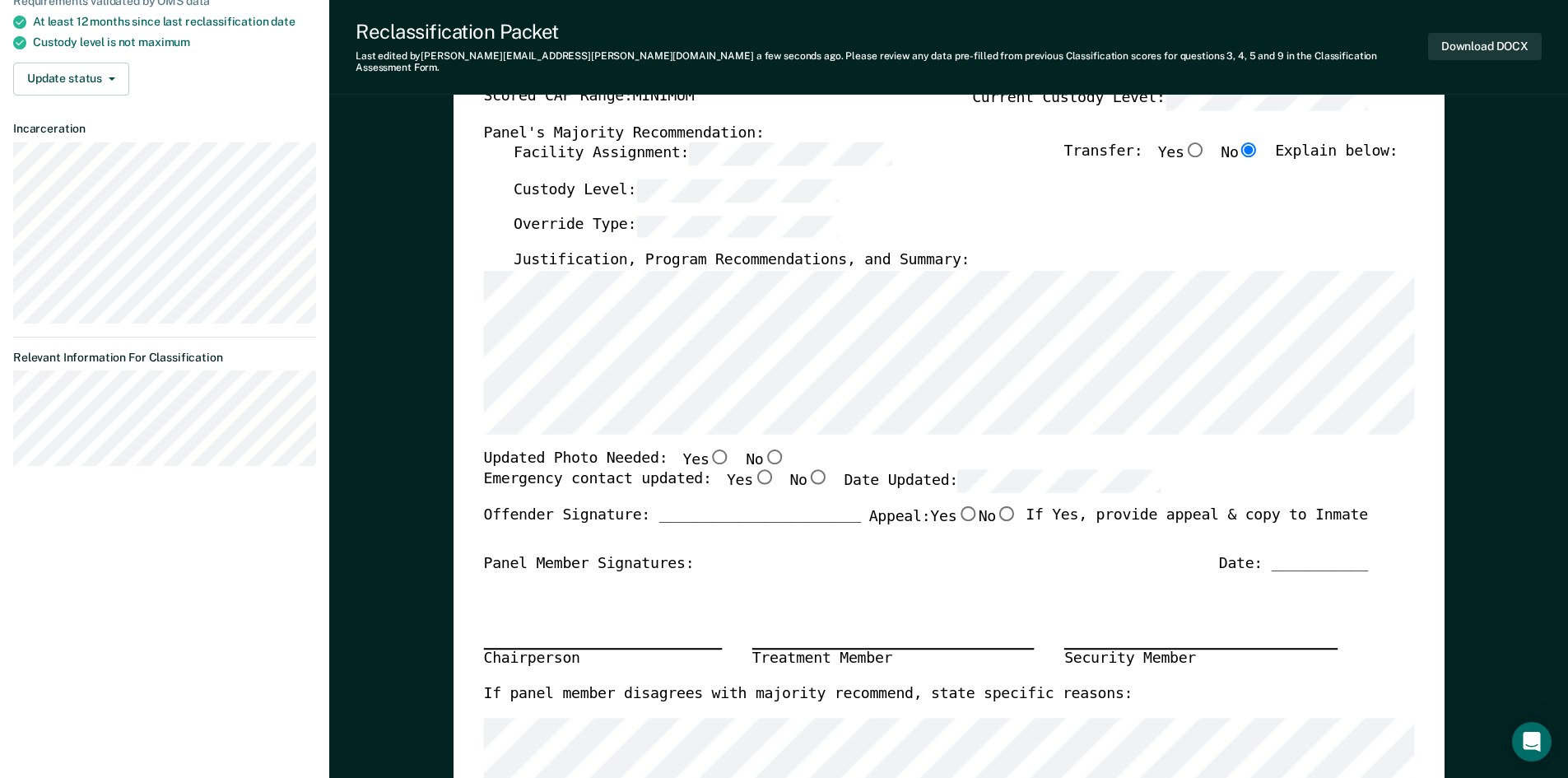
scroll to position [329, 0]
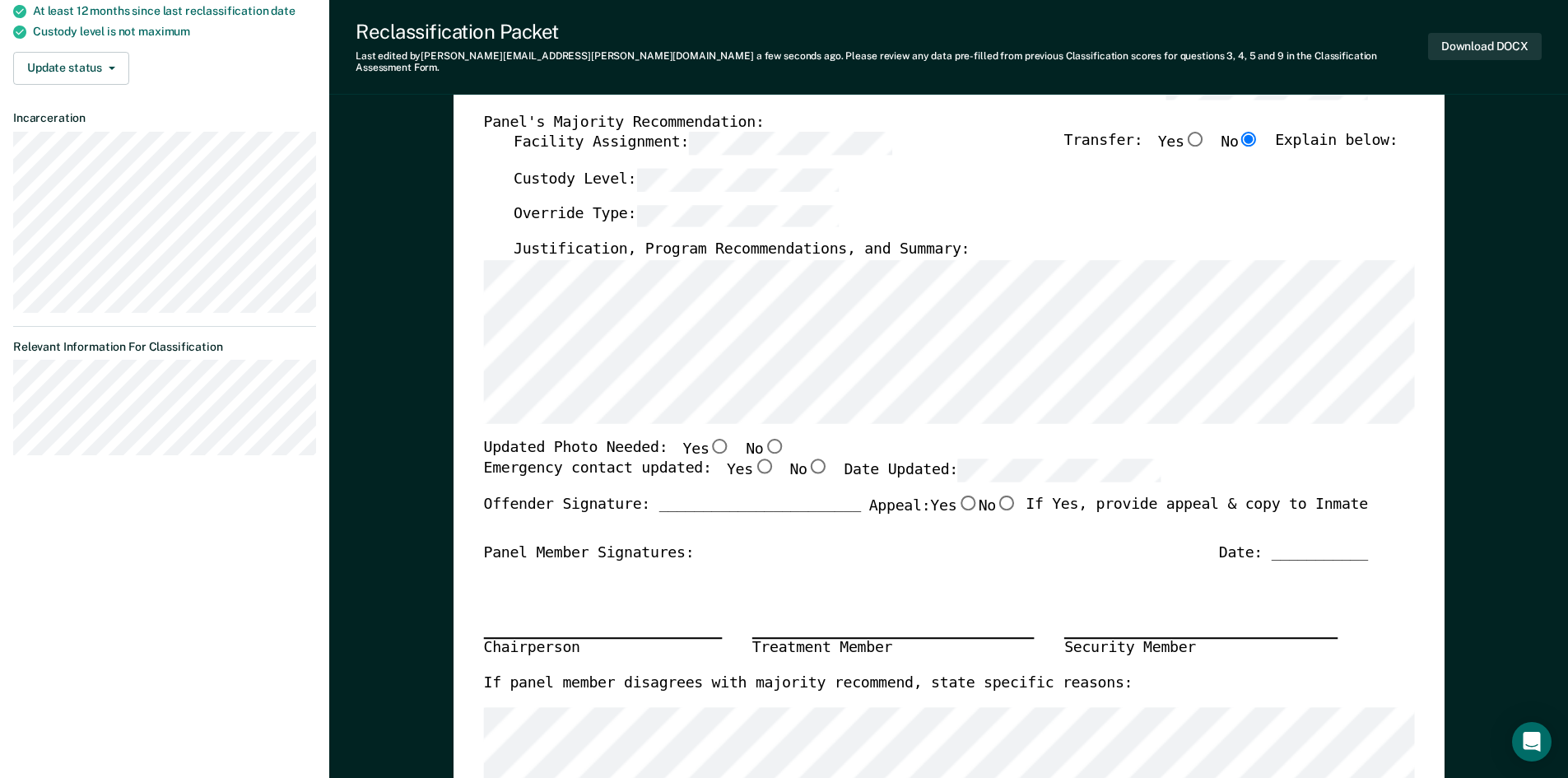
click at [763, 438] on input "No" at bounding box center [773, 445] width 21 height 15
type textarea "x"
radio input "true"
click at [752, 459] on input "Yes" at bounding box center [762, 467] width 21 height 15
type textarea "x"
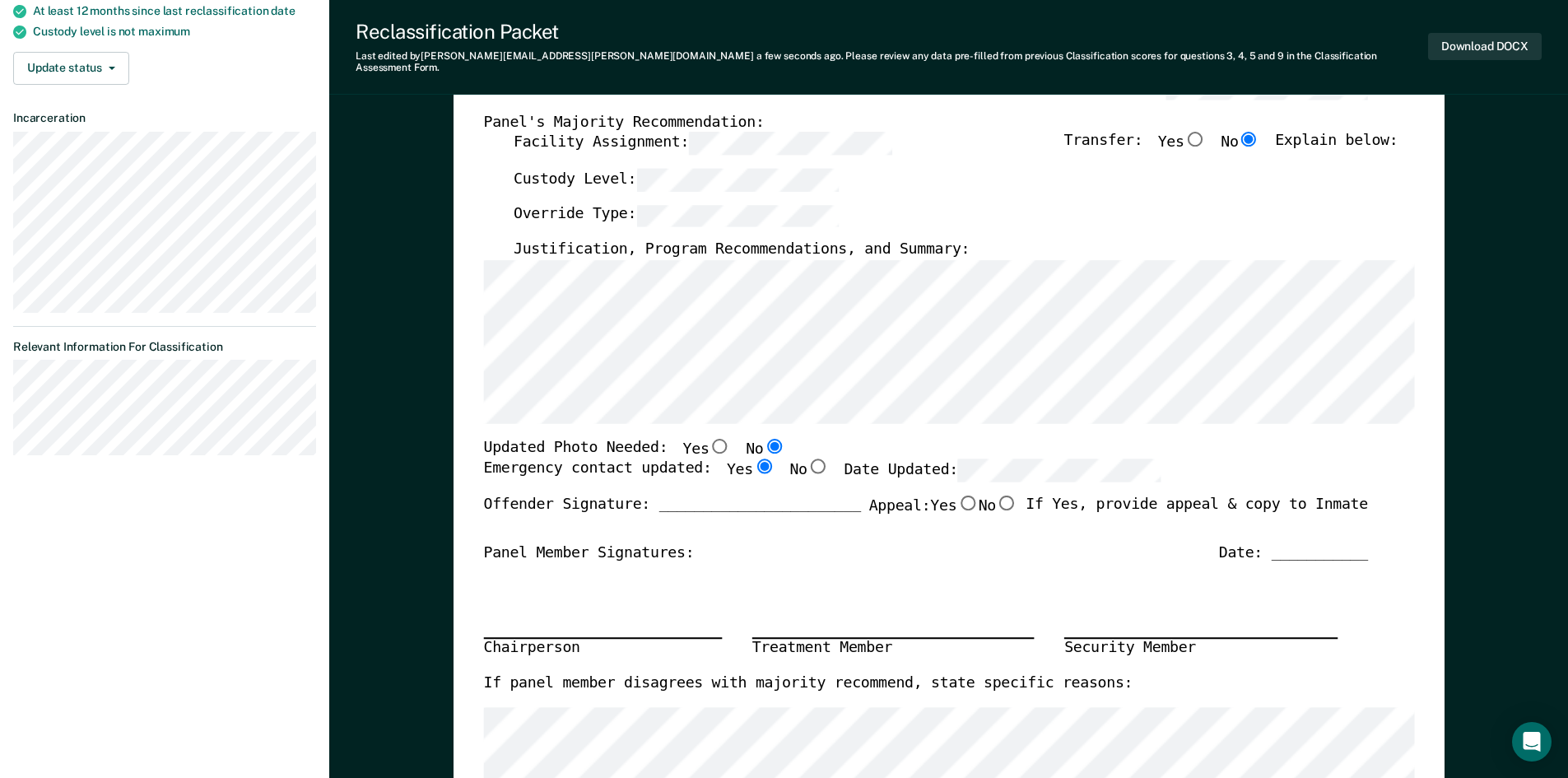
radio input "true"
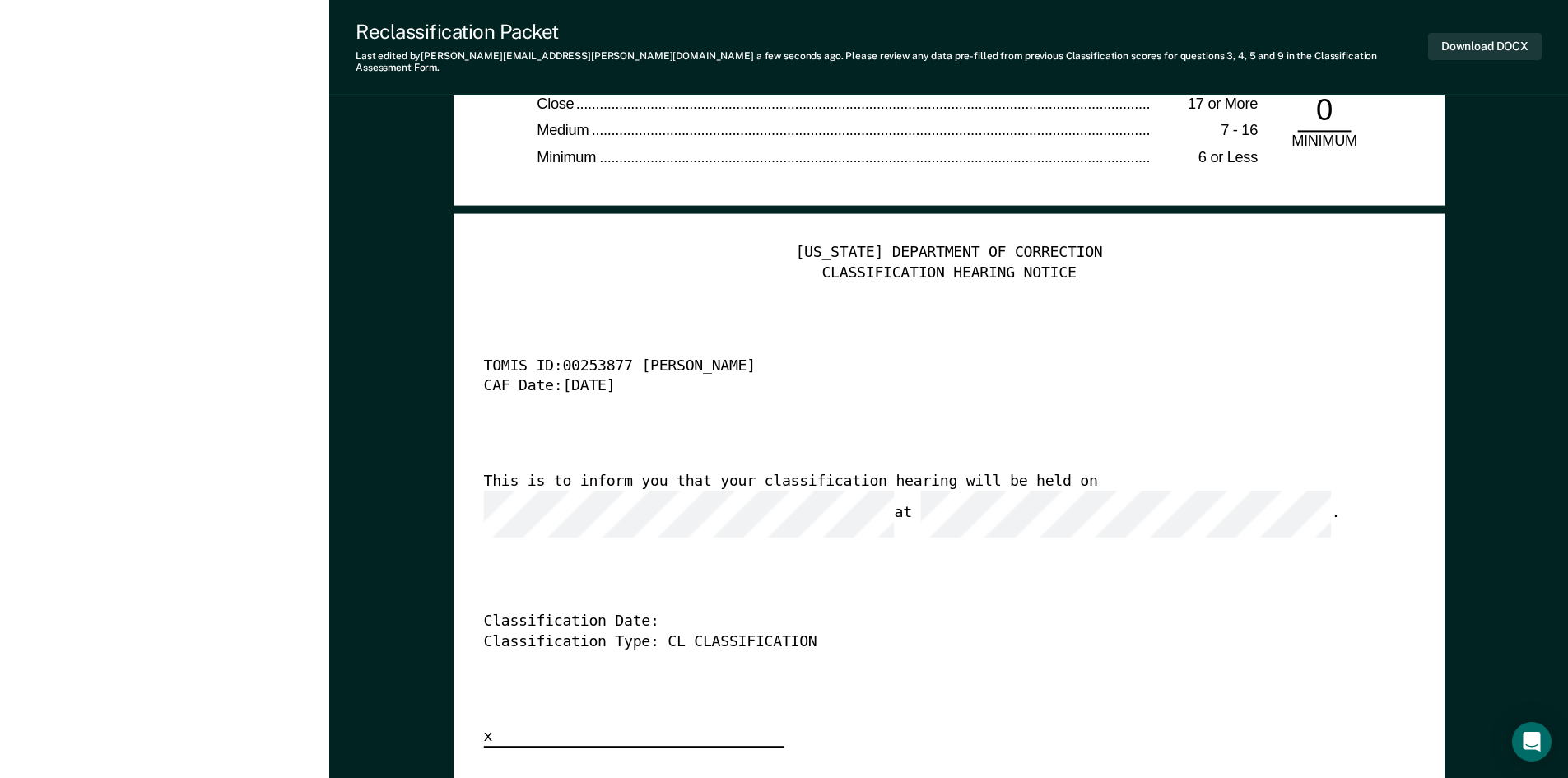
scroll to position [4116, 0]
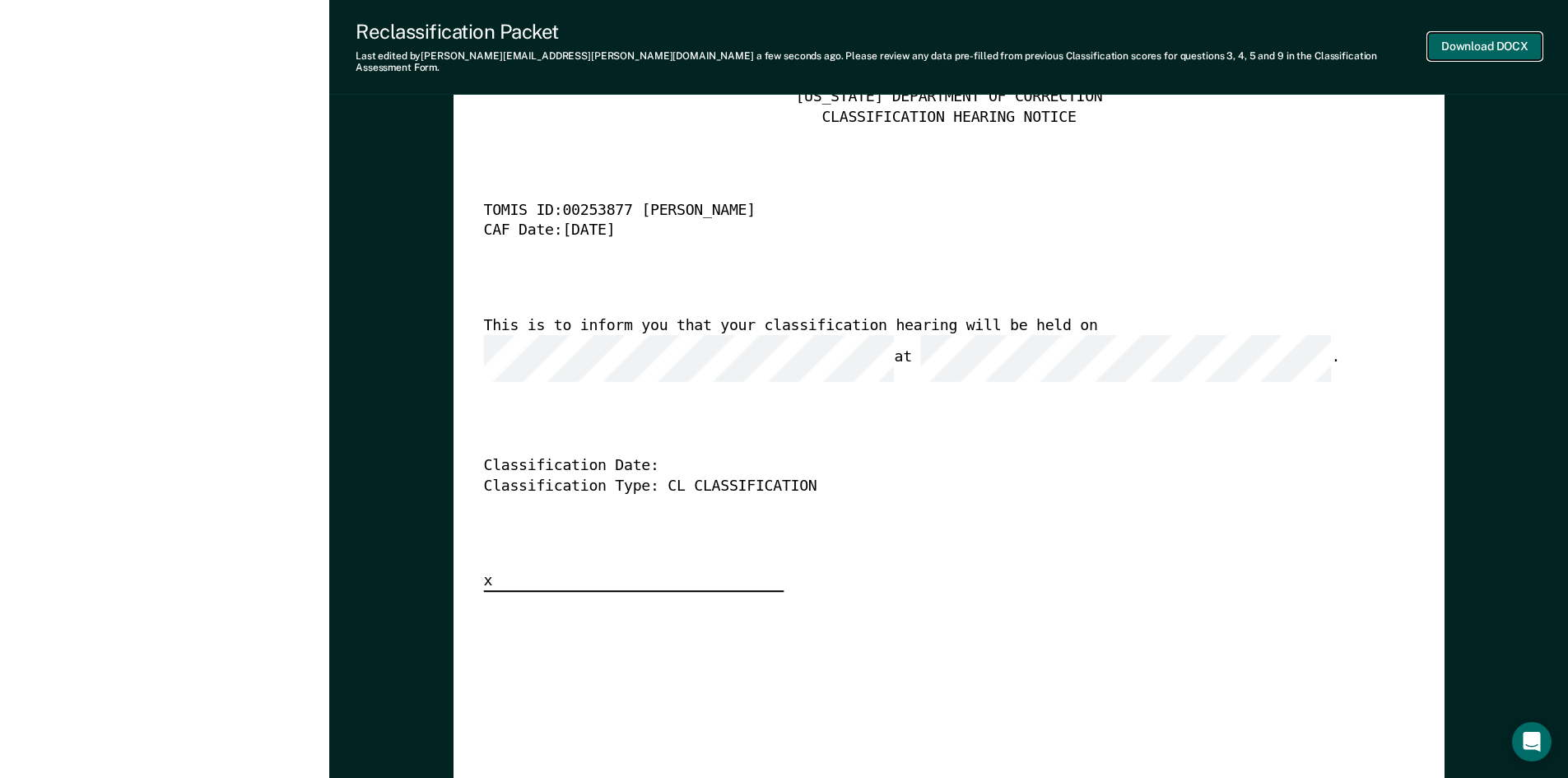
click at [1499, 42] on button "Download DOCX" at bounding box center [1485, 46] width 114 height 27
type textarea "x"
